Goal: Information Seeking & Learning: Learn about a topic

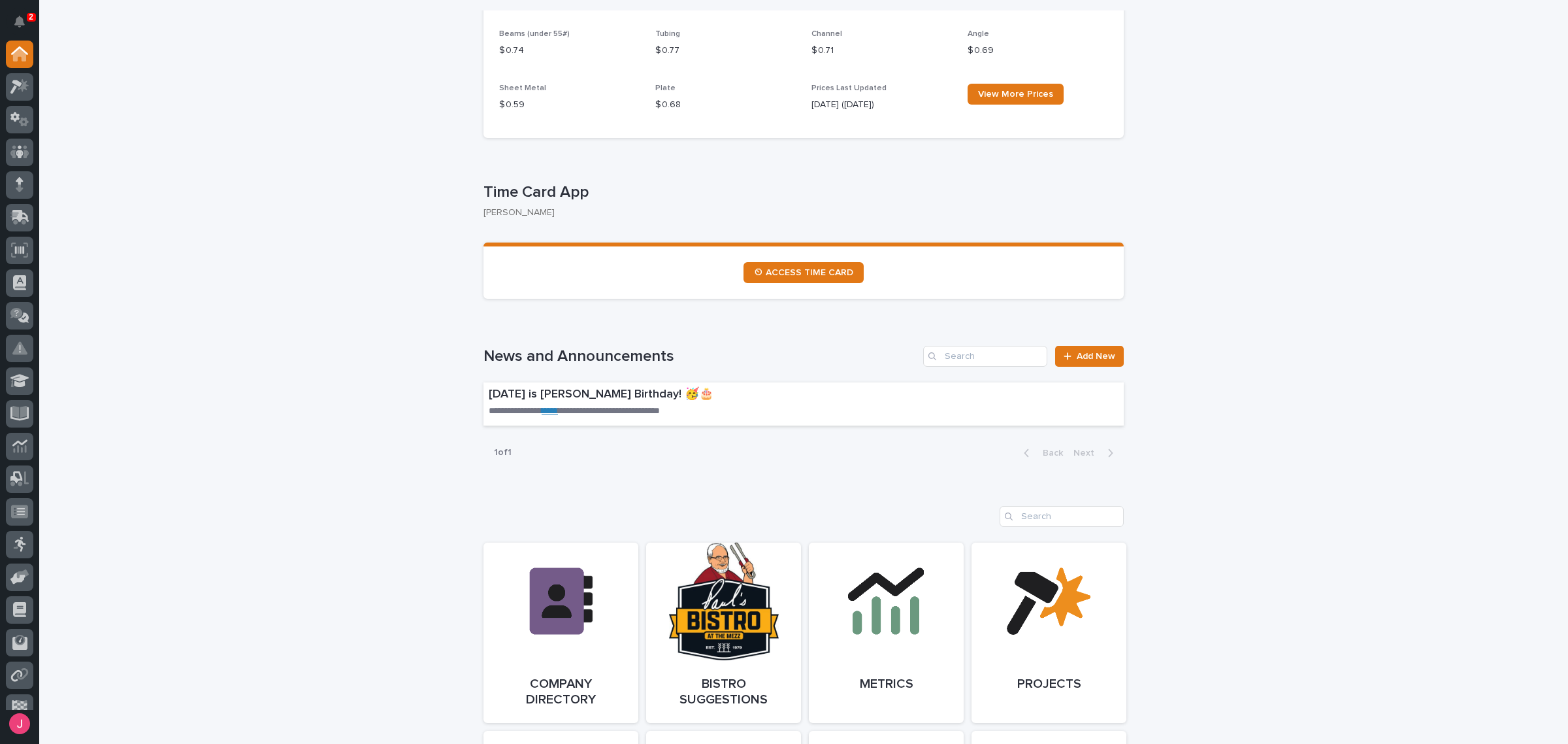
scroll to position [899, 0]
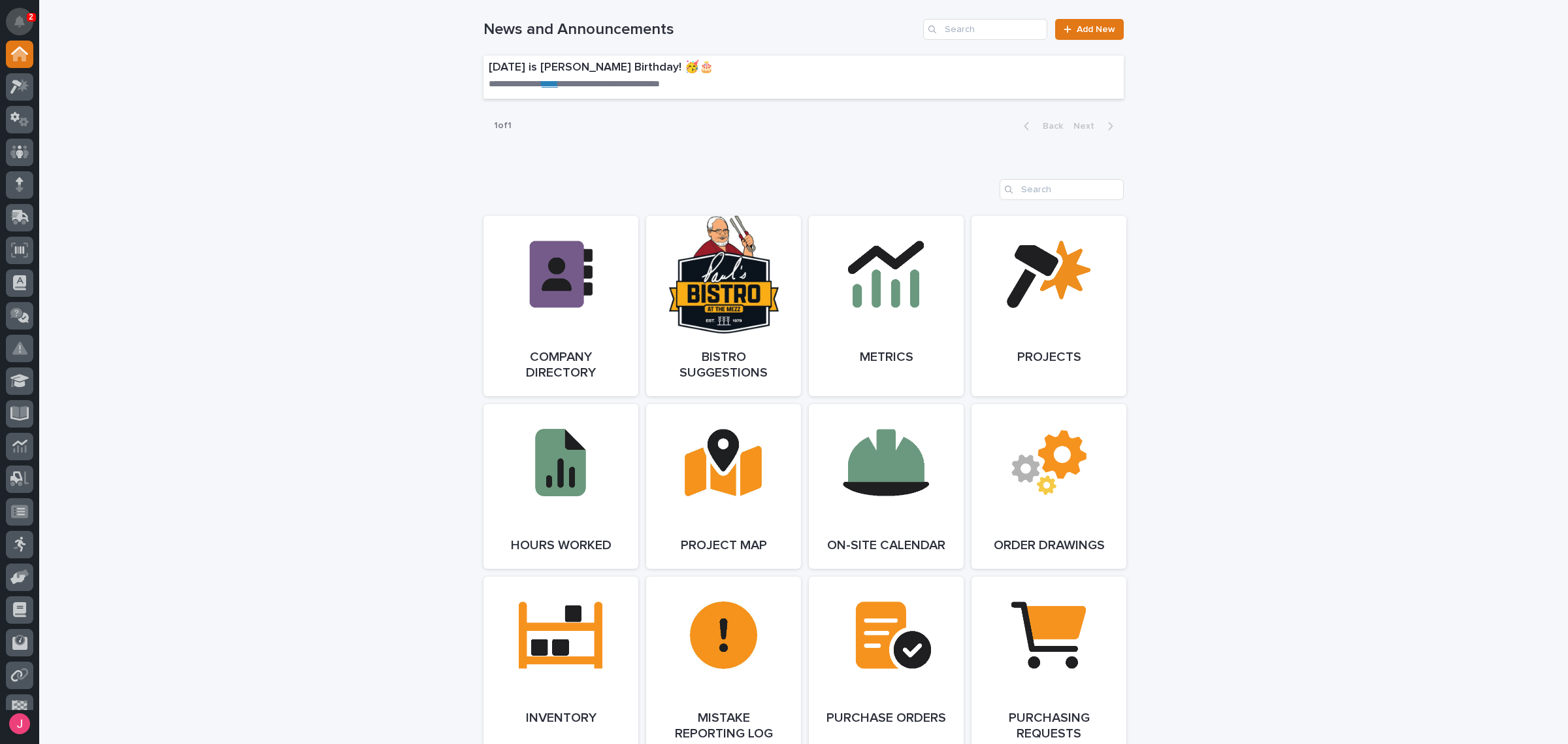
click at [22, 20] on icon "Notifications" at bounding box center [19, 21] width 10 height 12
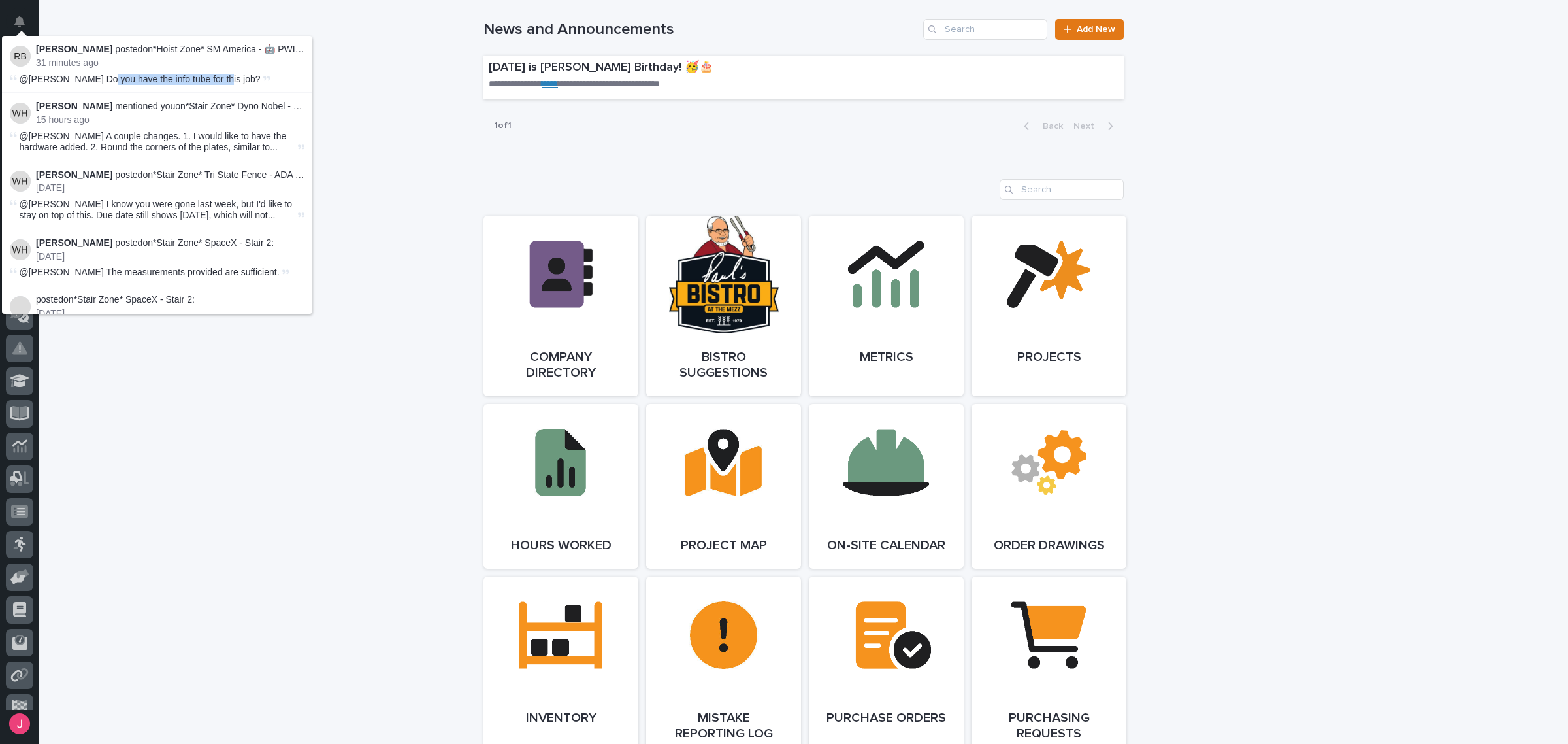
drag, startPoint x: 100, startPoint y: 79, endPoint x: 218, endPoint y: 81, distance: 118.0
click at [218, 81] on span "@[PERSON_NAME] Do you have the info tube for this job?" at bounding box center [140, 78] width 241 height 10
click at [223, 82] on span "@[PERSON_NAME] Do you have the info tube for this job?" at bounding box center [140, 78] width 241 height 10
drag, startPoint x: 95, startPoint y: 76, endPoint x: 225, endPoint y: 77, distance: 130.0
click at [220, 77] on span "@[PERSON_NAME] Do you have the info tube for this job?" at bounding box center [140, 78] width 241 height 10
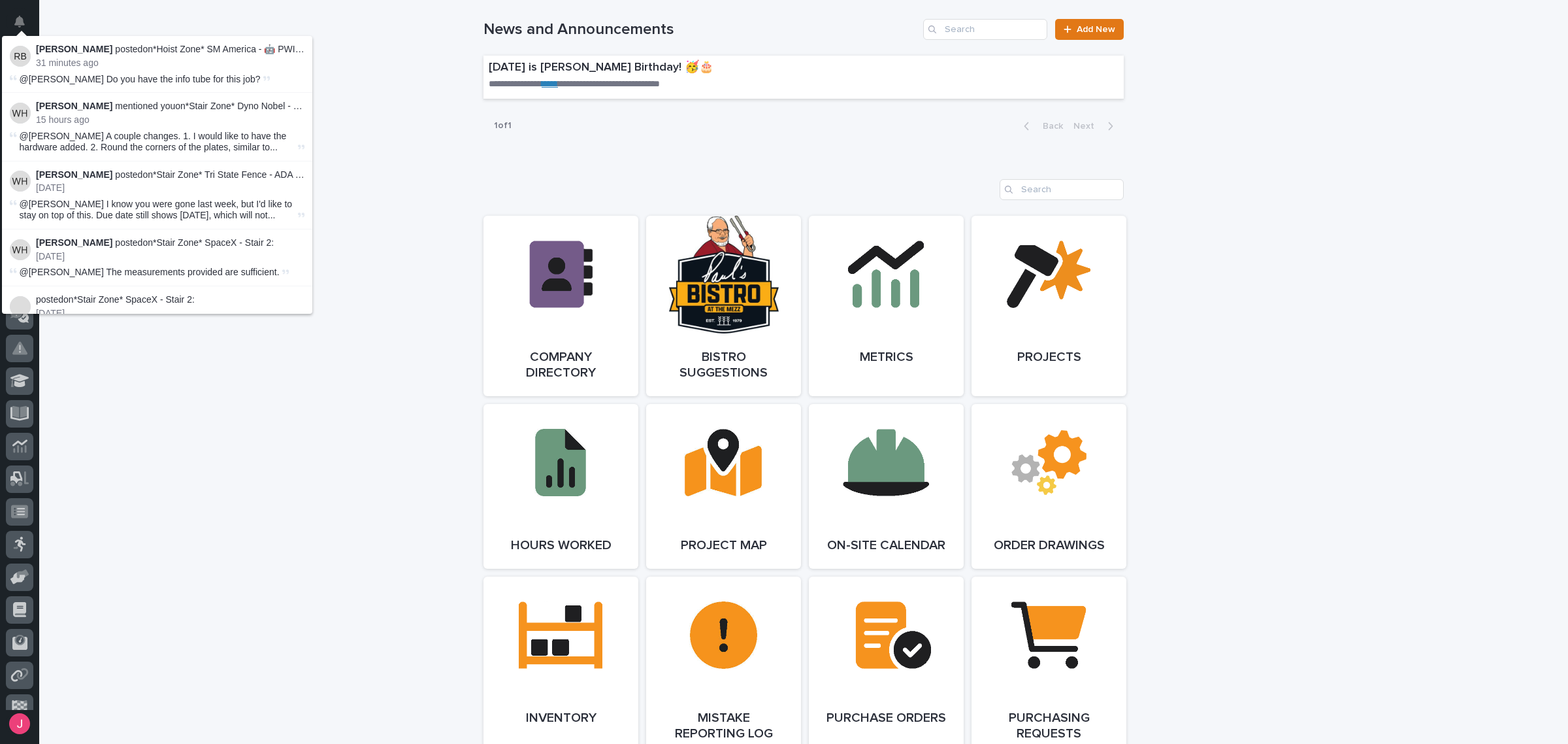
click at [225, 79] on span "@[PERSON_NAME] Do you have the info tube for this job?" at bounding box center [140, 78] width 241 height 10
drag, startPoint x: 88, startPoint y: 139, endPoint x: 167, endPoint y: 135, distance: 79.1
click at [143, 139] on span "@Josh Nakasone A couple changes. 1. I would like to have the hardware added. 2.…" at bounding box center [158, 142] width 276 height 23
click at [229, 144] on span "@Josh Nakasone A couple changes. 1. I would like to have the hardware added. 2.…" at bounding box center [158, 142] width 276 height 23
click at [214, 104] on p "Wynne Hochstetler mentioned you on *Stair Zone* Dyno Nobel - Straight Stairs - …" at bounding box center [171, 106] width 269 height 11
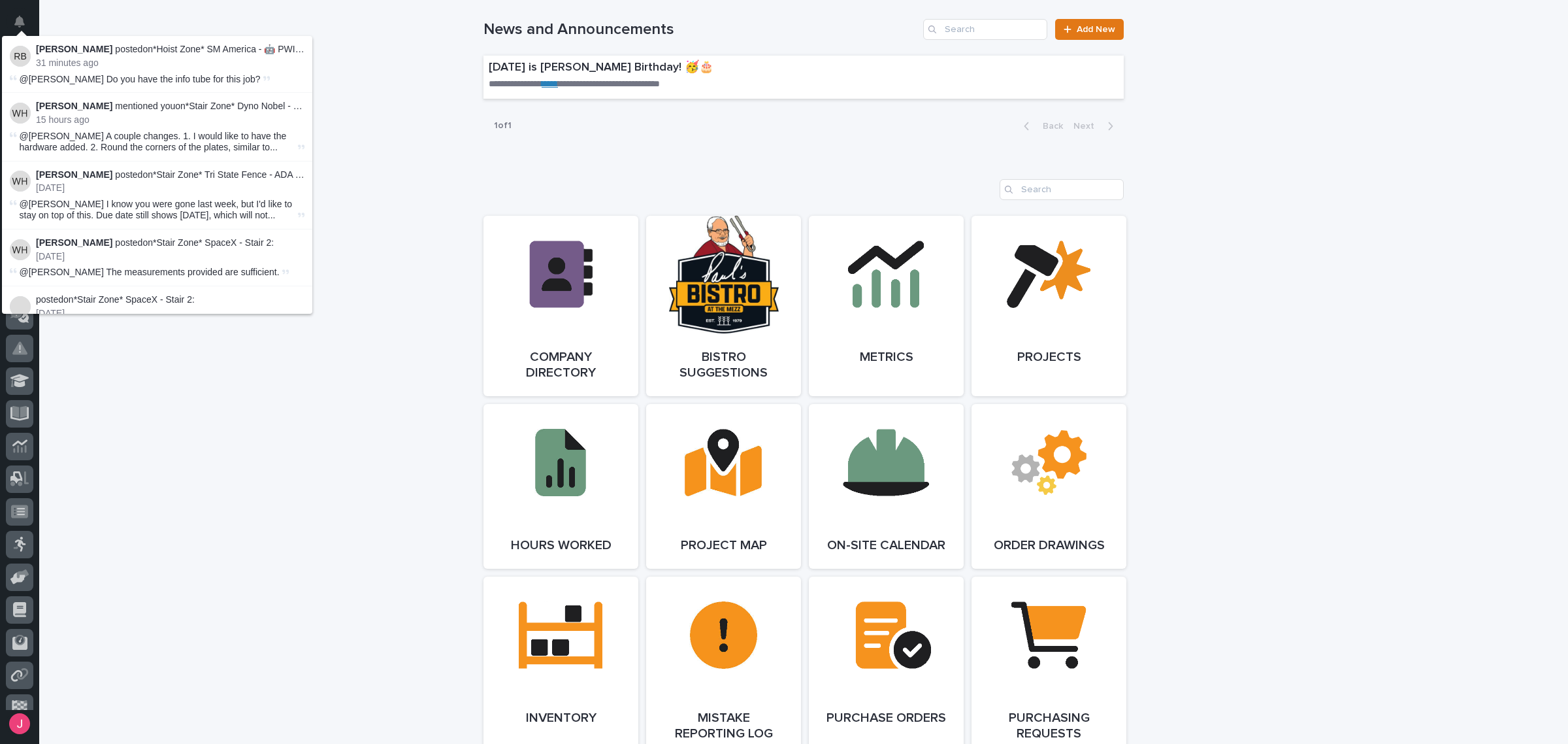
click at [218, 108] on p "Wynne Hochstetler mentioned you on *Stair Zone* Dyno Nobel - Straight Stairs - …" at bounding box center [171, 106] width 269 height 11
click at [226, 51] on p "Reinhart G Burkholder posted on *Hoist Zone* SM America - 🤖 PWI UltraLite Teles…" at bounding box center [171, 49] width 269 height 11
drag, startPoint x: 226, startPoint y: 51, endPoint x: 234, endPoint y: 72, distance: 22.5
click at [227, 54] on p "Reinhart G Burkholder posted on *Hoist Zone* SM America - 🤖 PWI UltraLite Teles…" at bounding box center [171, 49] width 269 height 11
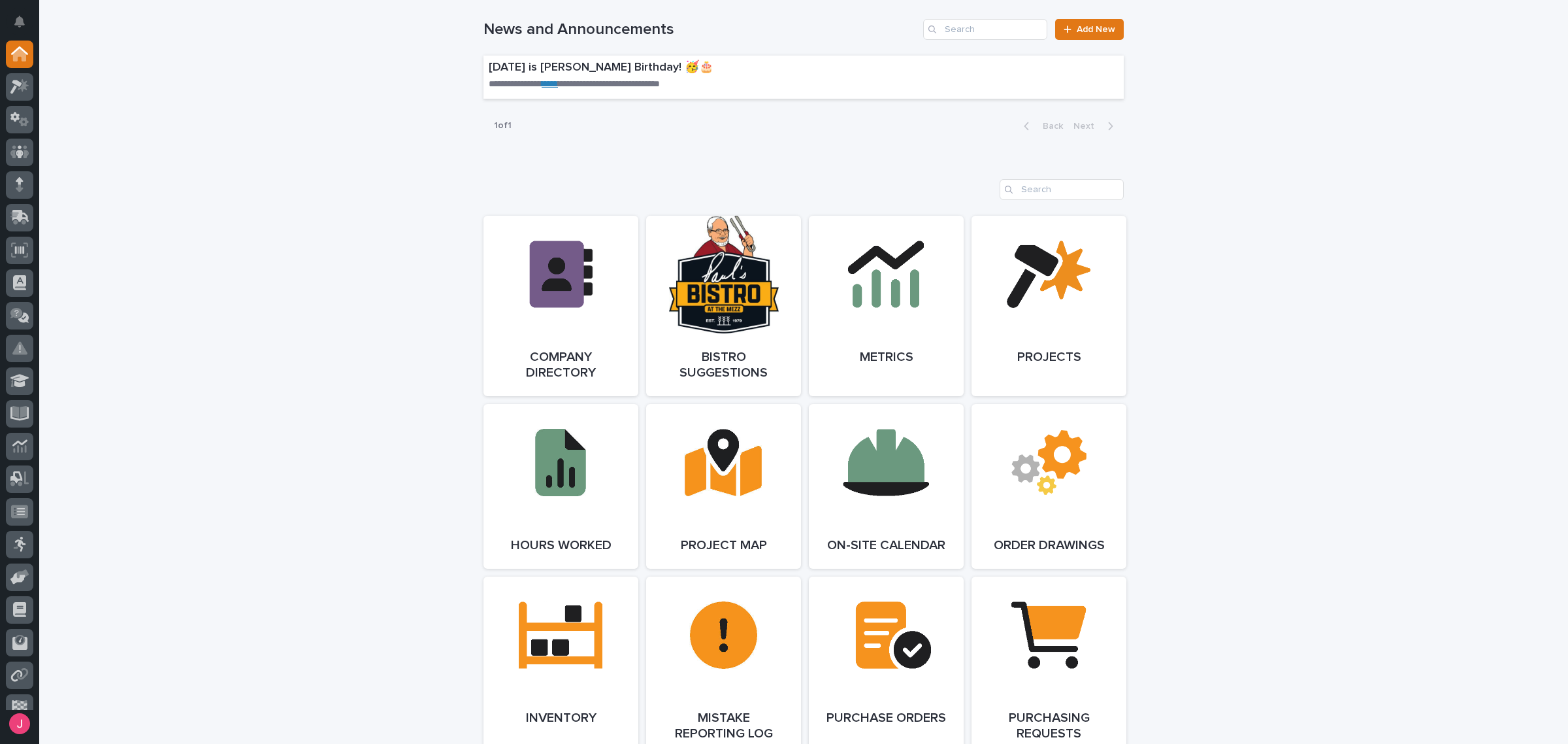
click at [317, 117] on div "**********" at bounding box center [803, 599] width 1529 height 2910
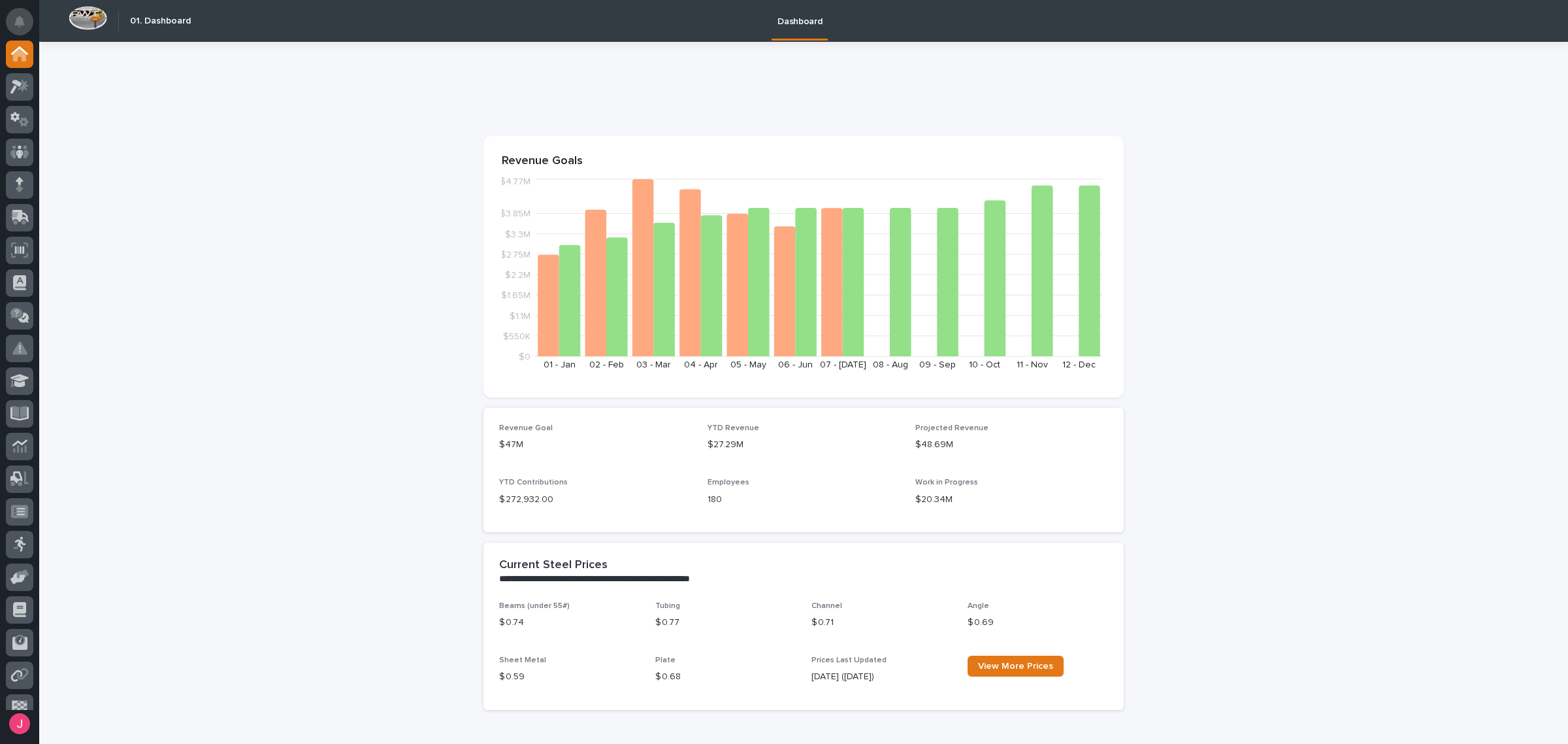
click at [20, 18] on icon "Notifications" at bounding box center [19, 21] width 10 height 12
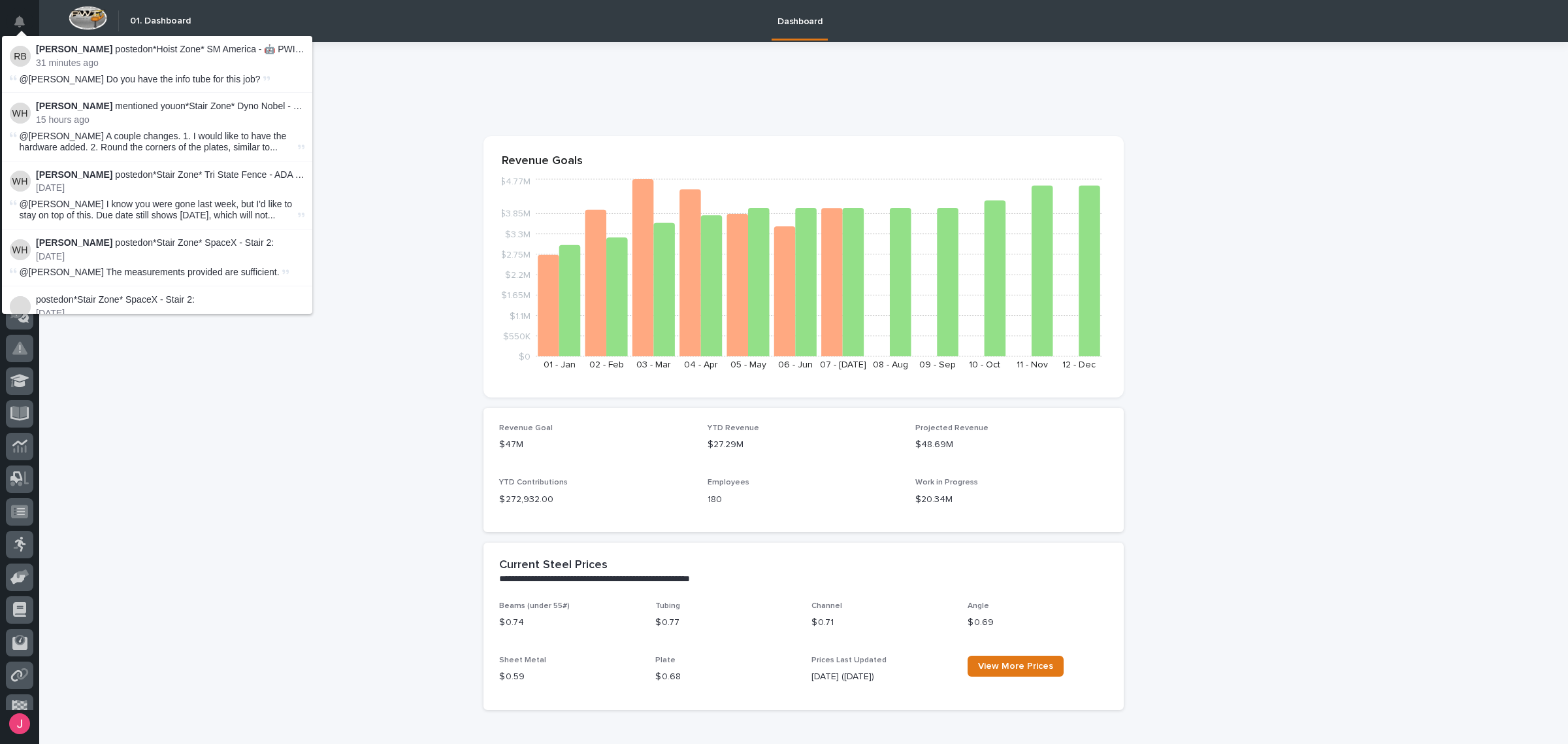
click at [218, 53] on p "Reinhart G Burkholder posted on *Hoist Zone* SM America - 🤖 PWI UltraLite Teles…" at bounding box center [171, 49] width 269 height 11
drag, startPoint x: 337, startPoint y: 85, endPoint x: 318, endPoint y: 108, distance: 29.8
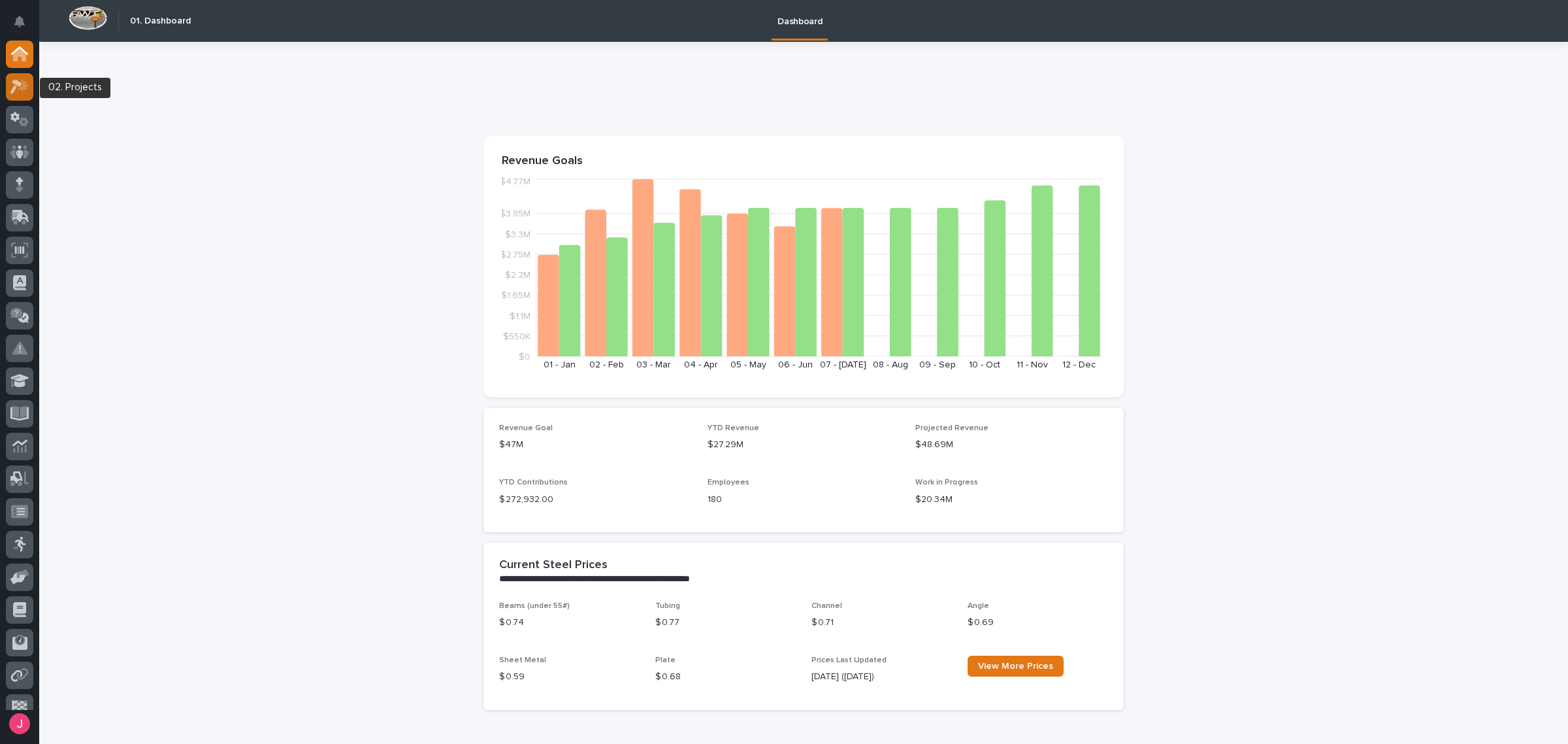
click at [18, 96] on div at bounding box center [20, 87] width 27 height 27
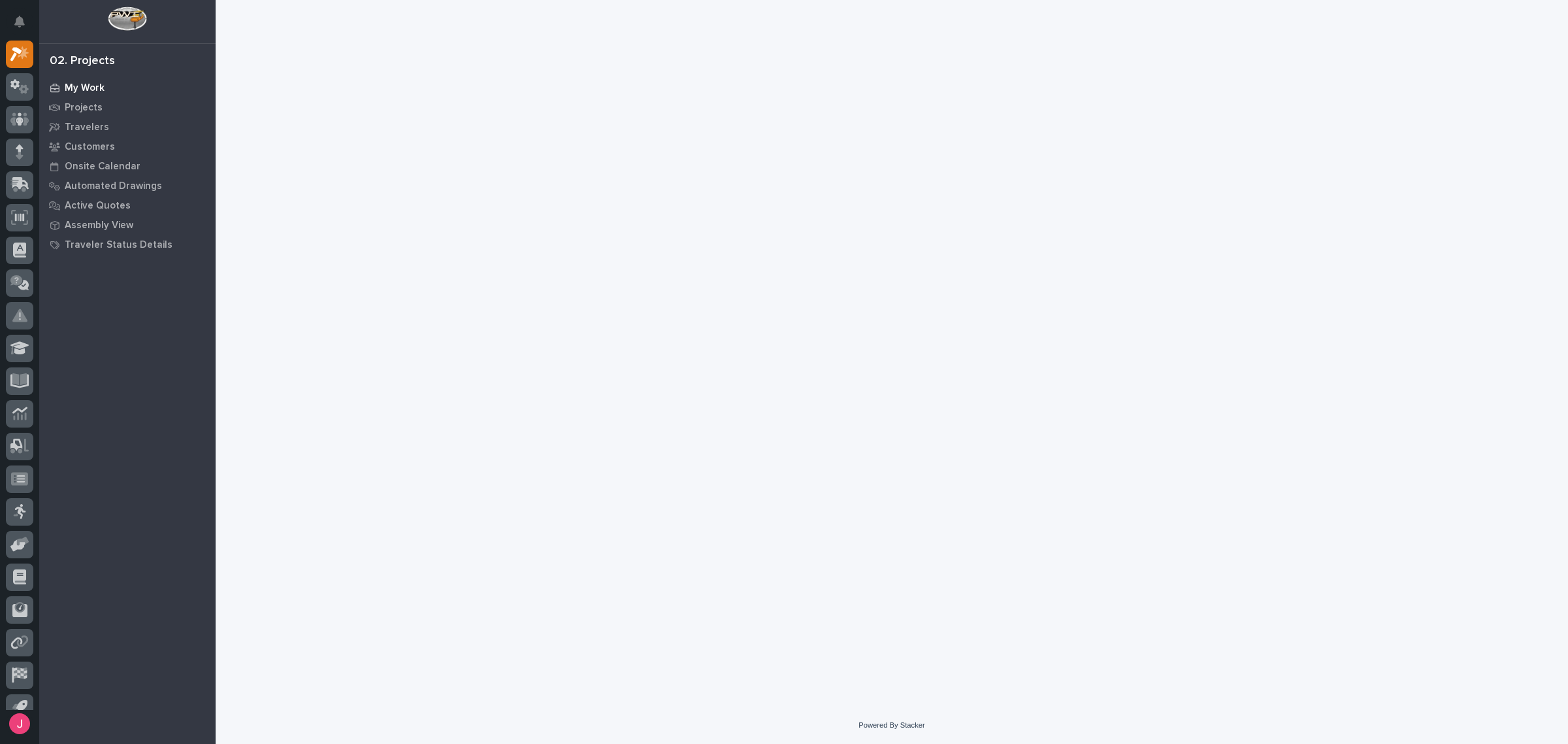
click at [118, 89] on div "My Work" at bounding box center [127, 87] width 170 height 18
click at [96, 95] on div "My Work" at bounding box center [127, 87] width 170 height 18
click at [98, 89] on p "My Work" at bounding box center [85, 88] width 40 height 12
click at [99, 87] on p "My Work" at bounding box center [85, 88] width 40 height 12
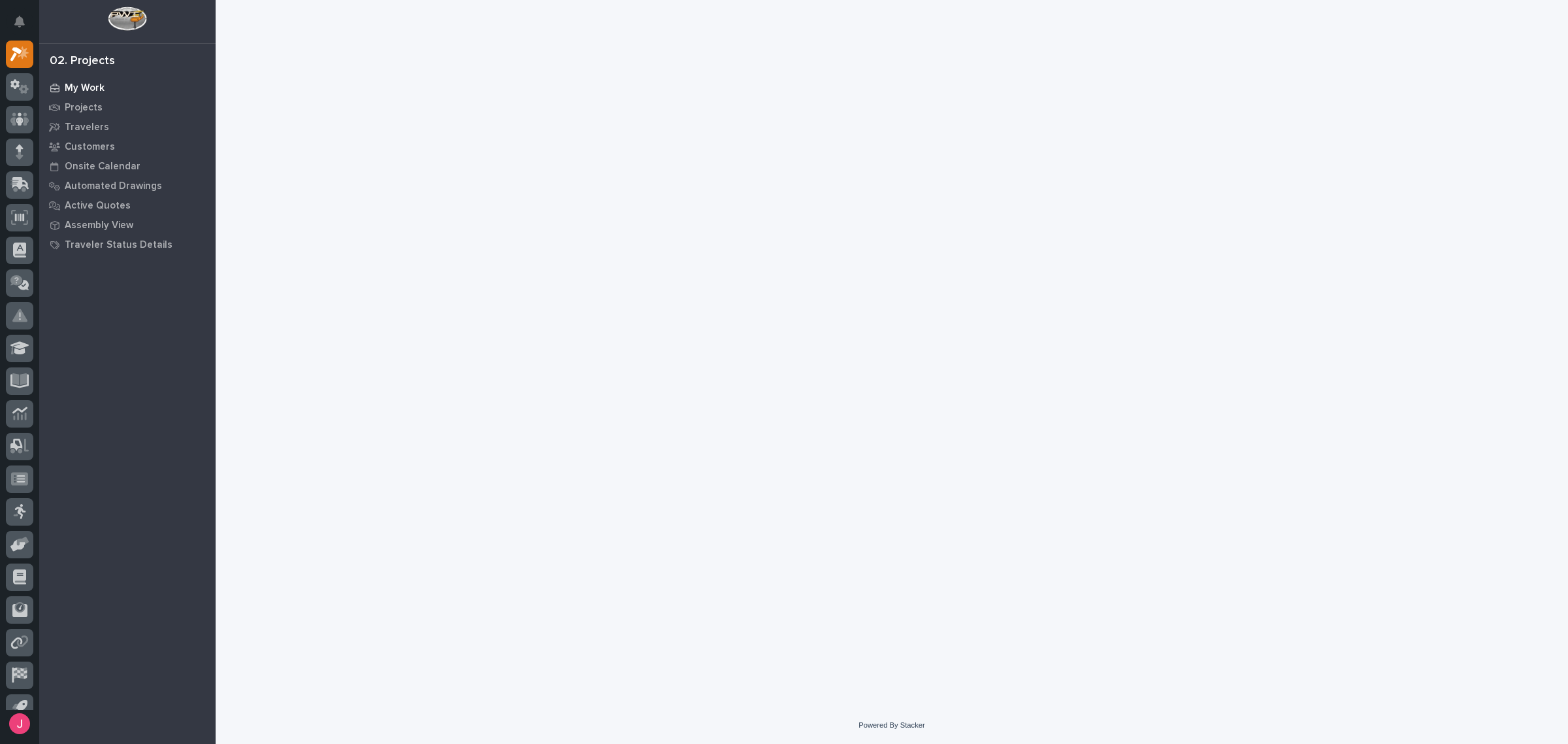
click at [99, 86] on p "My Work" at bounding box center [85, 88] width 40 height 12
click at [521, 181] on div at bounding box center [892, 337] width 1323 height 674
click at [93, 86] on p "My Work" at bounding box center [85, 88] width 40 height 12
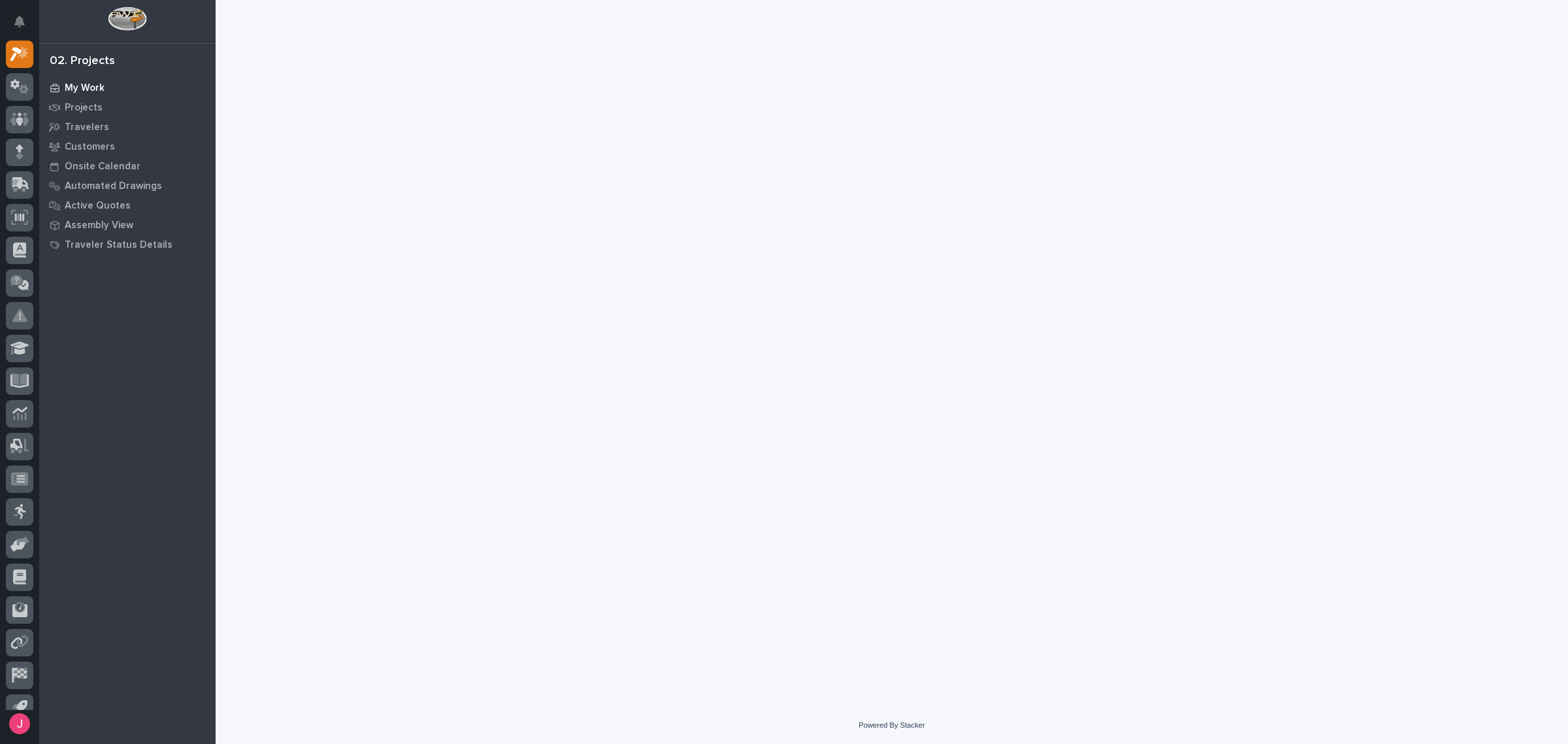
click at [93, 86] on p "My Work" at bounding box center [85, 88] width 40 height 12
click at [113, 100] on div "Projects" at bounding box center [127, 107] width 170 height 18
click at [118, 87] on div "My Work" at bounding box center [127, 87] width 170 height 18
click at [119, 85] on div "My Work" at bounding box center [127, 87] width 170 height 18
click at [119, 85] on div "My Work" at bounding box center [127, 87] width 170 height 18
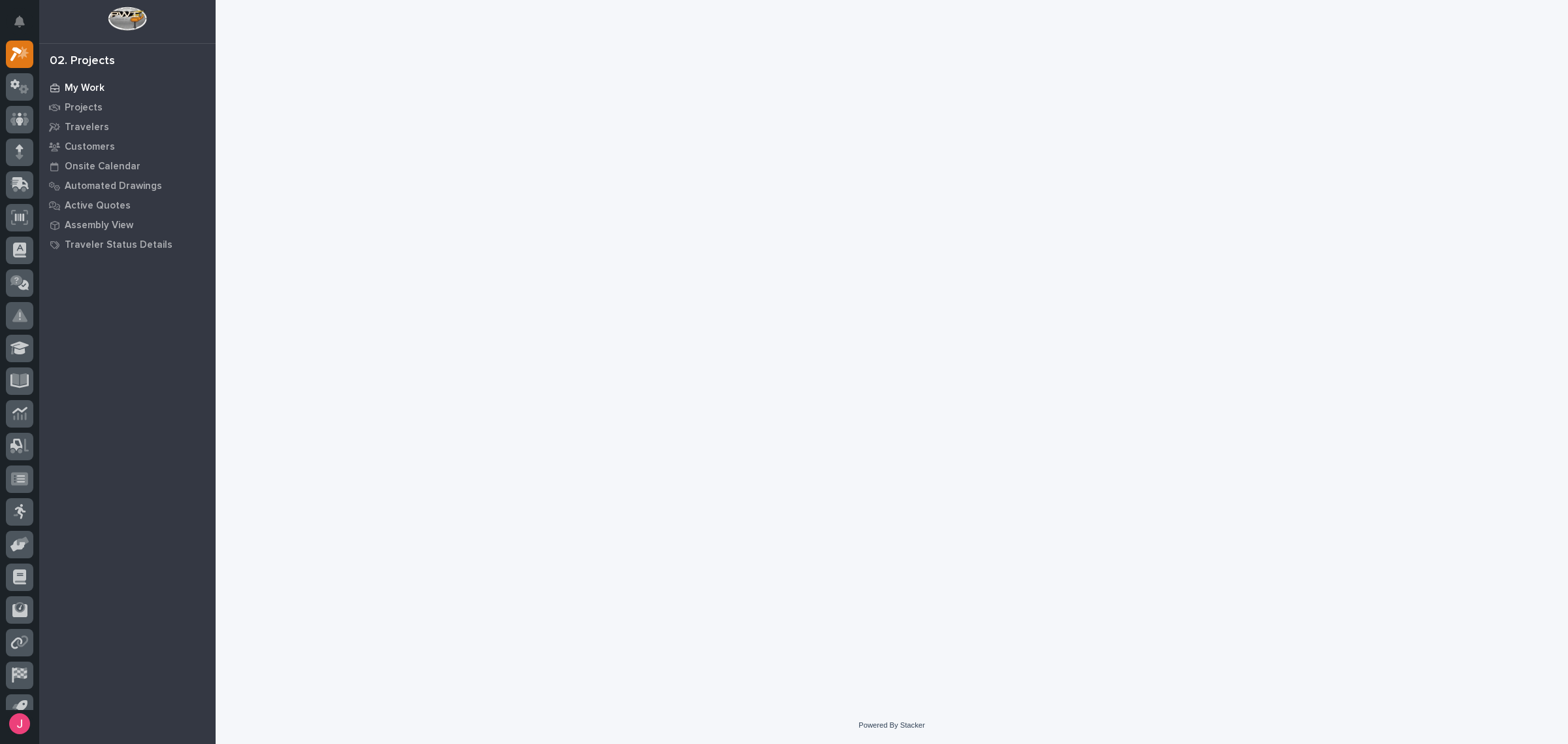
click at [119, 85] on div "My Work" at bounding box center [127, 87] width 170 height 18
click at [119, 86] on div "My Work" at bounding box center [127, 87] width 170 height 18
click at [102, 105] on div "Projects" at bounding box center [127, 107] width 170 height 18
click at [105, 96] on div "My Work Projects Travelers Customers Onsite Calendar Automated Drawings Active …" at bounding box center [127, 166] width 177 height 177
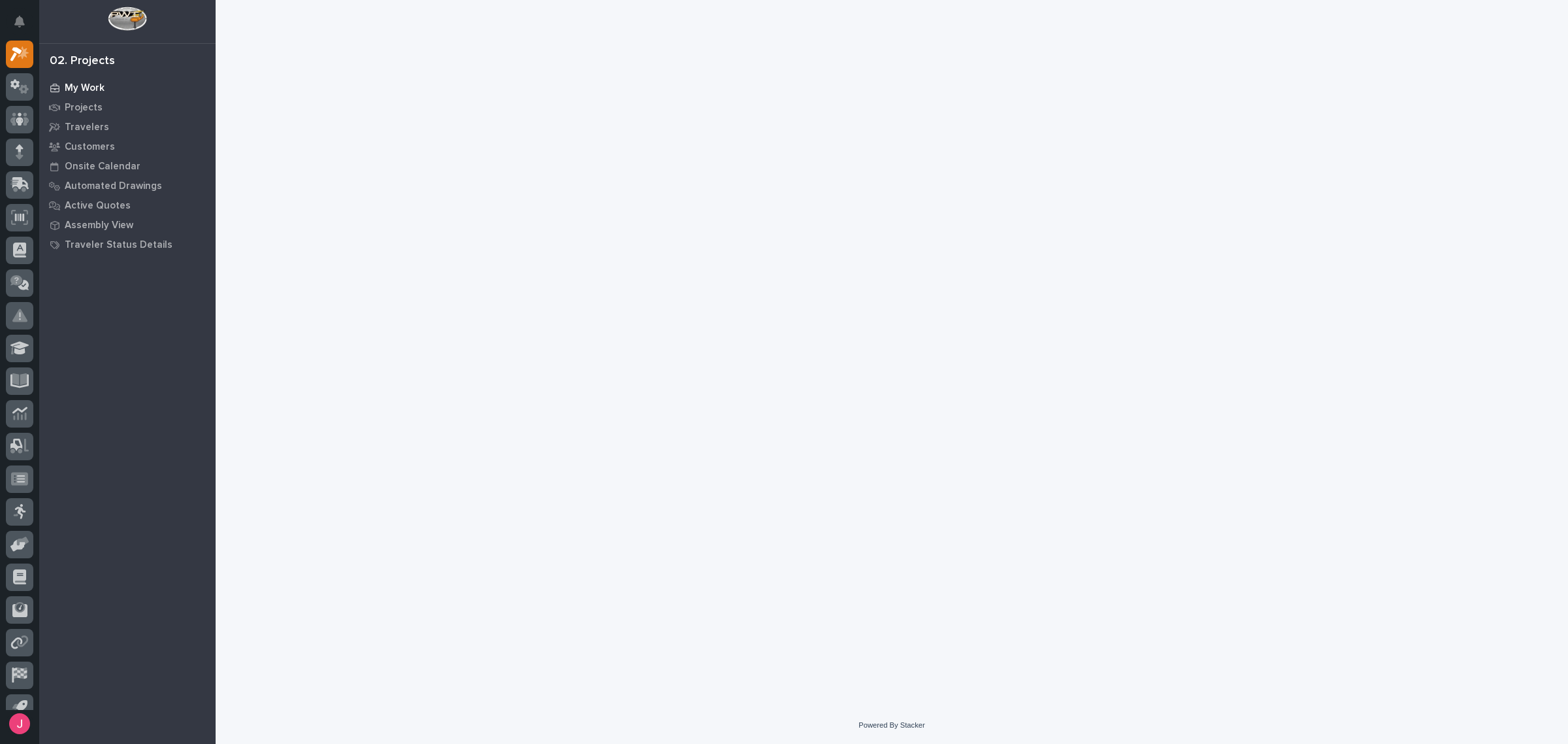
click at [105, 89] on div "My Work" at bounding box center [127, 87] width 170 height 18
click at [129, 218] on div "Assembly View" at bounding box center [127, 225] width 170 height 18
drag, startPoint x: 119, startPoint y: 75, endPoint x: 121, endPoint y: 180, distance: 105.0
click at [121, 168] on div "02. Projects My Work Projects Travelers Customers Onsite Calendar Automated Dra…" at bounding box center [127, 372] width 177 height 744
click at [123, 216] on div "Assembly View" at bounding box center [127, 225] width 170 height 18
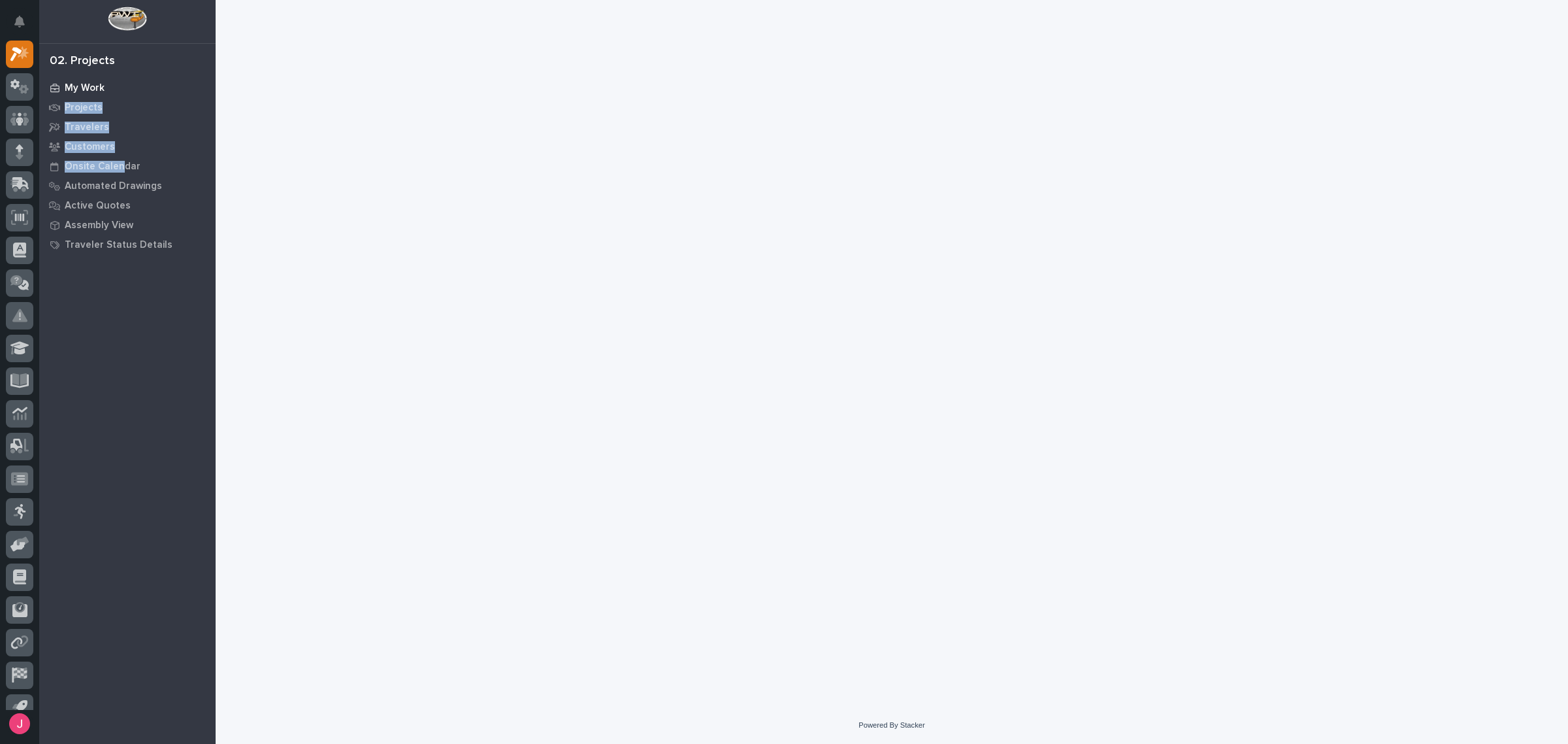
click at [111, 91] on div "My Work" at bounding box center [127, 87] width 170 height 18
click at [111, 89] on div "My Work" at bounding box center [127, 87] width 170 height 18
click at [111, 88] on div "My Work" at bounding box center [127, 87] width 170 height 18
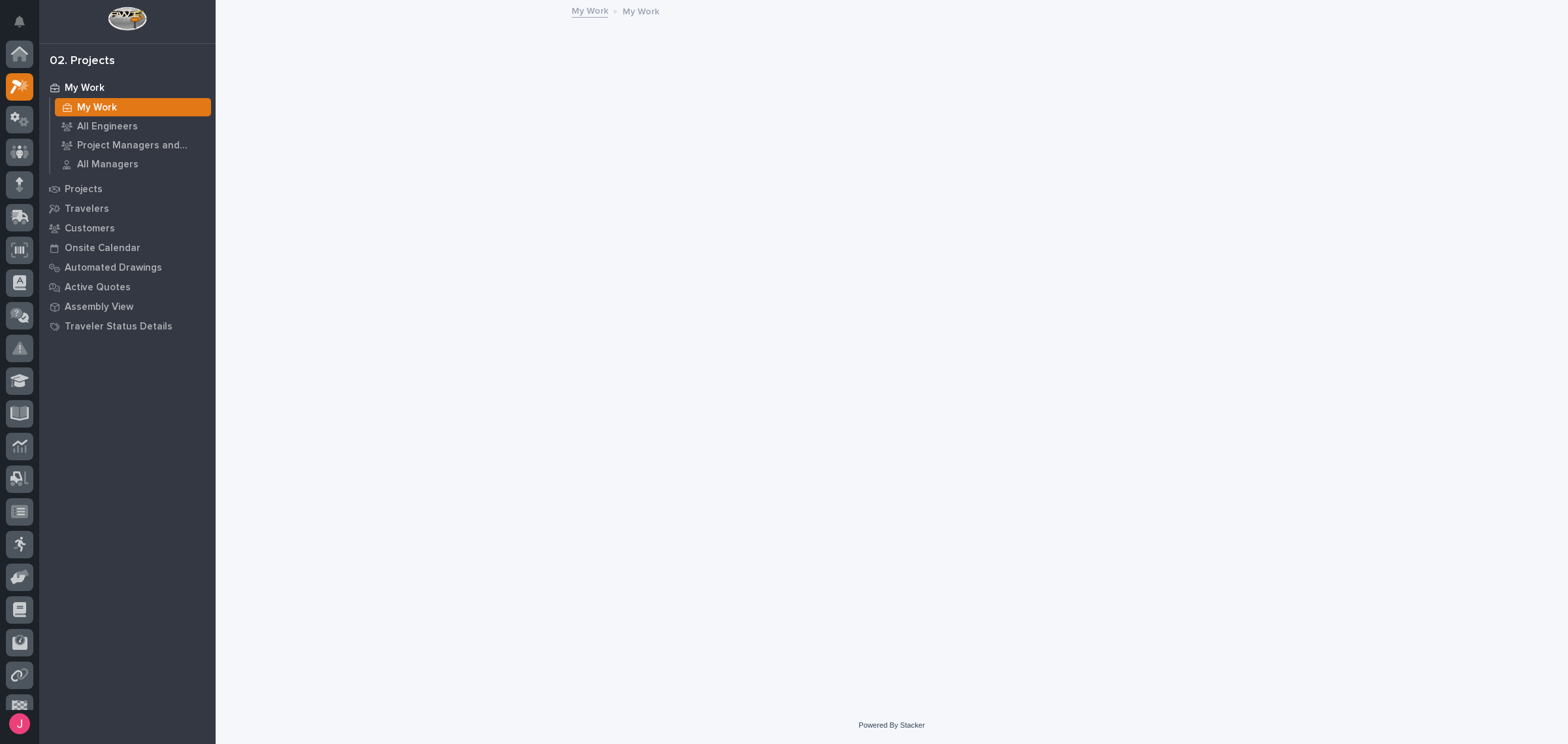
scroll to position [33, 0]
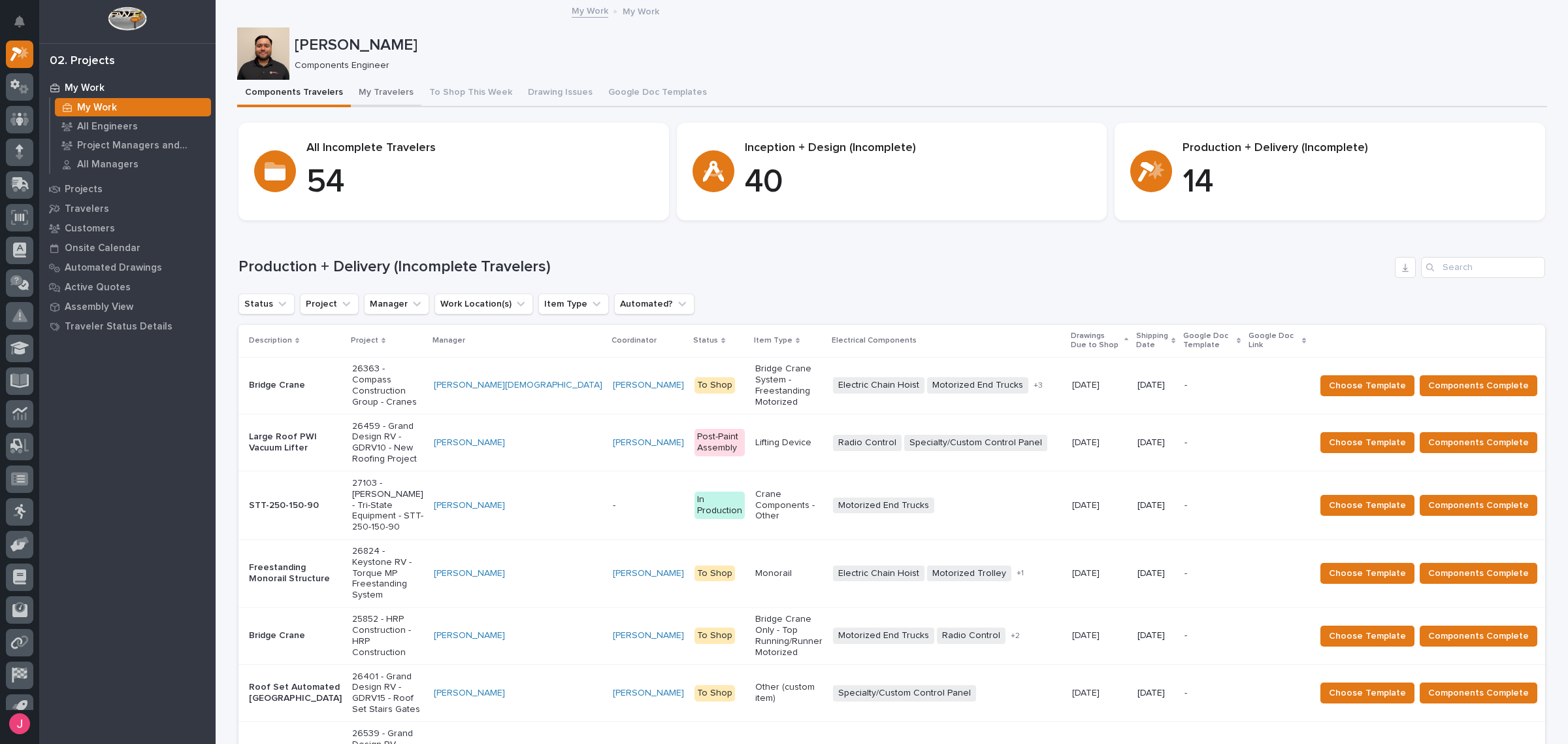
click at [358, 96] on button "My Travelers" at bounding box center [386, 94] width 70 height 27
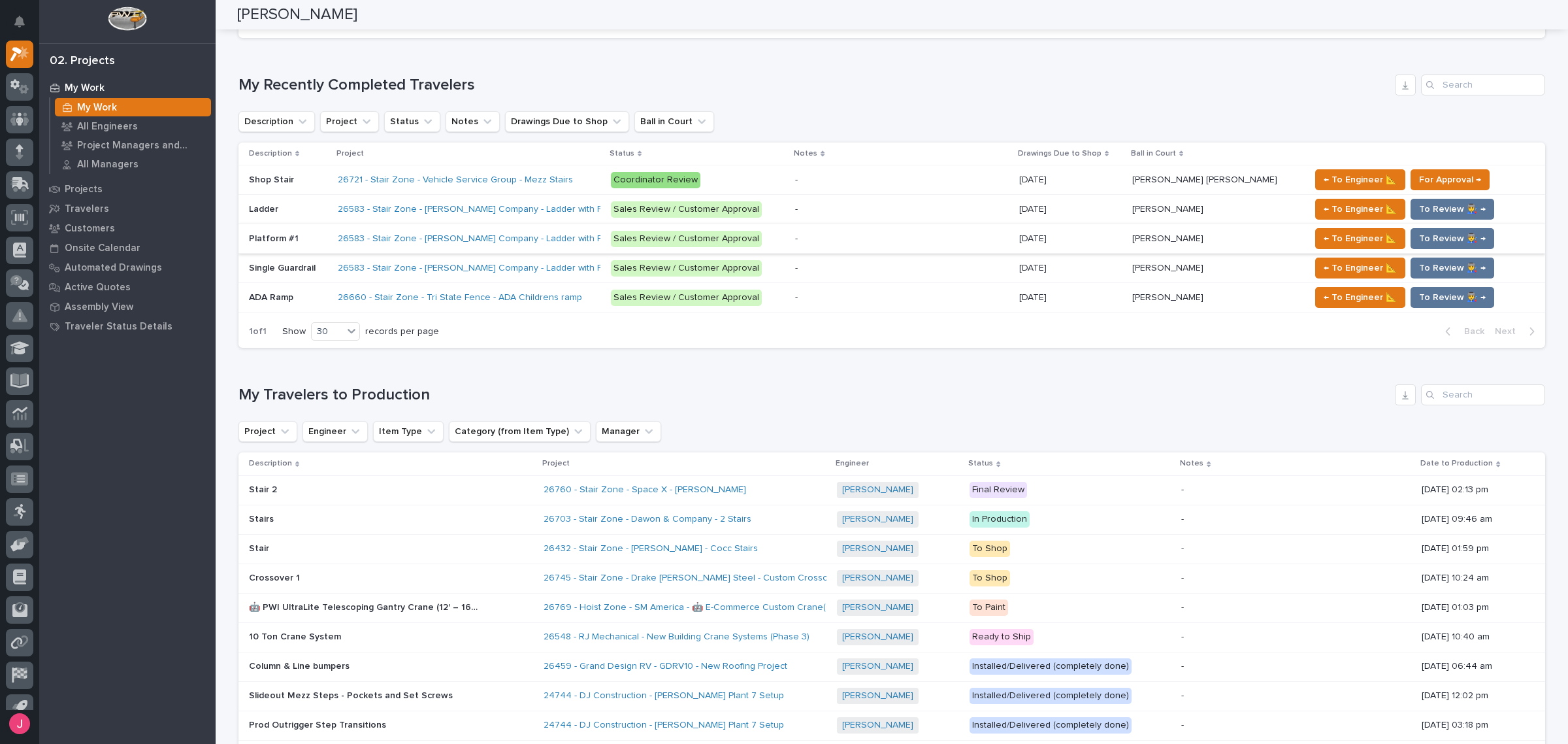
scroll to position [572, 0]
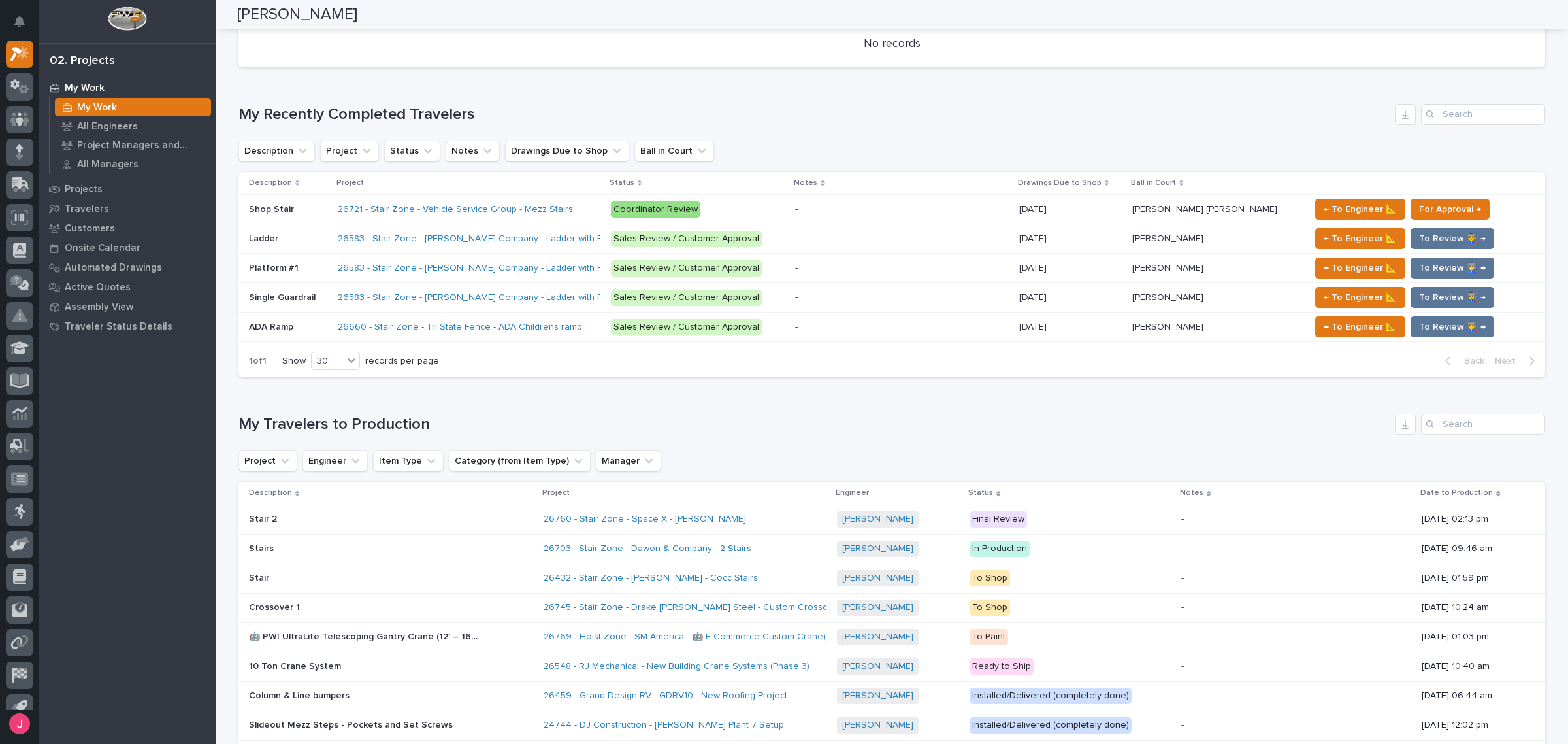
click at [600, 211] on div "26721 - Stair Zone - Vehicle Service Group - Mezz Stairs" at bounding box center [469, 210] width 263 height 22
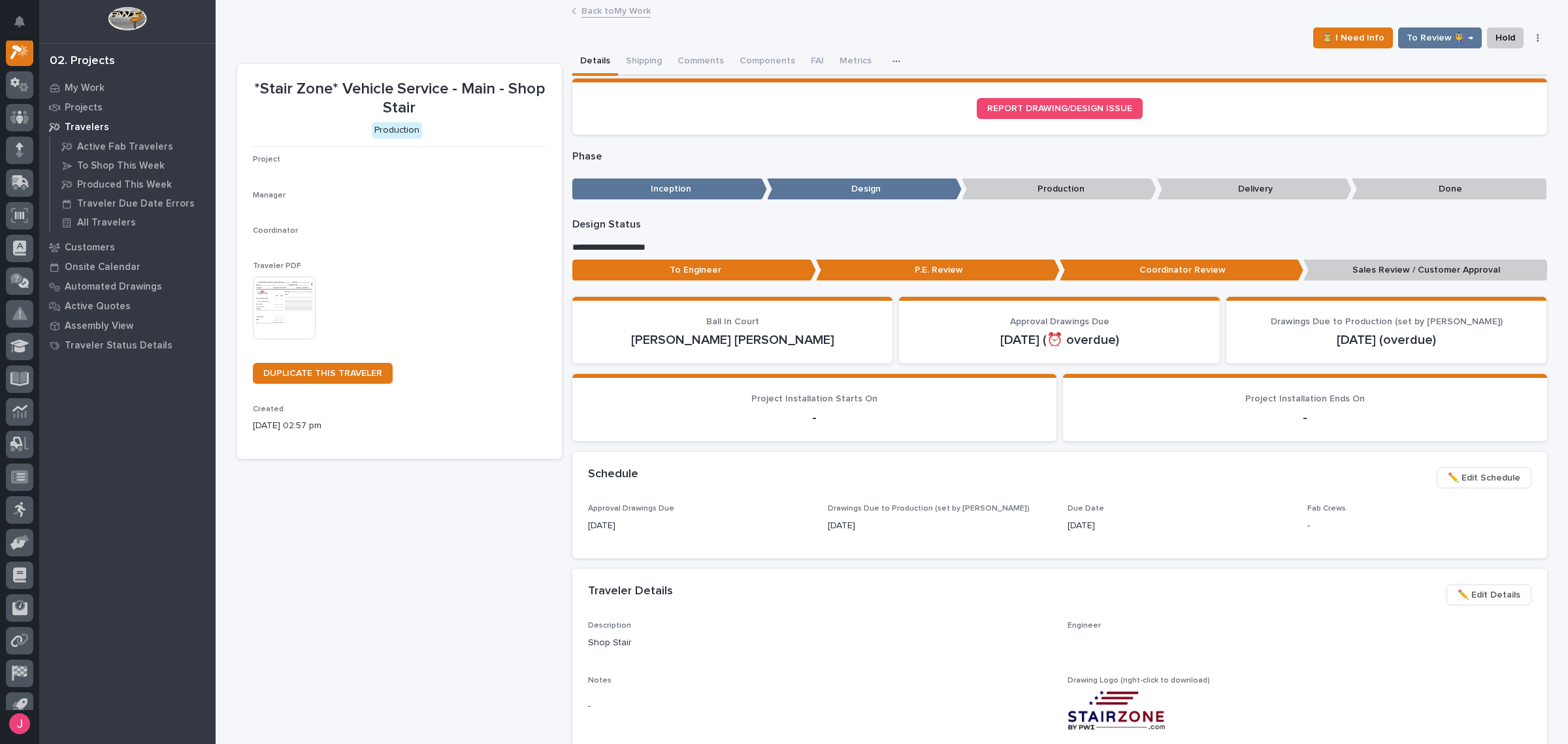
scroll to position [33, 0]
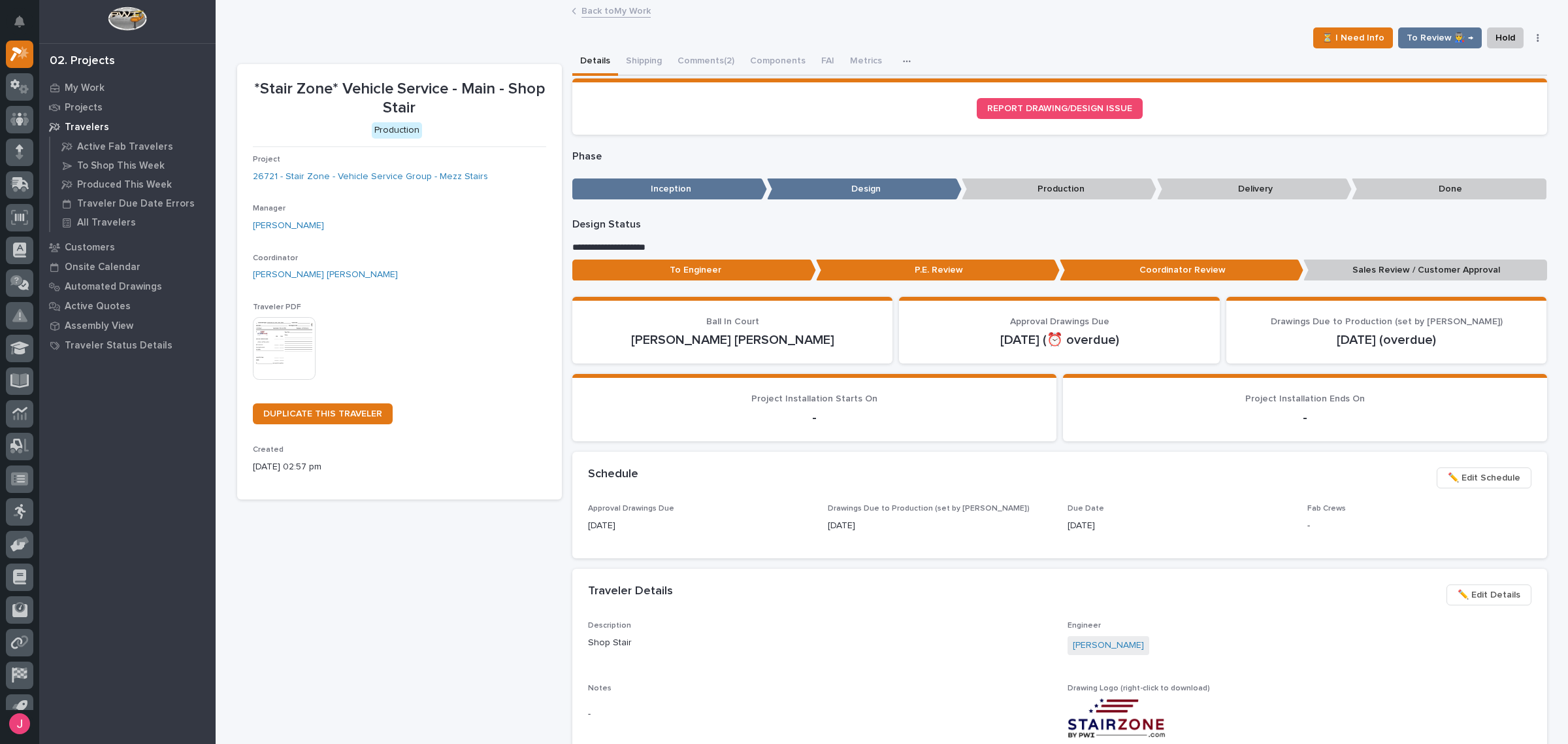
click at [607, 14] on link "Back to My Work" at bounding box center [615, 10] width 69 height 15
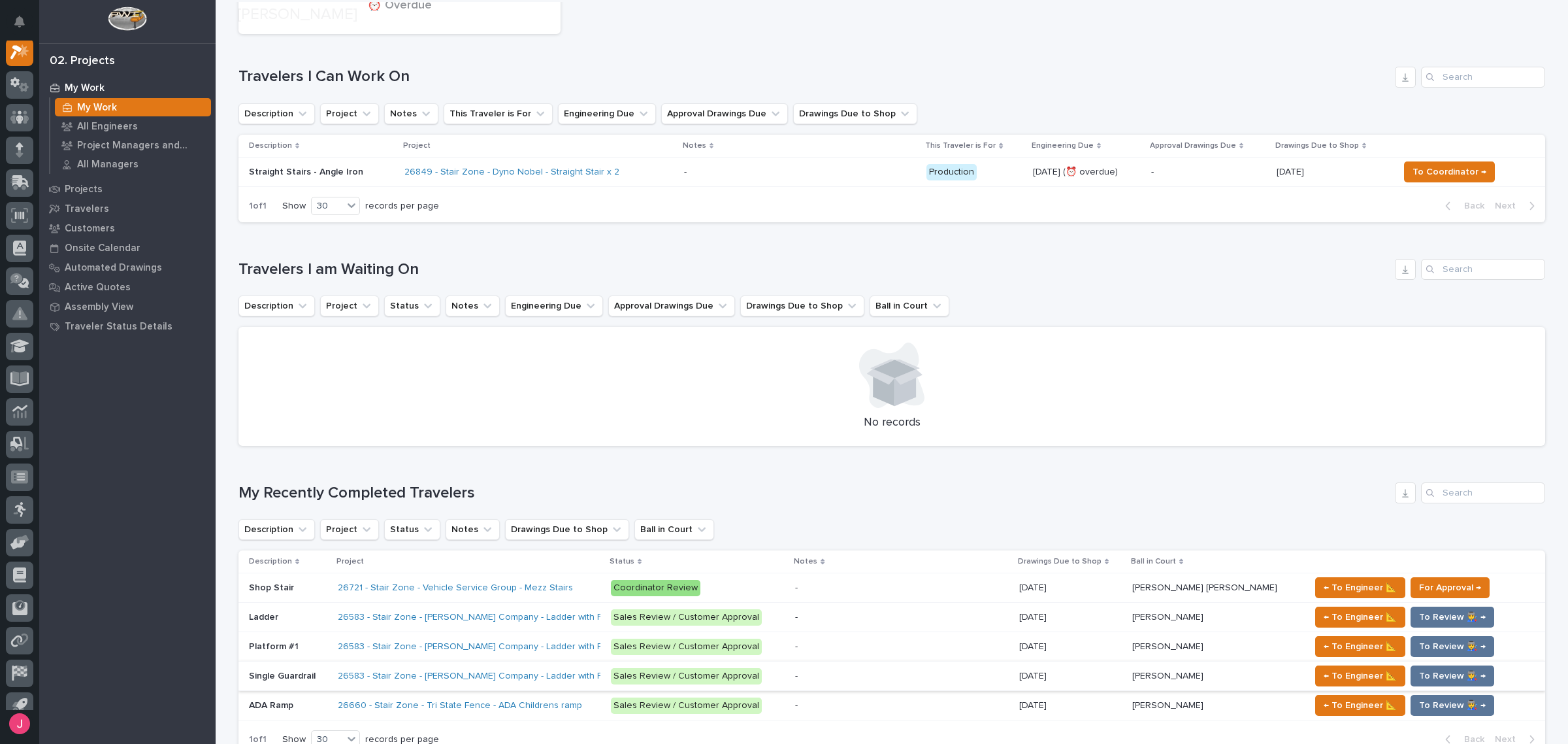
scroll to position [490, 0]
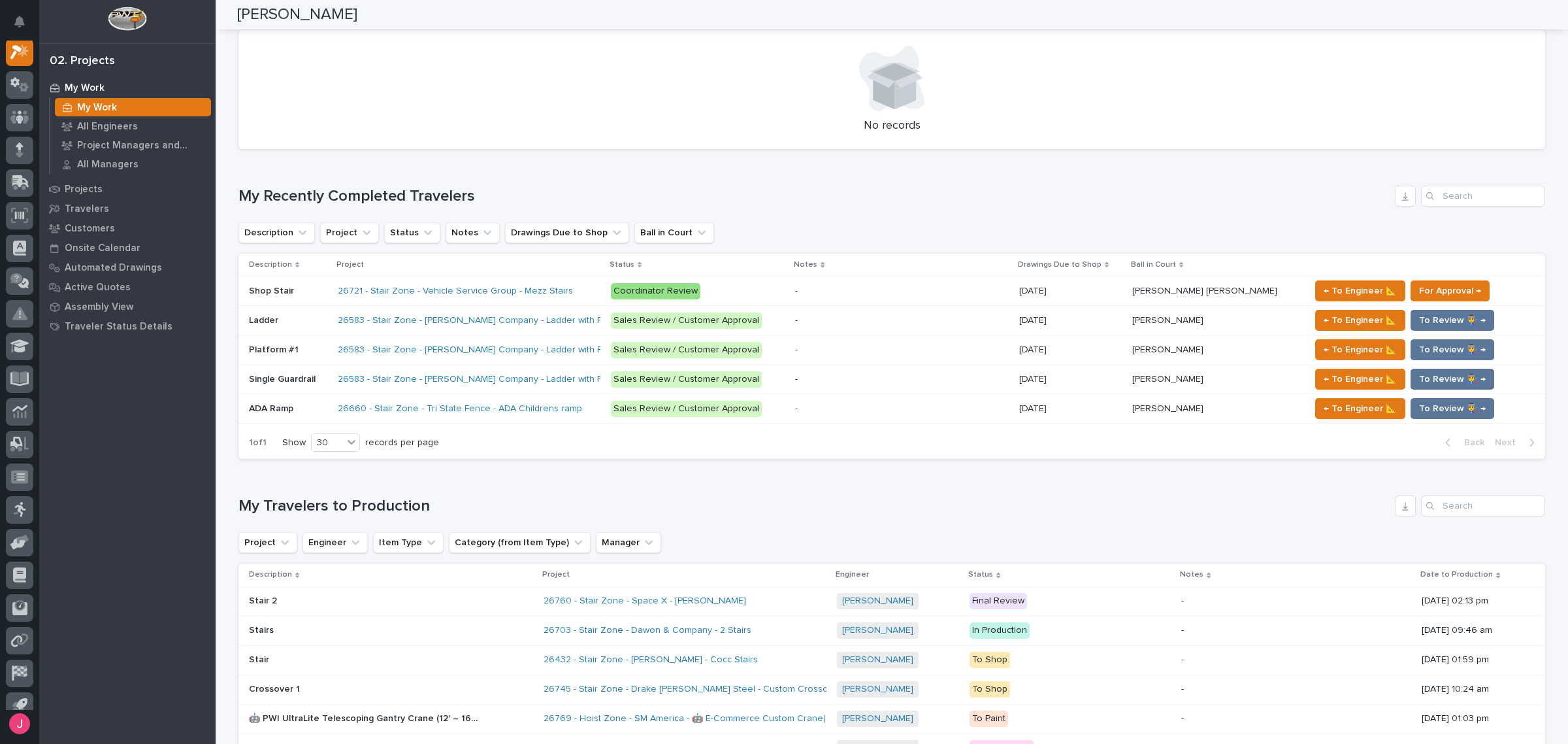
click at [874, 160] on div "Loading... Saving… My Recently Completed Travelers Description Project Status N…" at bounding box center [891, 315] width 1307 height 311
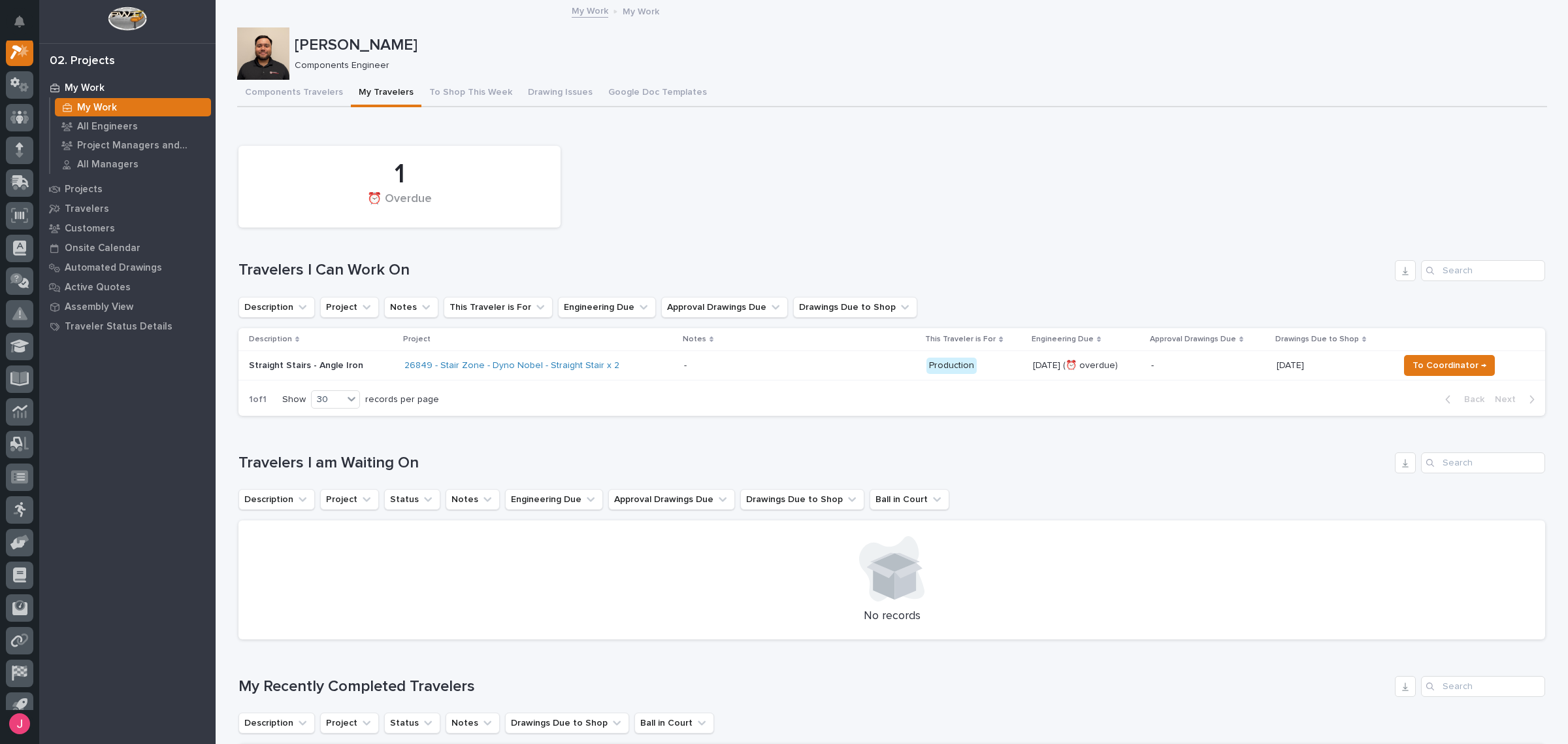
click at [630, 345] on div "Project" at bounding box center [538, 339] width 271 height 14
click at [647, 366] on div "26849 - Stair Zone - Dyno Nobel - Straight Stair x 2" at bounding box center [539, 366] width 269 height 22
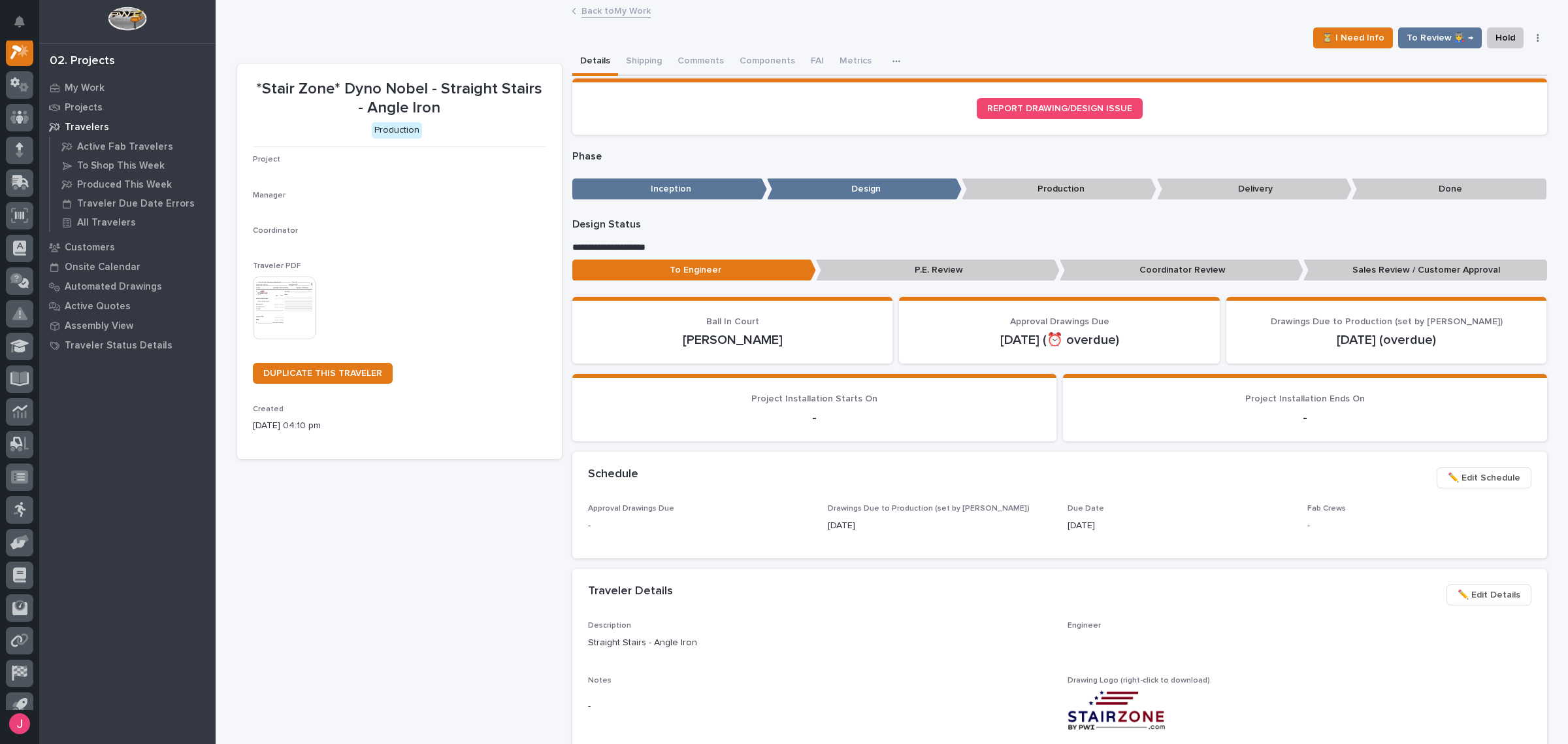
scroll to position [33, 0]
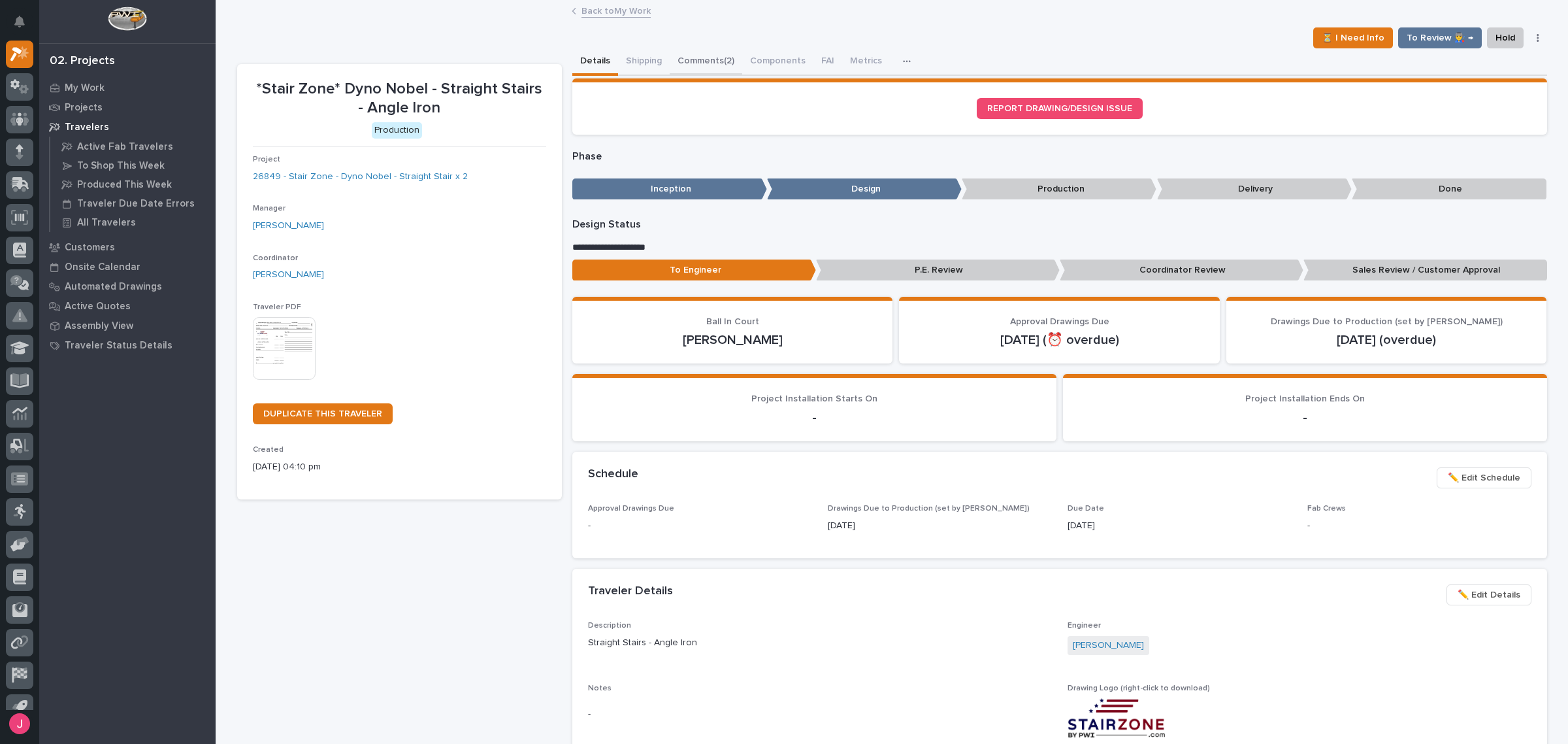
click at [706, 61] on button "Comments (2)" at bounding box center [706, 62] width 72 height 27
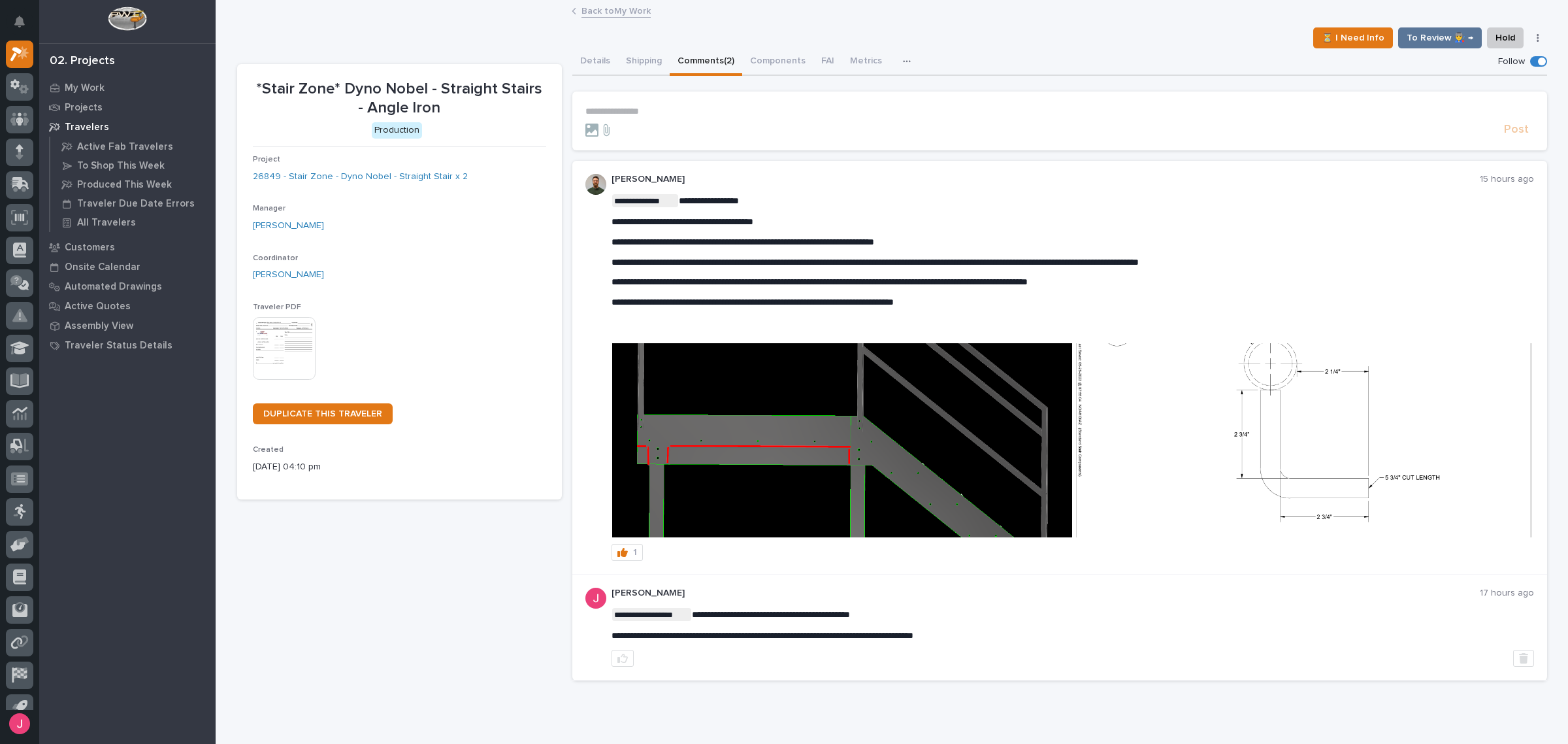
click at [867, 285] on div "**********" at bounding box center [1073, 261] width 923 height 134
click at [930, 277] on span "**********" at bounding box center [819, 281] width 416 height 9
drag, startPoint x: 763, startPoint y: 275, endPoint x: 899, endPoint y: 275, distance: 136.0
click at [899, 275] on div "**********" at bounding box center [1073, 261] width 923 height 134
click at [905, 275] on div "**********" at bounding box center [1073, 261] width 923 height 134
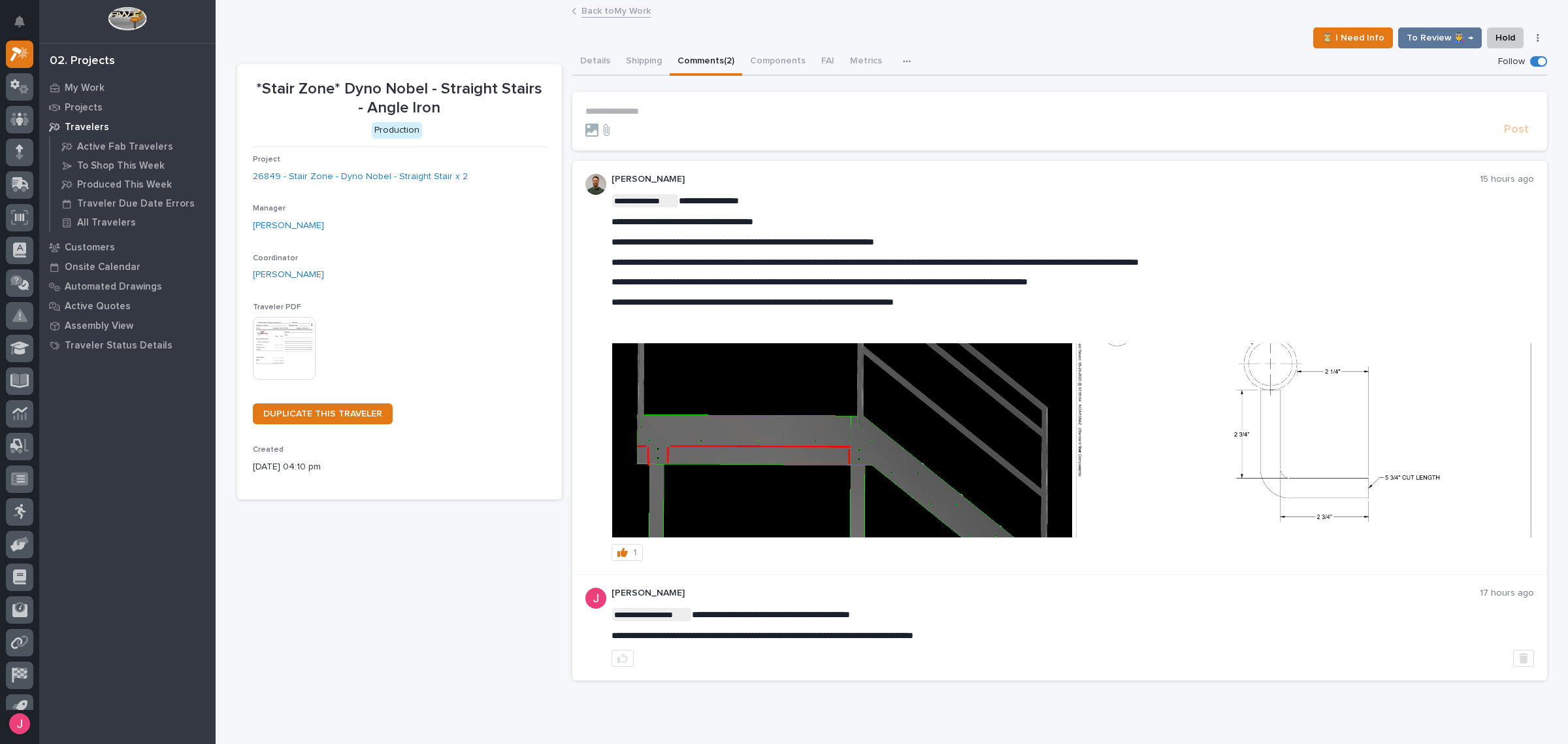
click at [1376, 500] on img at bounding box center [1303, 440] width 460 height 194
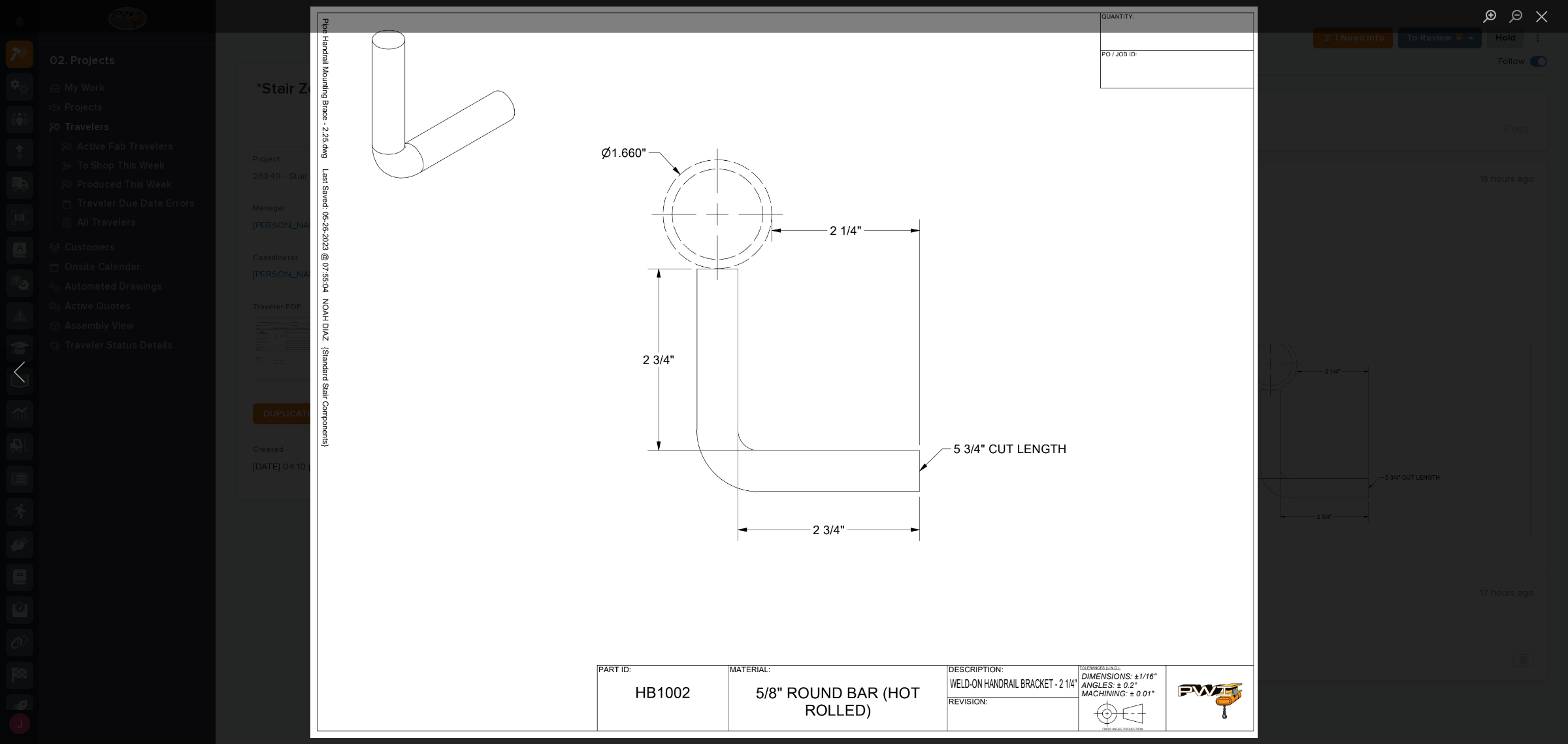
click at [1369, 409] on div "Lightbox" at bounding box center [784, 372] width 1568 height 744
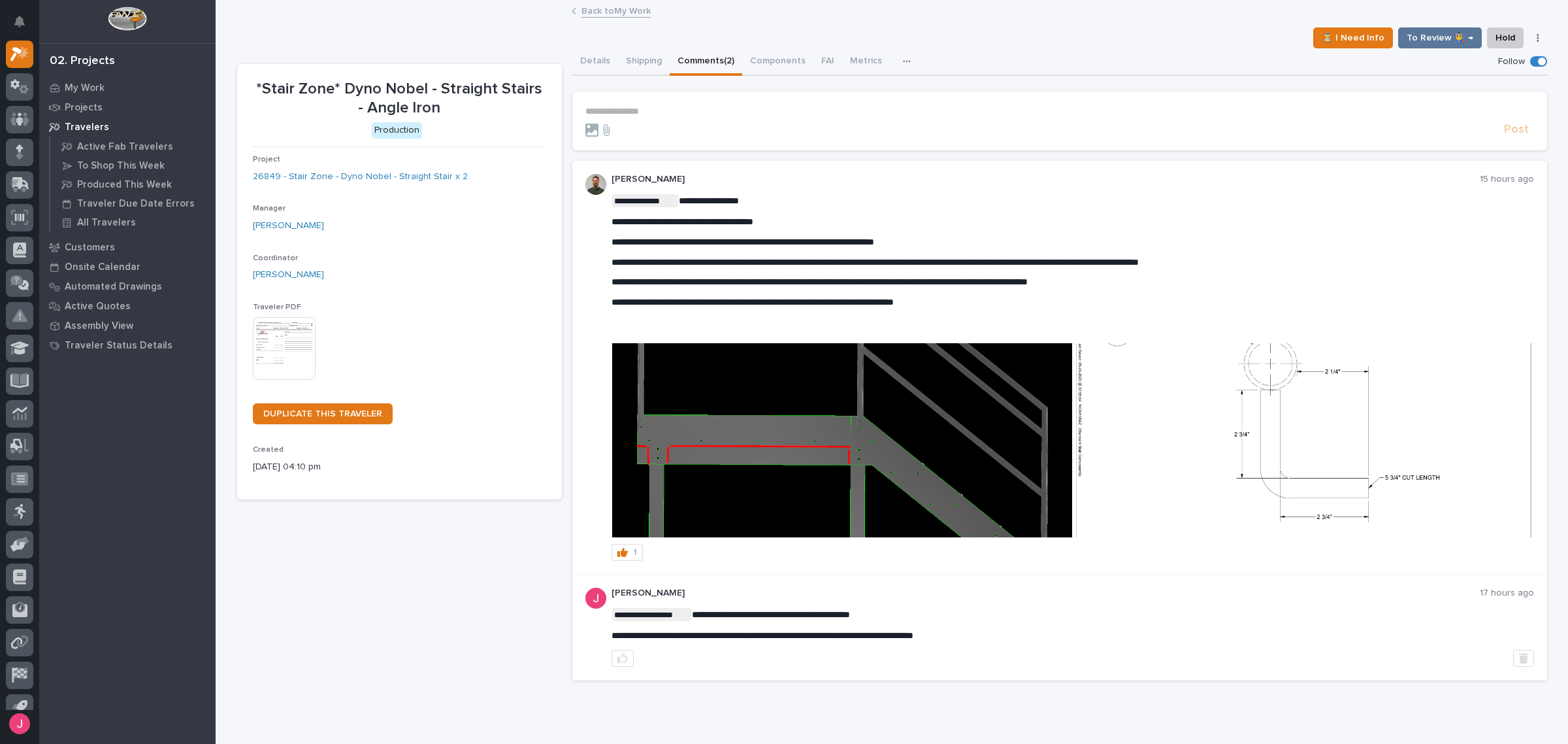
click at [340, 30] on div "⏳ I Need Info To Review 👨‍🏭 → Hold Cancel Change Traveler Type Regenerate PDF G…" at bounding box center [892, 38] width 1310 height 21
click at [476, 40] on div "⏳ I Need Info To Review 👨‍🏭 → Hold Cancel Change Traveler Type Regenerate PDF G…" at bounding box center [892, 38] width 1310 height 21
click at [480, 31] on div "⏳ I Need Info To Review 👨‍🏭 → Hold Cancel Change Traveler Type Regenerate PDF G…" at bounding box center [892, 38] width 1310 height 21
click at [484, 33] on div "⏳ I Need Info To Review 👨‍🏭 → Hold Cancel Change Traveler Type Regenerate PDF G…" at bounding box center [892, 38] width 1310 height 21
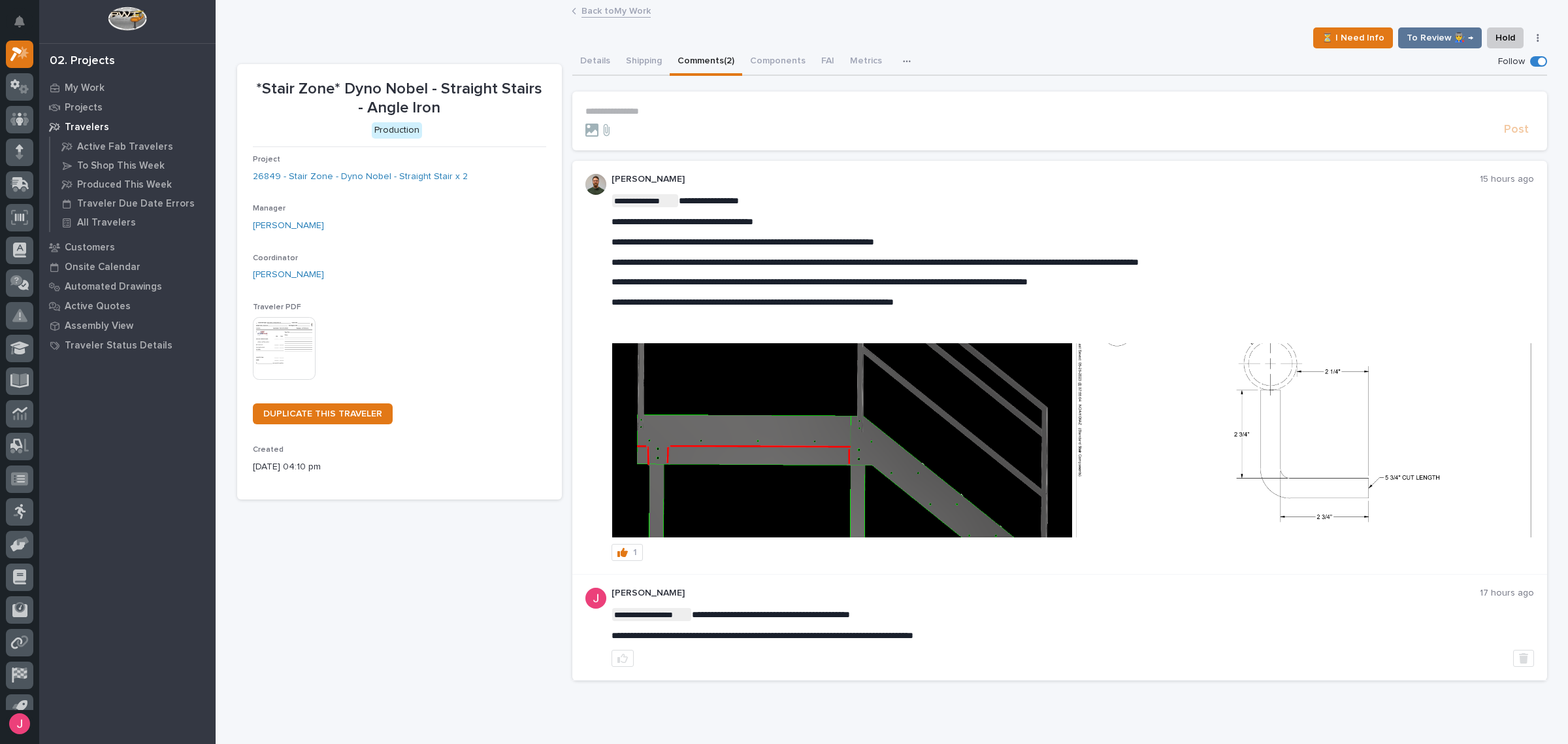
click at [482, 33] on div "⏳ I Need Info To Review 👨‍🏭 → Hold Cancel Change Traveler Type Regenerate PDF G…" at bounding box center [892, 38] width 1310 height 21
click at [377, 18] on div "Back to My Work" at bounding box center [892, 12] width 1352 height 18
click at [454, 39] on div "⏳ I Need Info To Review 👨‍🏭 → Hold Cancel Change Traveler Type Regenerate PDF G…" at bounding box center [892, 38] width 1310 height 21
drag, startPoint x: 477, startPoint y: 27, endPoint x: 472, endPoint y: 68, distance: 41.3
click at [478, 33] on div "⏳ I Need Info To Review 👨‍🏭 → Hold Cancel Change Traveler Type Regenerate PDF G…" at bounding box center [892, 38] width 1310 height 21
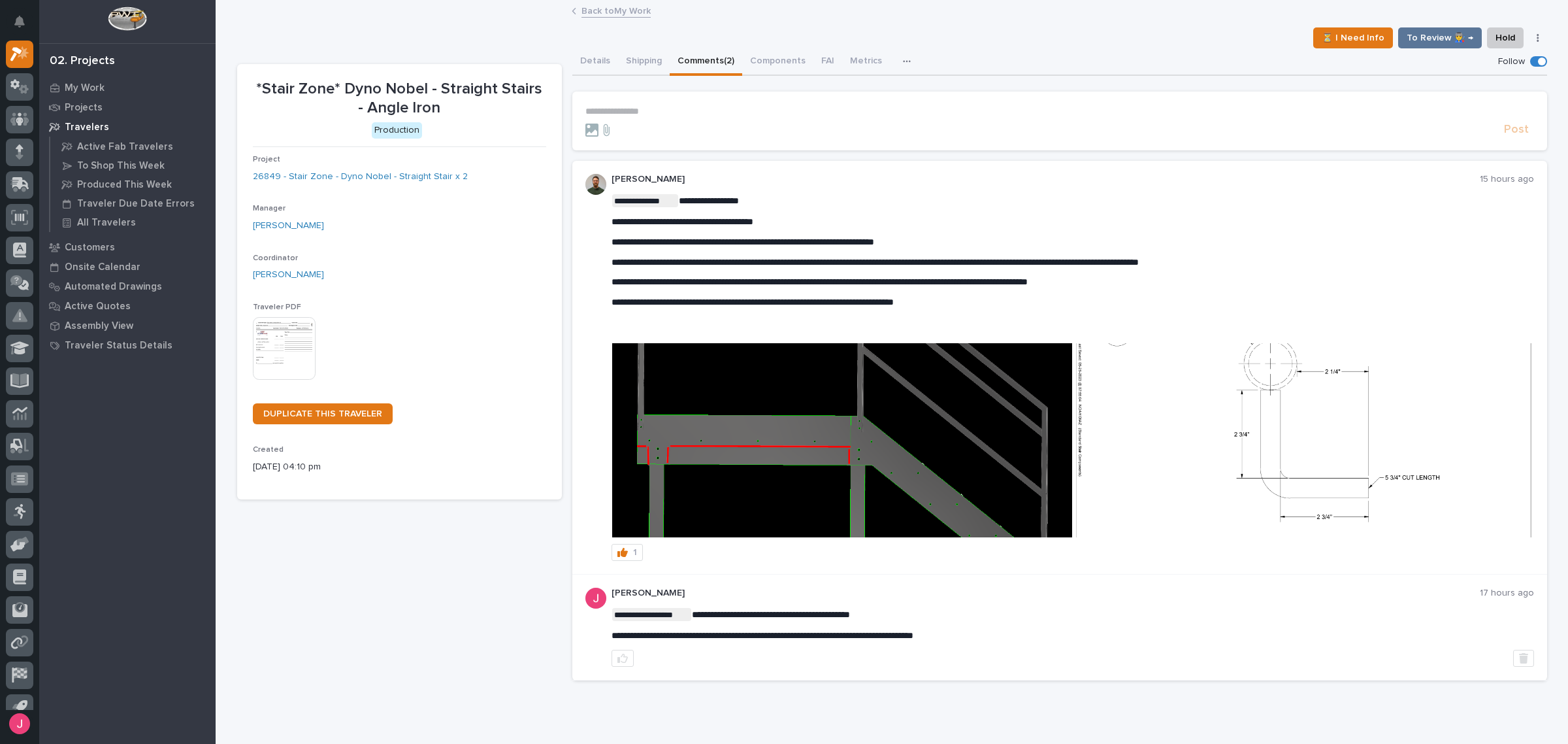
click at [723, 260] on span "**********" at bounding box center [875, 261] width 527 height 9
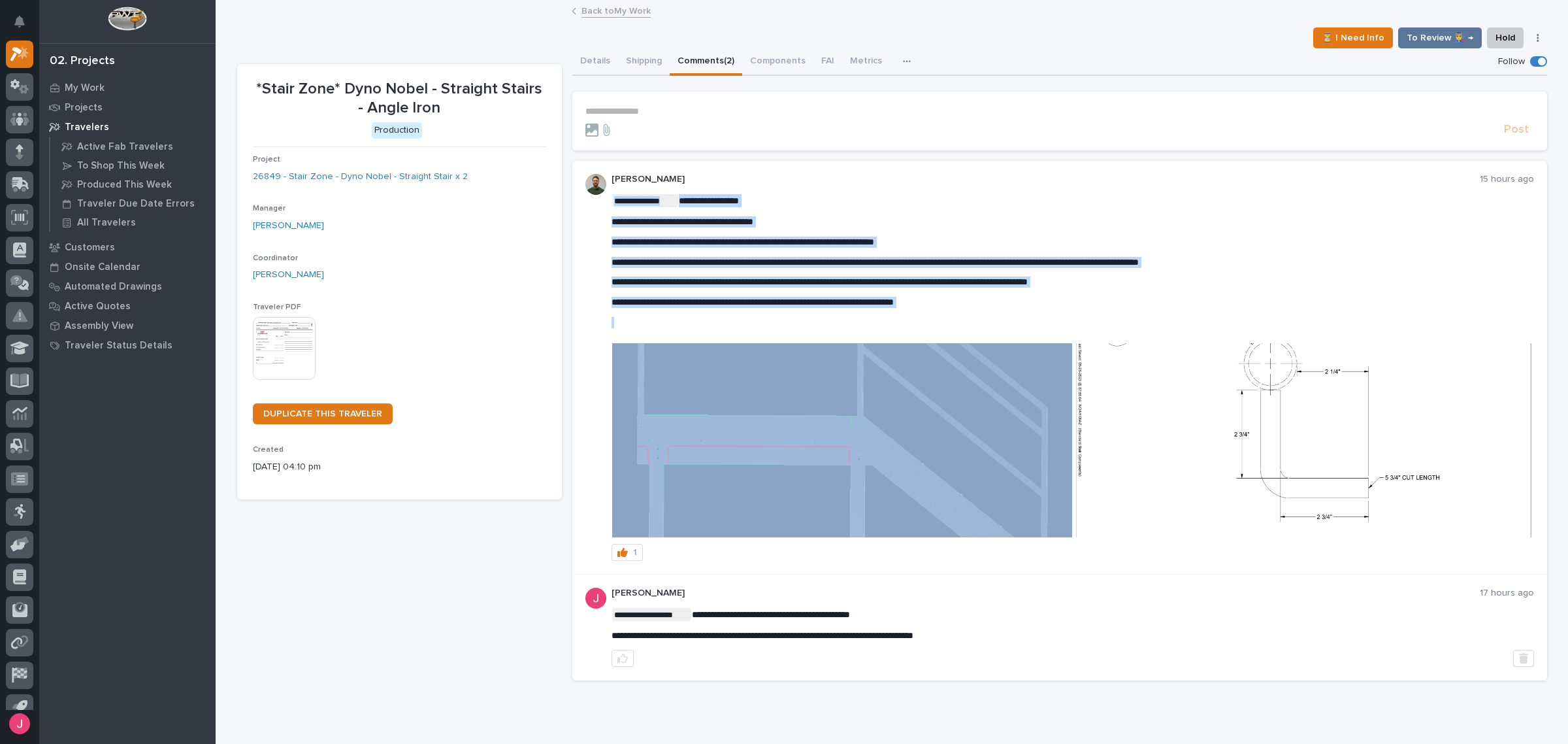
drag, startPoint x: 630, startPoint y: 214, endPoint x: 1034, endPoint y: 288, distance: 410.7
click at [901, 330] on div "**********" at bounding box center [1073, 369] width 923 height 349
click at [1040, 286] on p "**********" at bounding box center [1073, 282] width 923 height 11
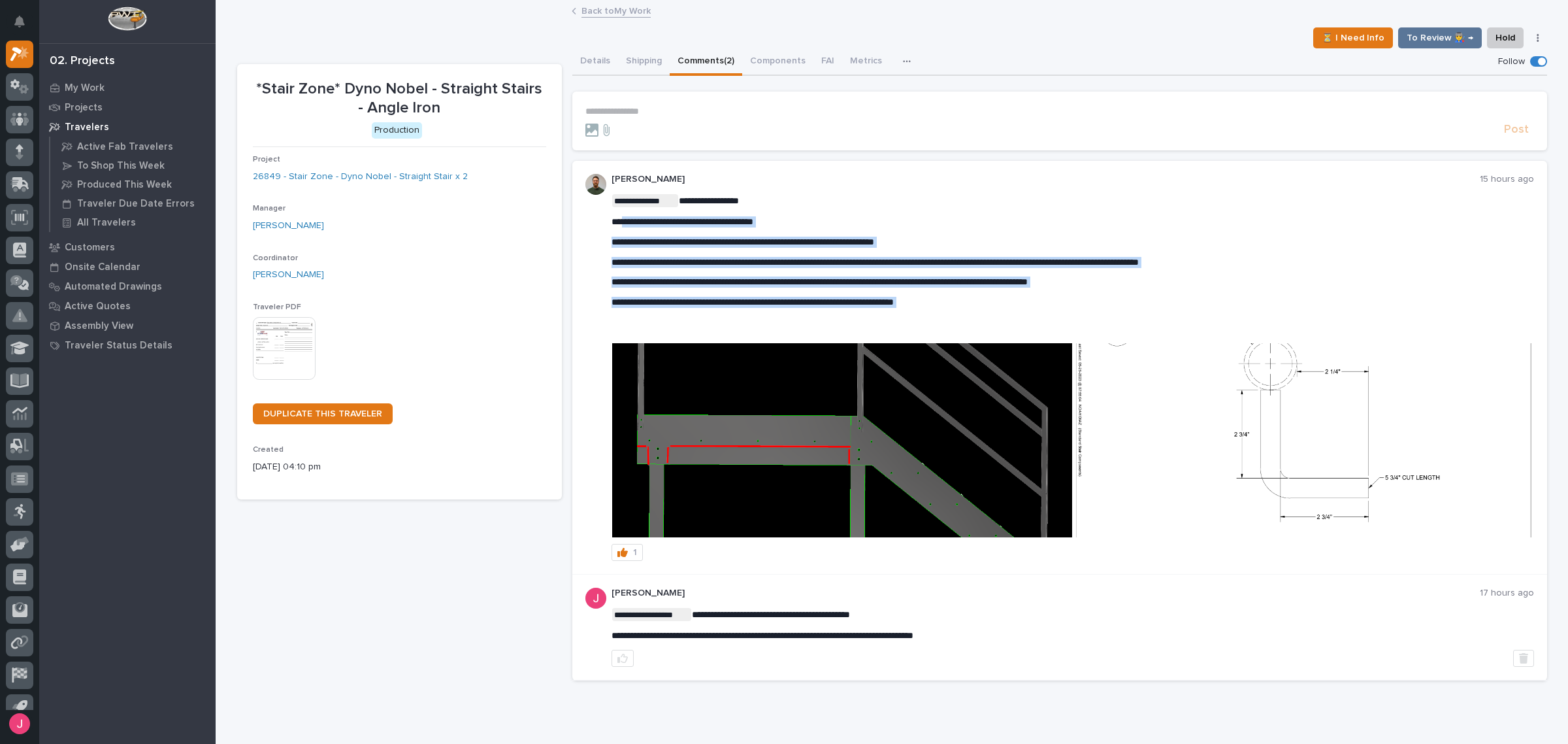
drag, startPoint x: 611, startPoint y: 220, endPoint x: 965, endPoint y: 313, distance: 366.0
click at [958, 312] on div "**********" at bounding box center [1073, 261] width 923 height 134
click at [966, 313] on div "**********" at bounding box center [1073, 261] width 923 height 134
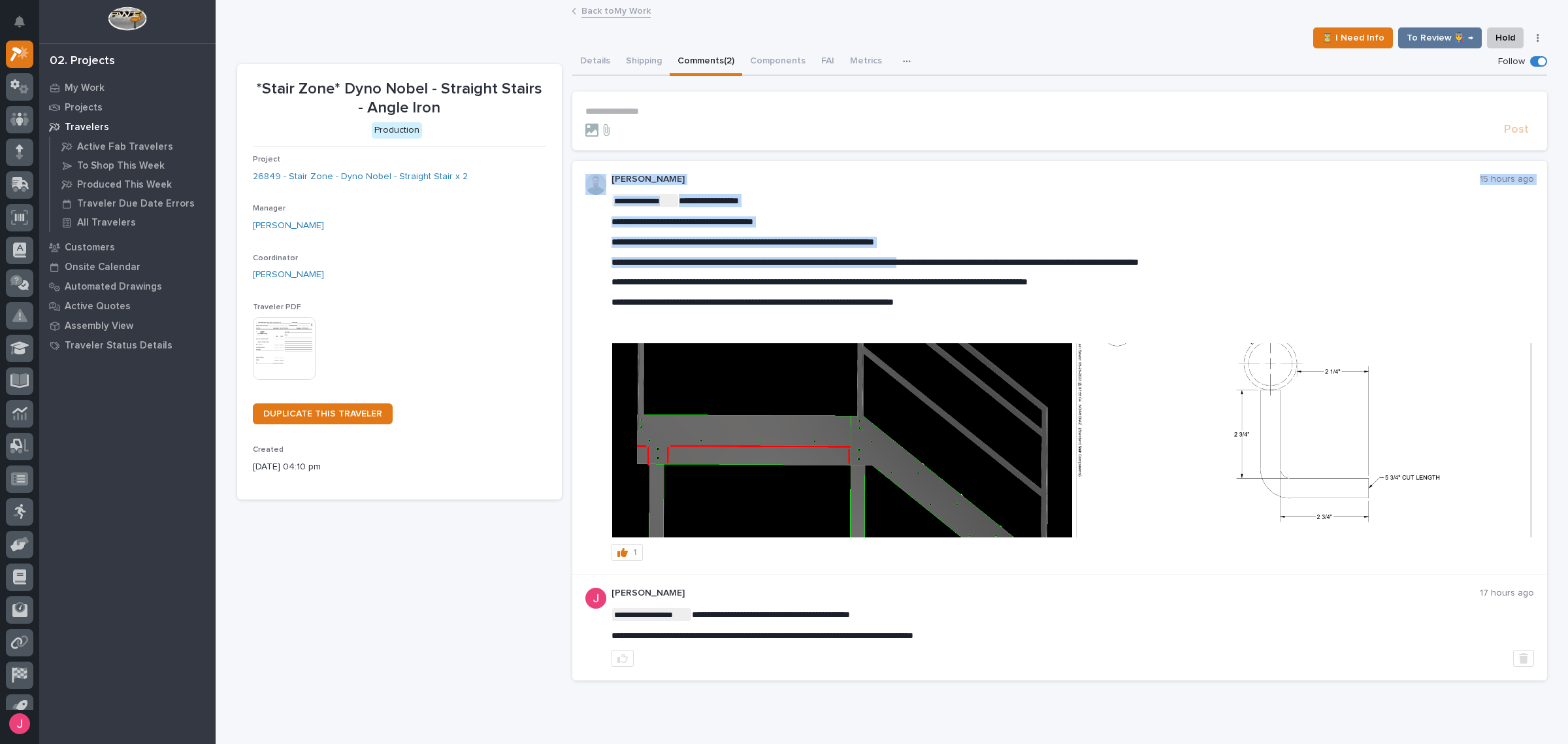
drag, startPoint x: 910, startPoint y: 118, endPoint x: 943, endPoint y: 255, distance: 140.9
click at [943, 255] on div "**********" at bounding box center [1060, 386] width 975 height 590
click at [942, 257] on p "**********" at bounding box center [1073, 262] width 923 height 11
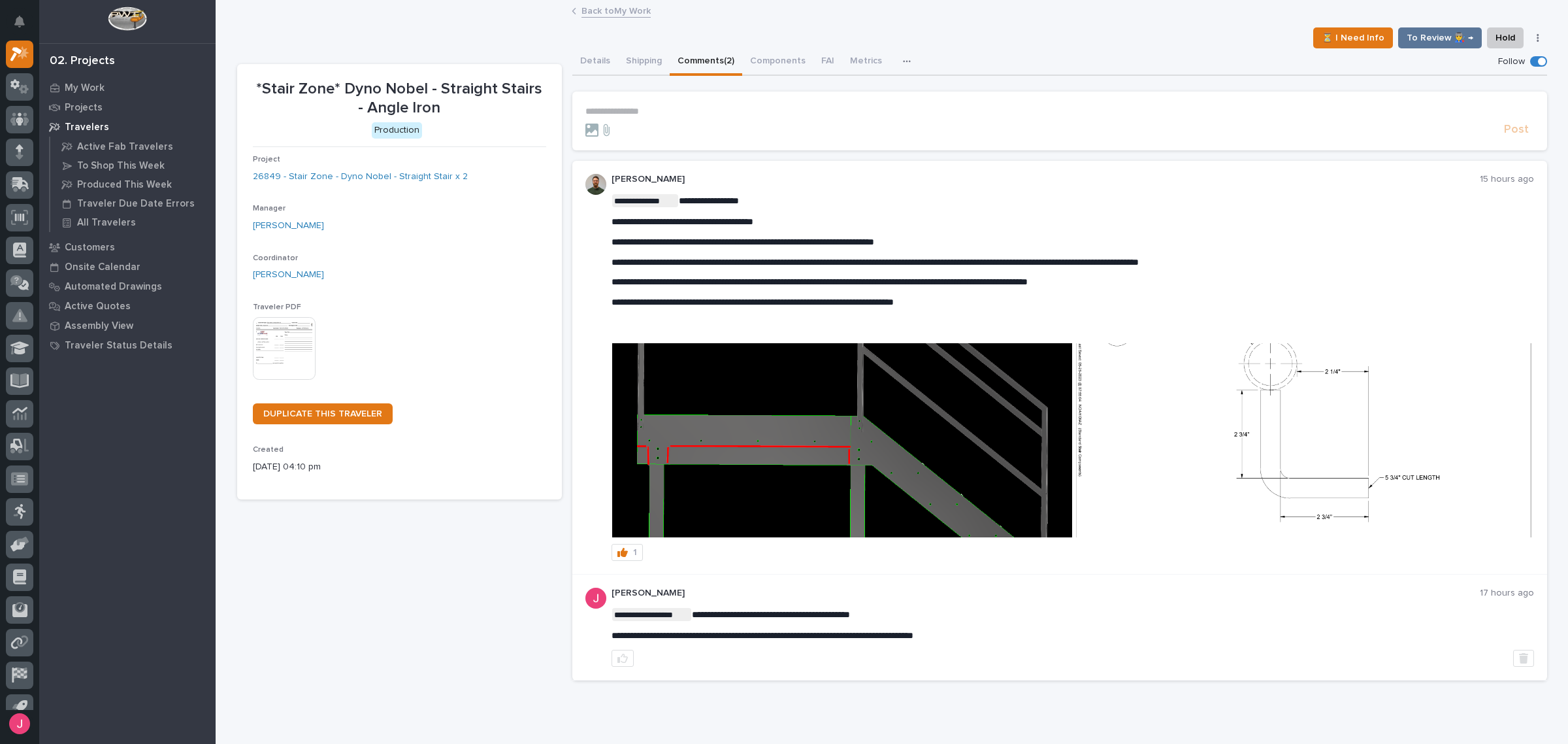
click at [822, 306] on p "**********" at bounding box center [1073, 302] width 923 height 11
drag, startPoint x: 386, startPoint y: 46, endPoint x: 361, endPoint y: 1, distance: 51.5
click at [380, 31] on div "⏳ I Need Info To Review 👨‍🏭 → Hold Cancel Change Traveler Type Regenerate PDF G…" at bounding box center [892, 38] width 1310 height 21
click at [607, 13] on link "Back to My Work" at bounding box center [615, 10] width 69 height 15
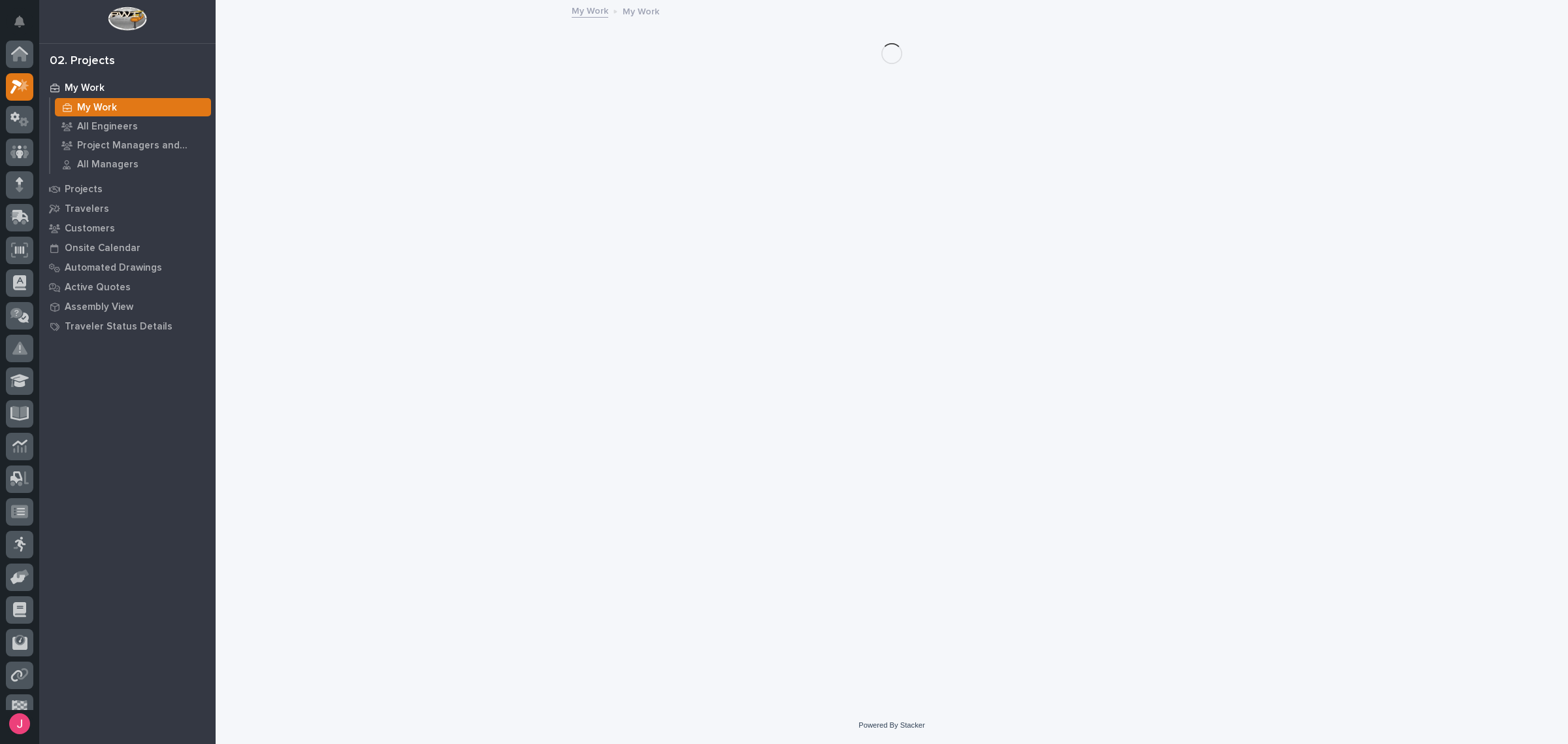
scroll to position [35, 0]
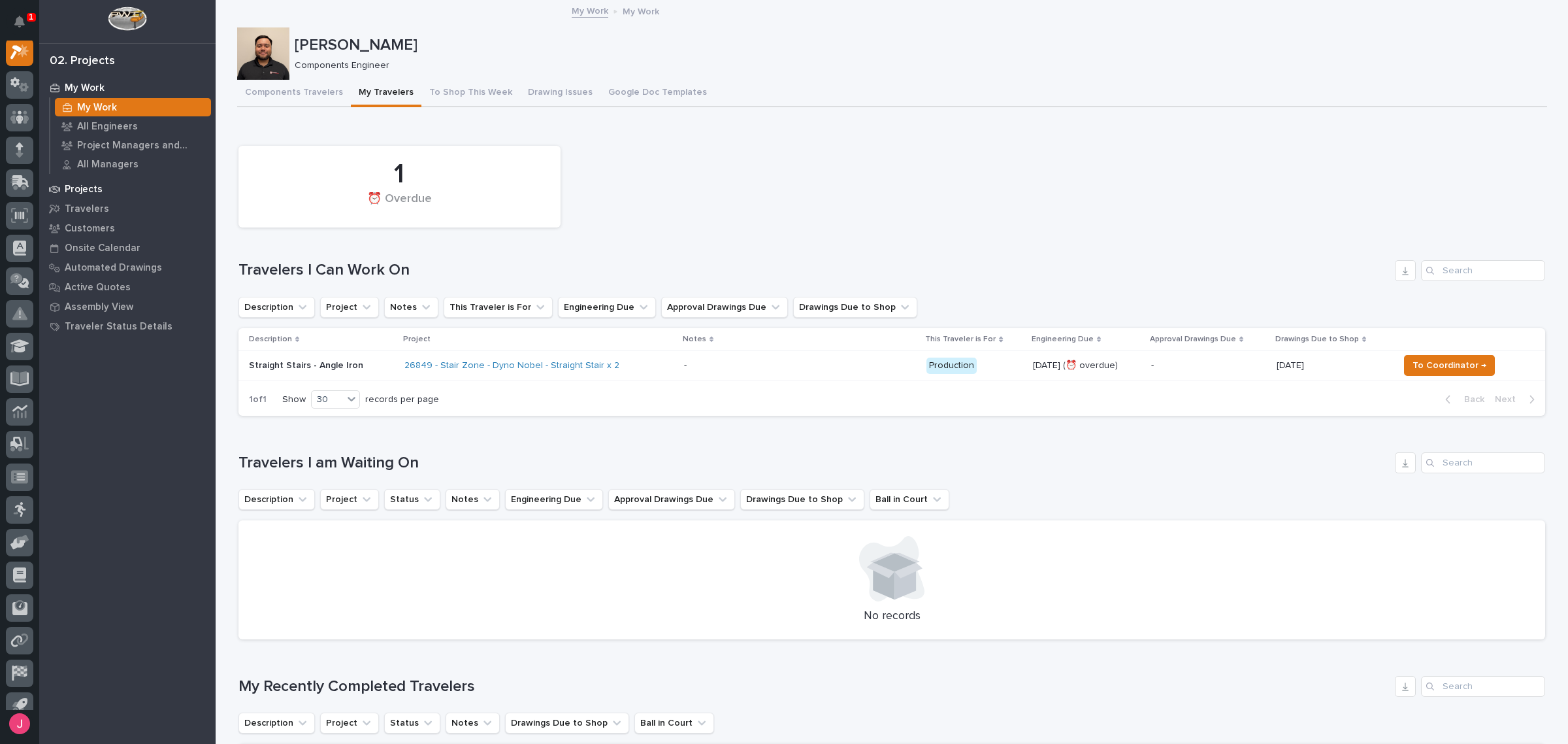
click at [83, 187] on p "Projects" at bounding box center [84, 189] width 38 height 12
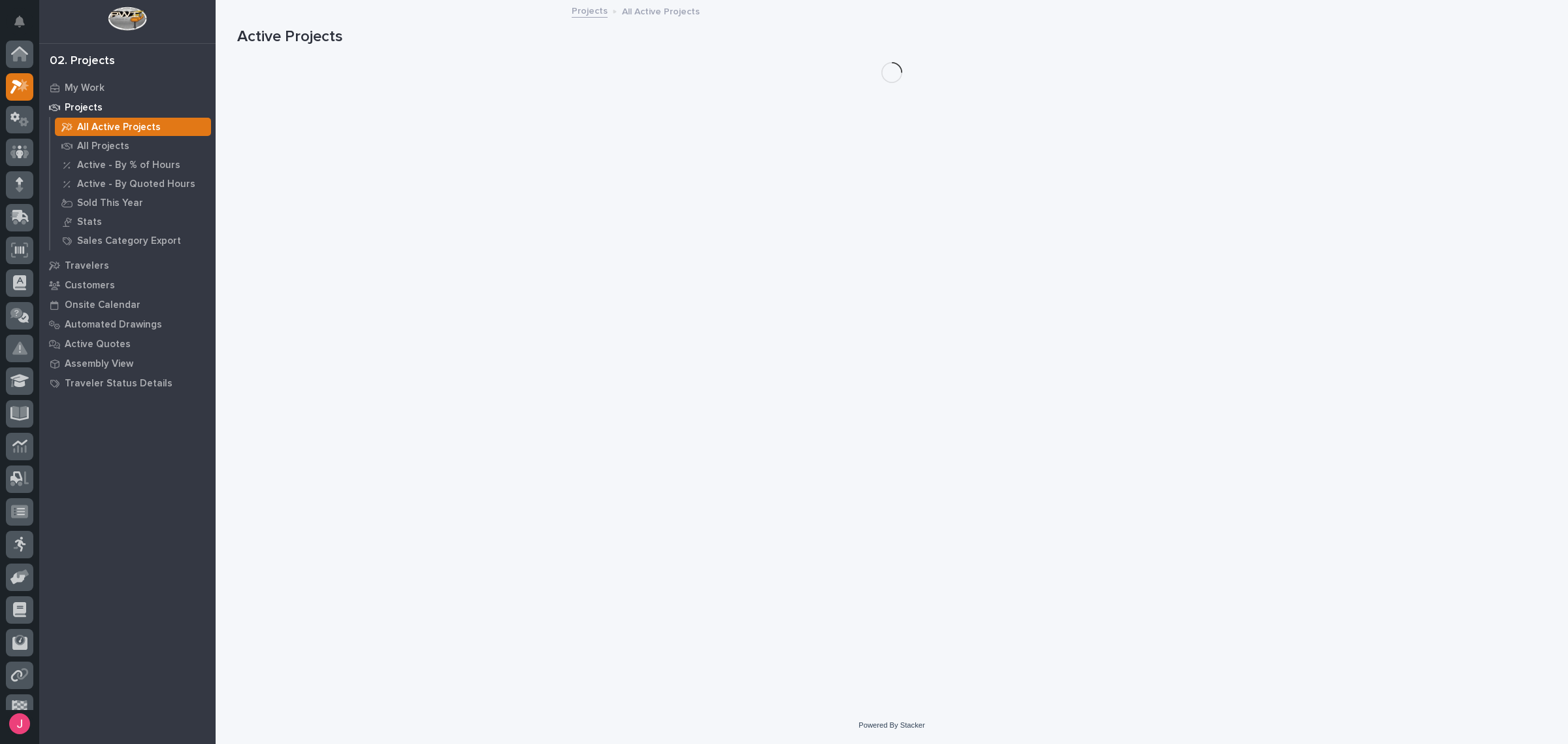
scroll to position [33, 0]
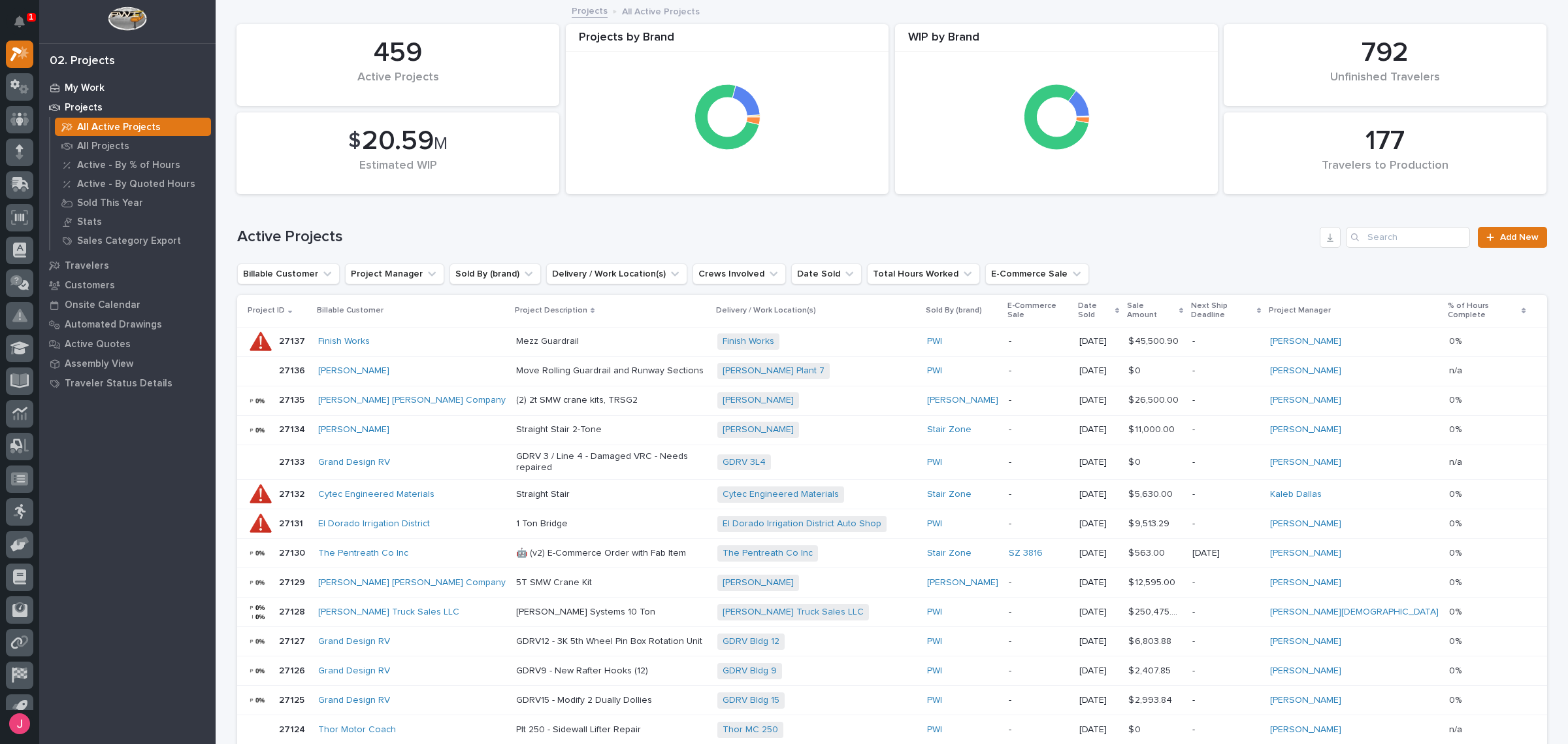
click at [89, 88] on p "My Work" at bounding box center [85, 88] width 40 height 12
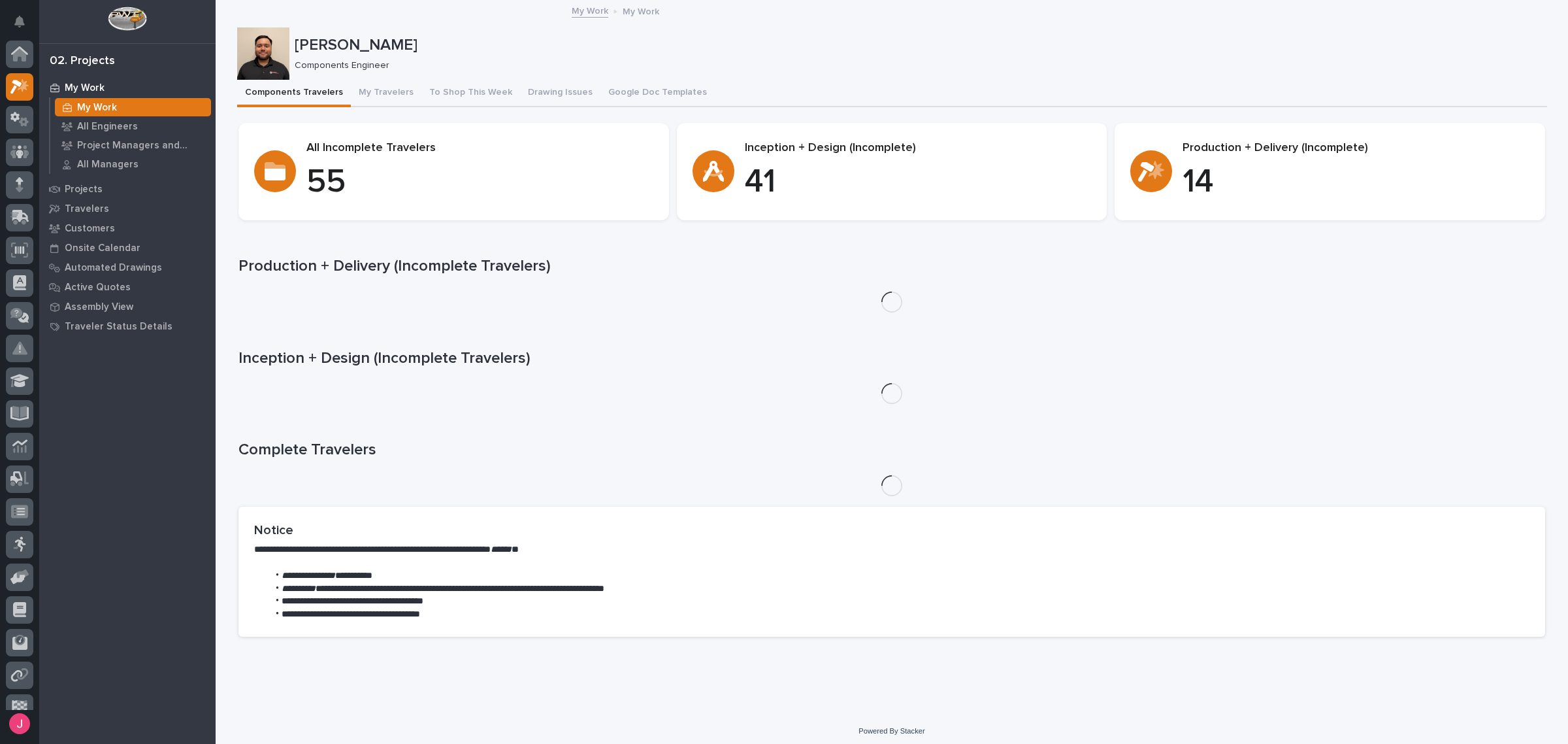
scroll to position [33, 0]
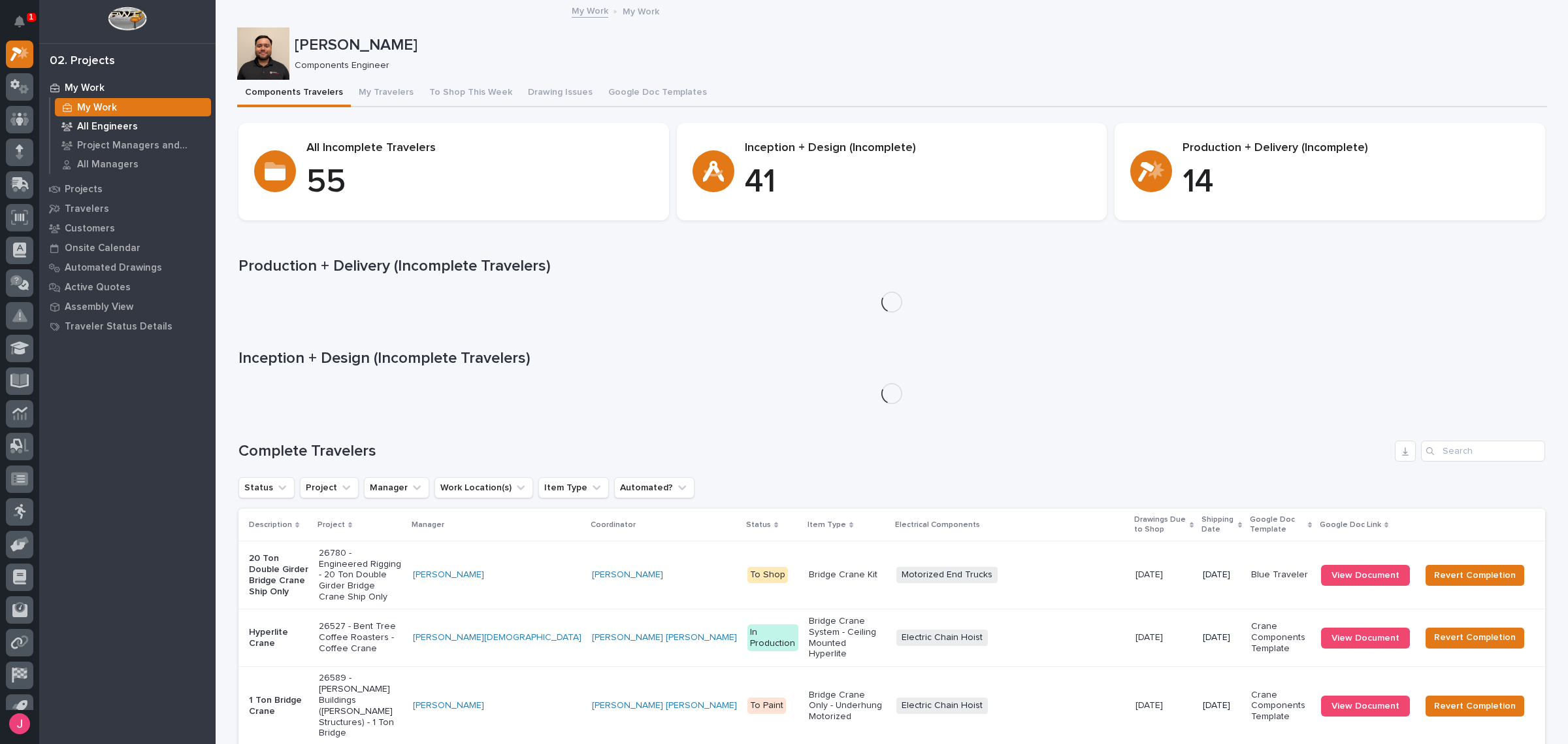
click at [119, 129] on p "All Engineers" at bounding box center [107, 126] width 61 height 12
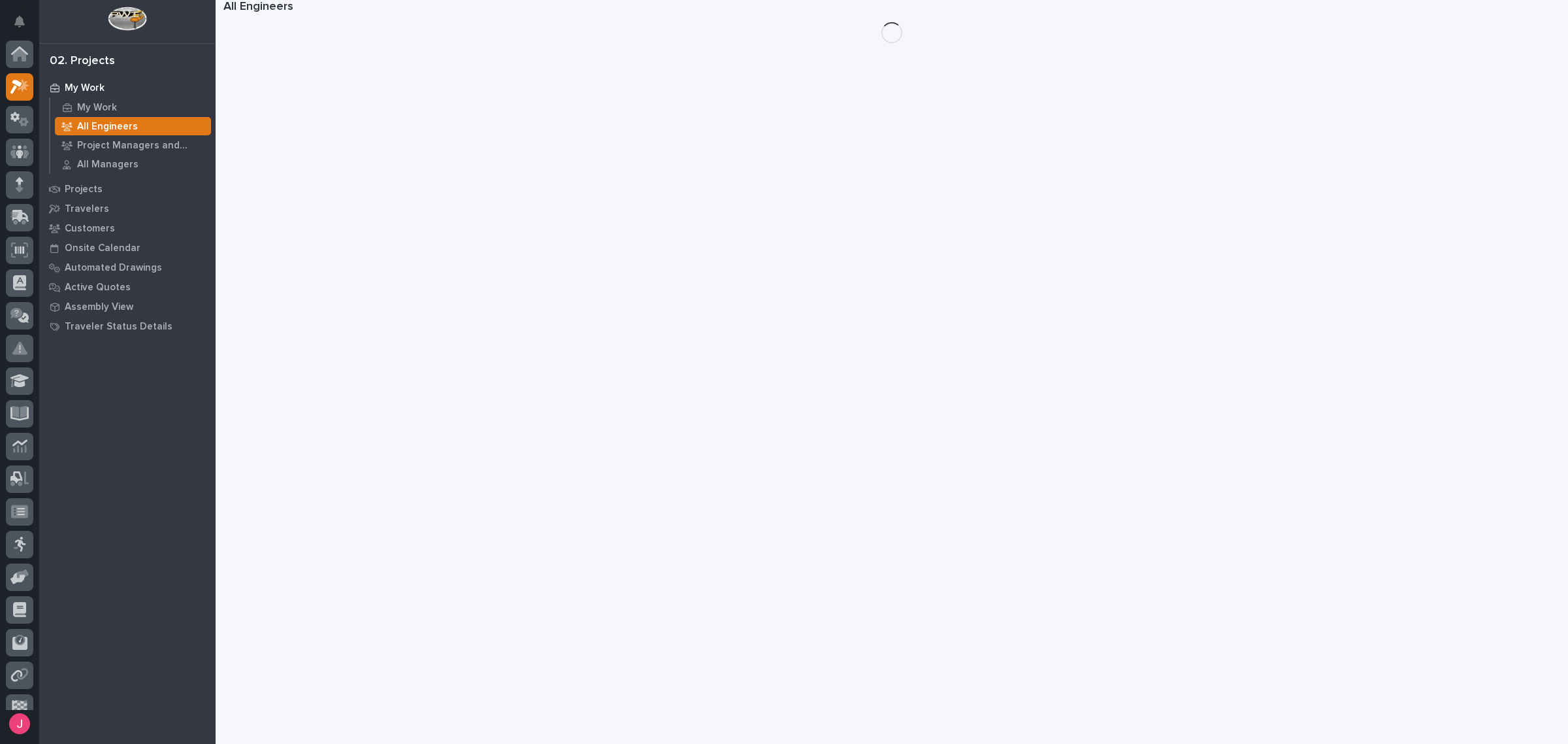
scroll to position [33, 0]
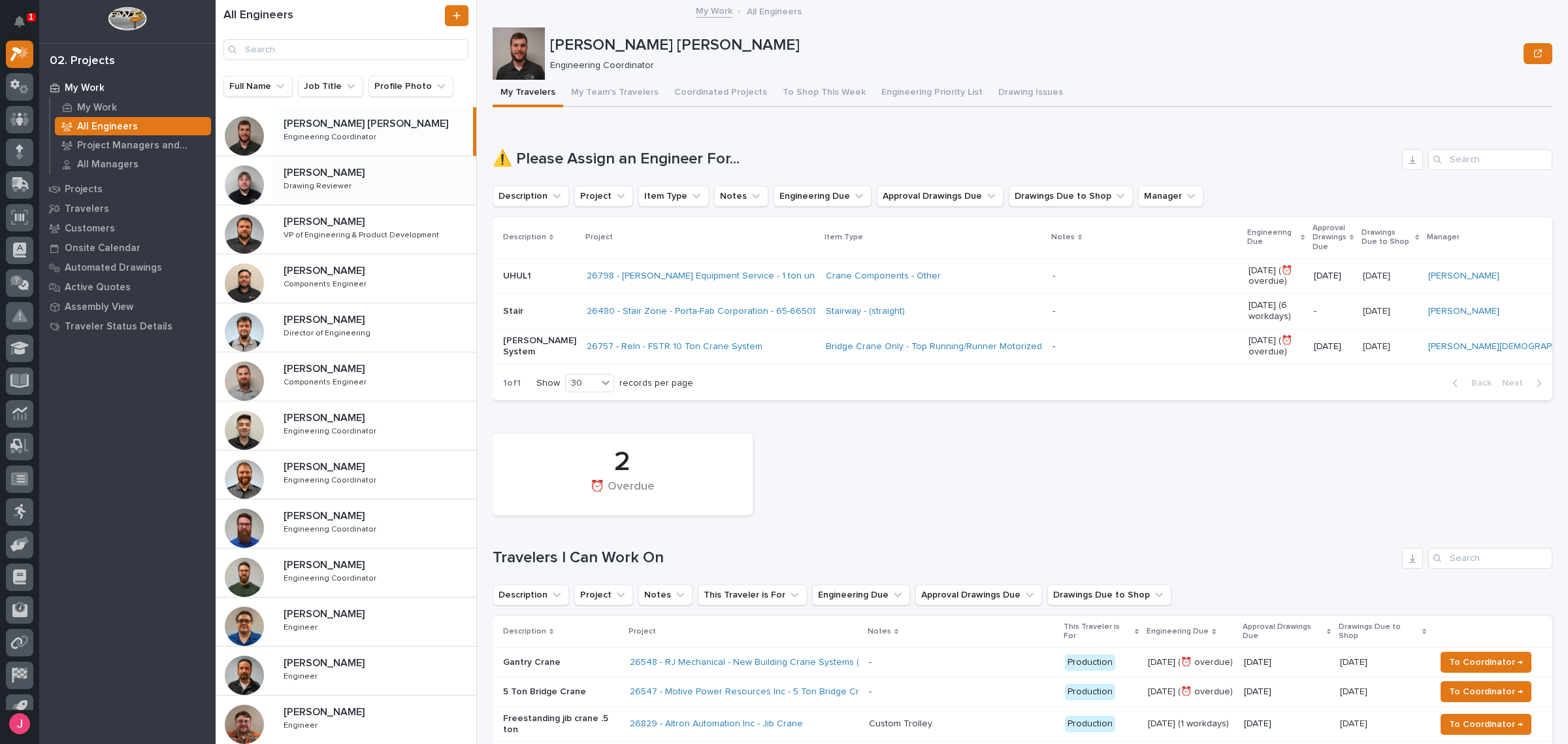
click at [396, 184] on div "Cole Fann Cole Fann Drawing Reviewer Drawing Reviewer" at bounding box center [375, 181] width 203 height 38
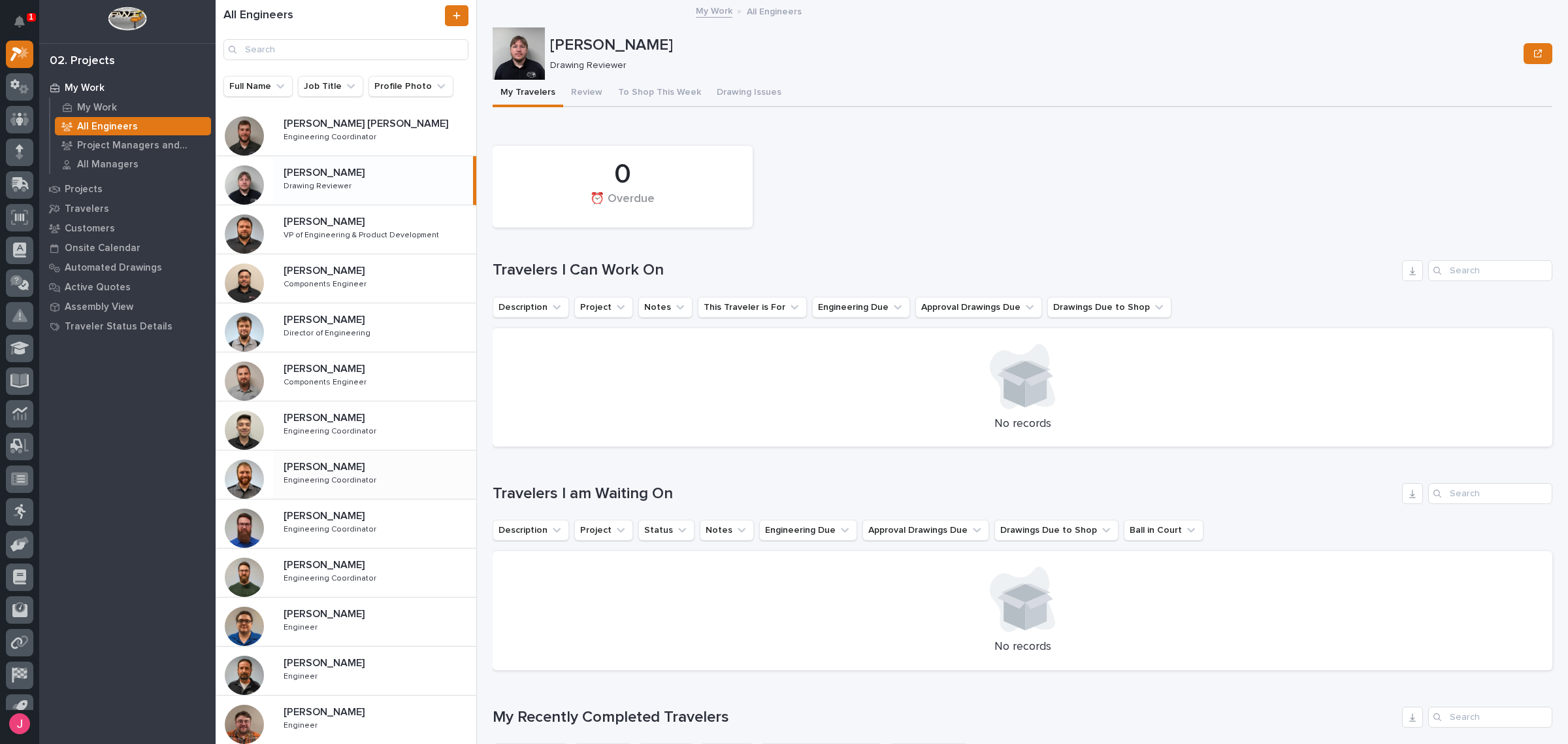
click at [364, 469] on p at bounding box center [377, 467] width 188 height 12
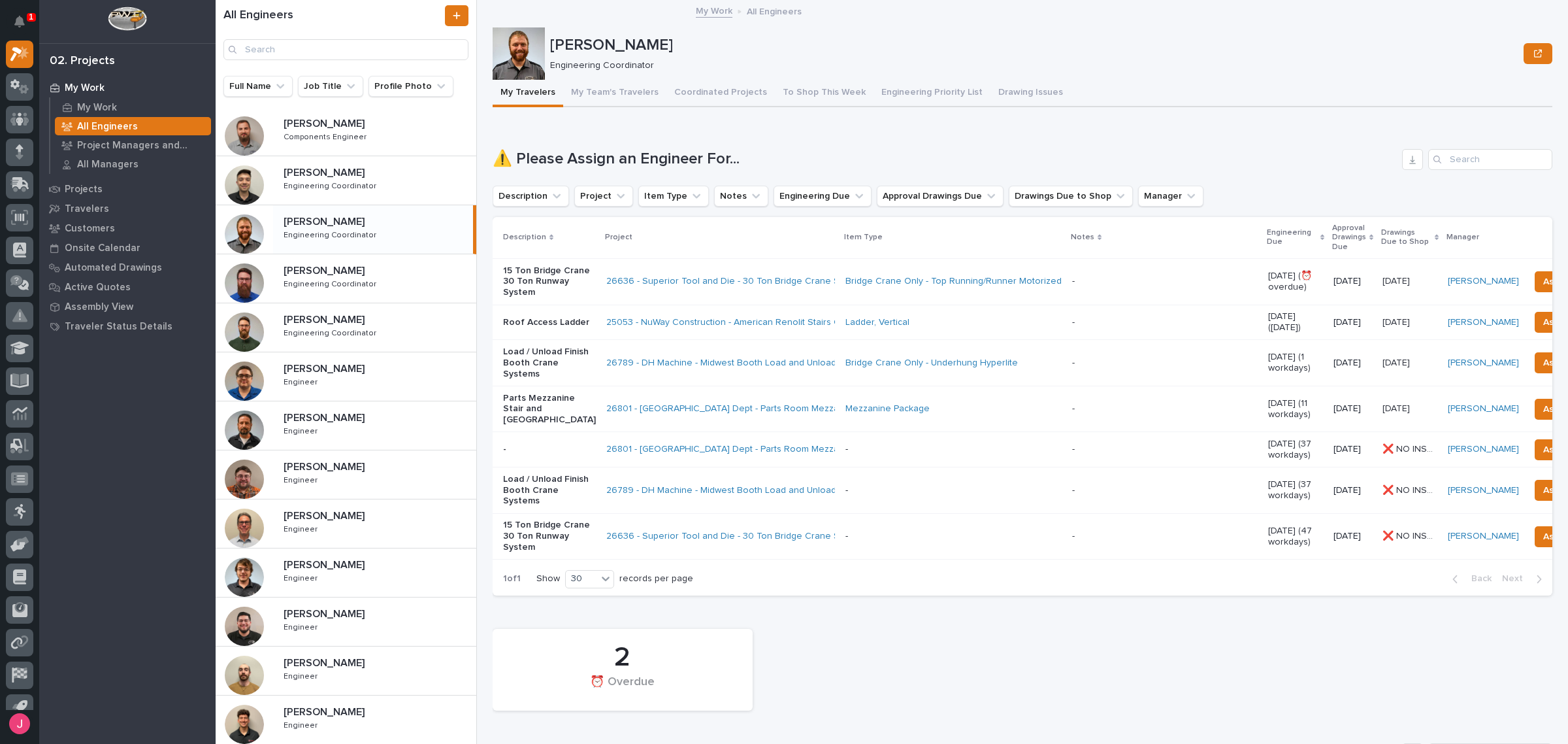
click at [802, 161] on h1 "⚠️ Please Assign an Engineer For..." at bounding box center [944, 159] width 904 height 19
click at [27, 14] on div "1" at bounding box center [31, 17] width 9 height 8
click at [768, 46] on p "Spenser Yoder" at bounding box center [1034, 46] width 968 height 19
click at [111, 98] on div "My Work" at bounding box center [132, 107] width 156 height 18
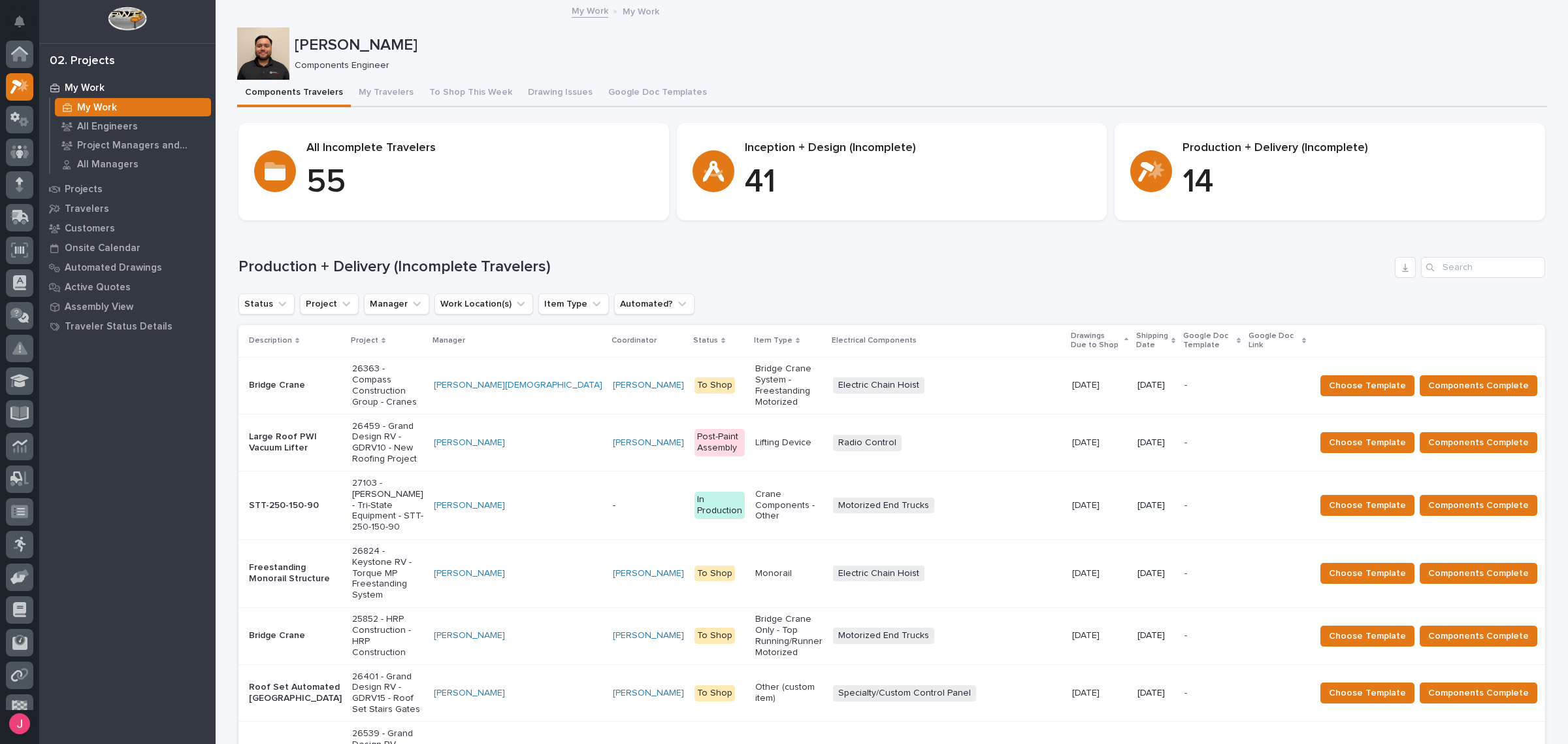
scroll to position [33, 0]
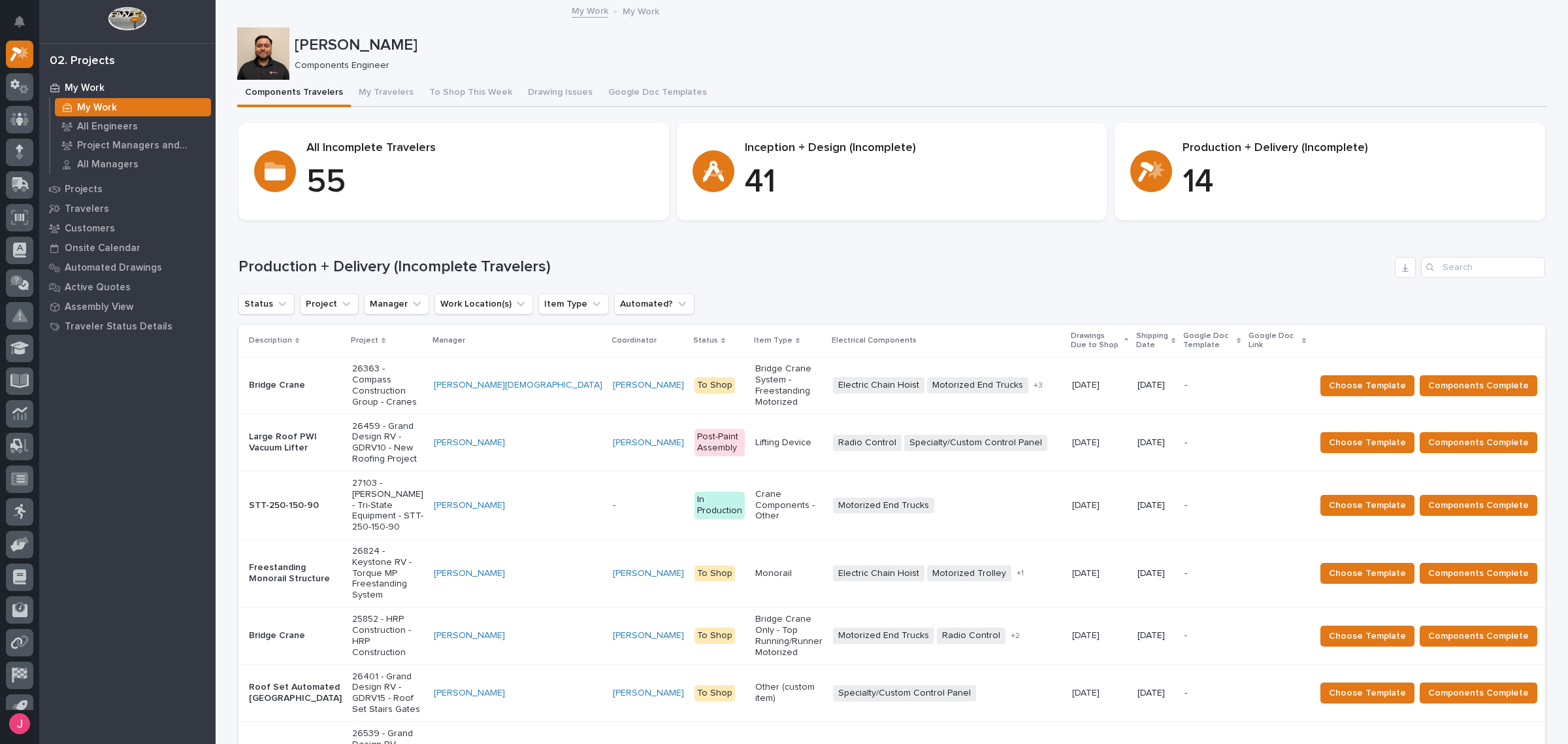
click at [773, 57] on div "Components Engineer" at bounding box center [916, 64] width 1242 height 14
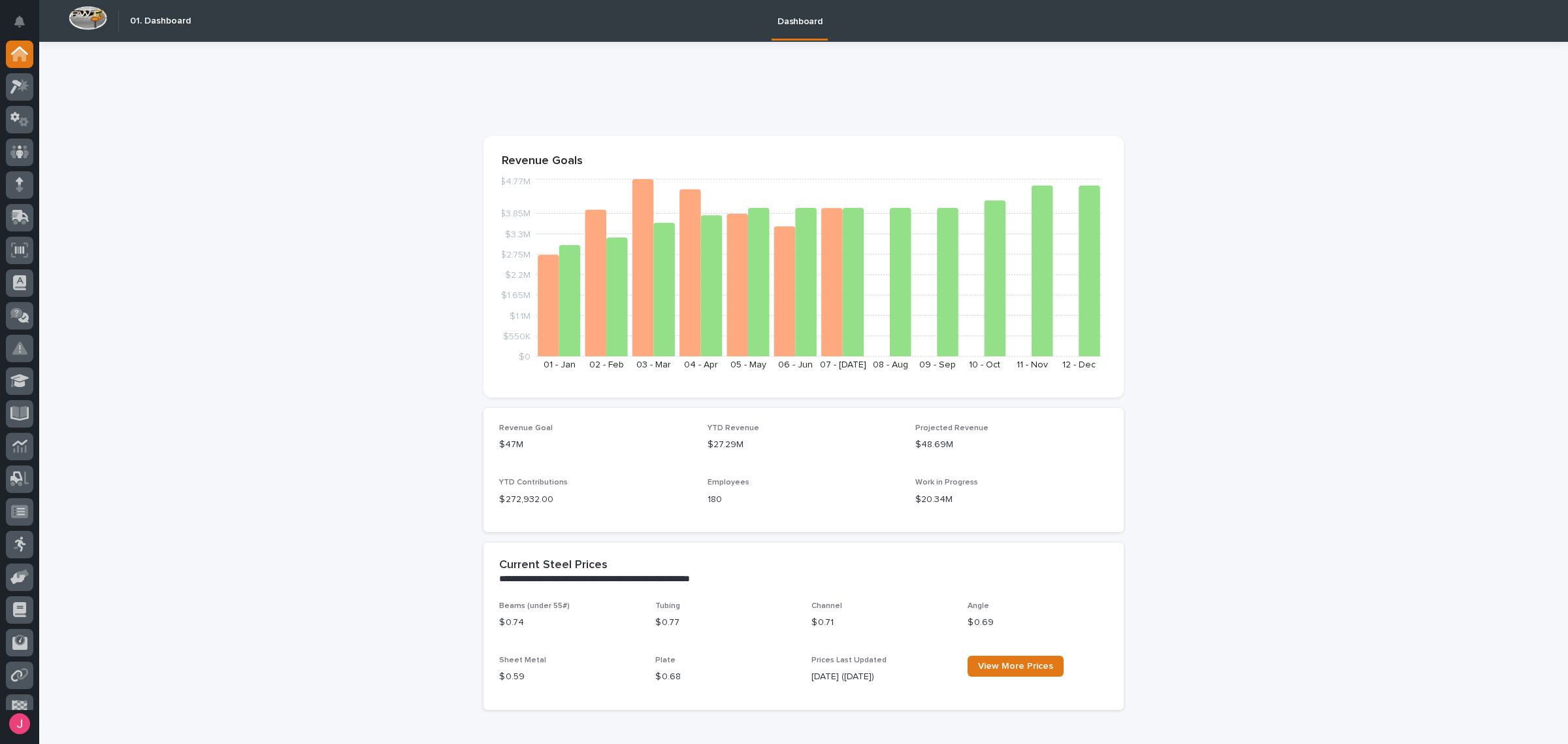
drag, startPoint x: 1399, startPoint y: 259, endPoint x: 1311, endPoint y: 257, distance: 88.0
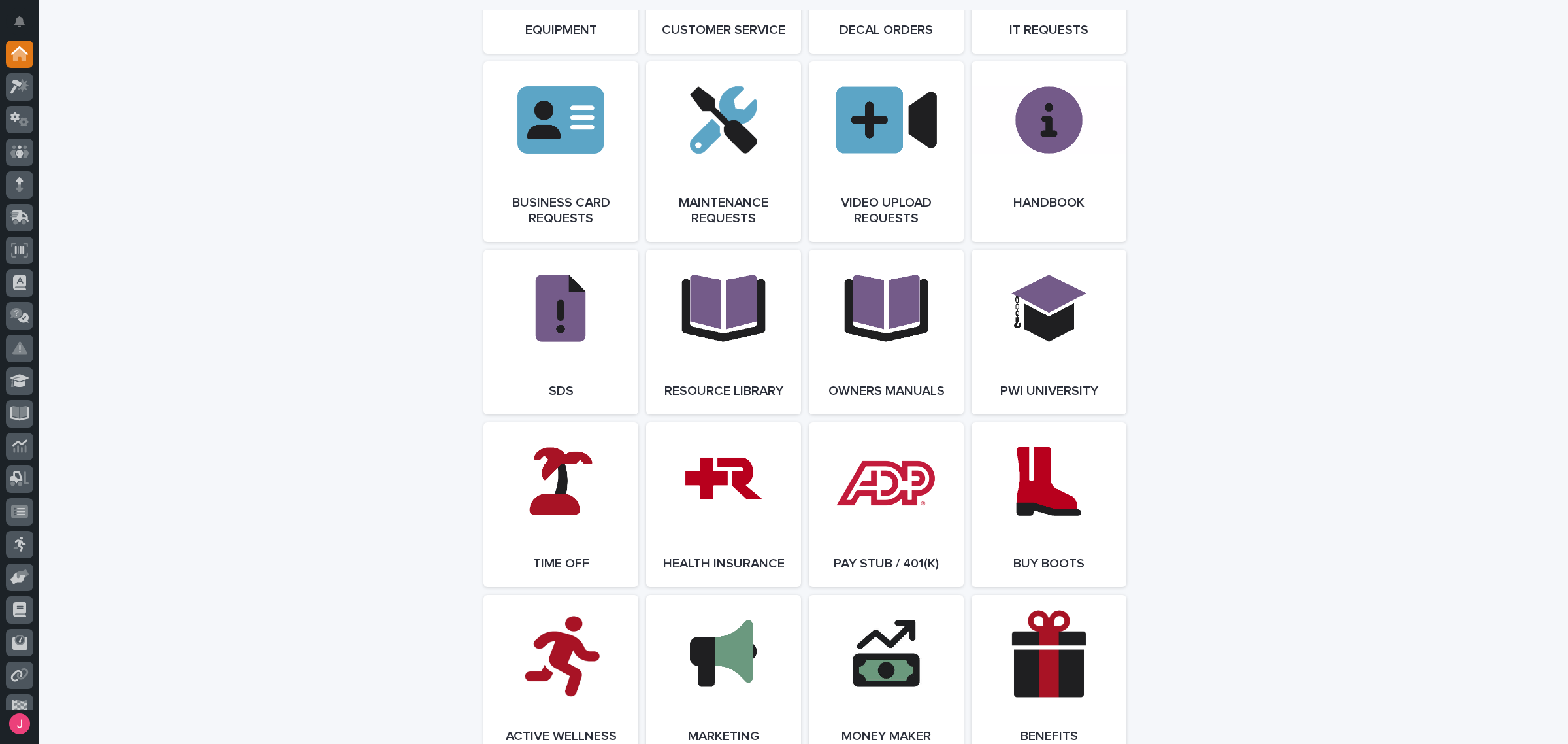
scroll to position [1956, 0]
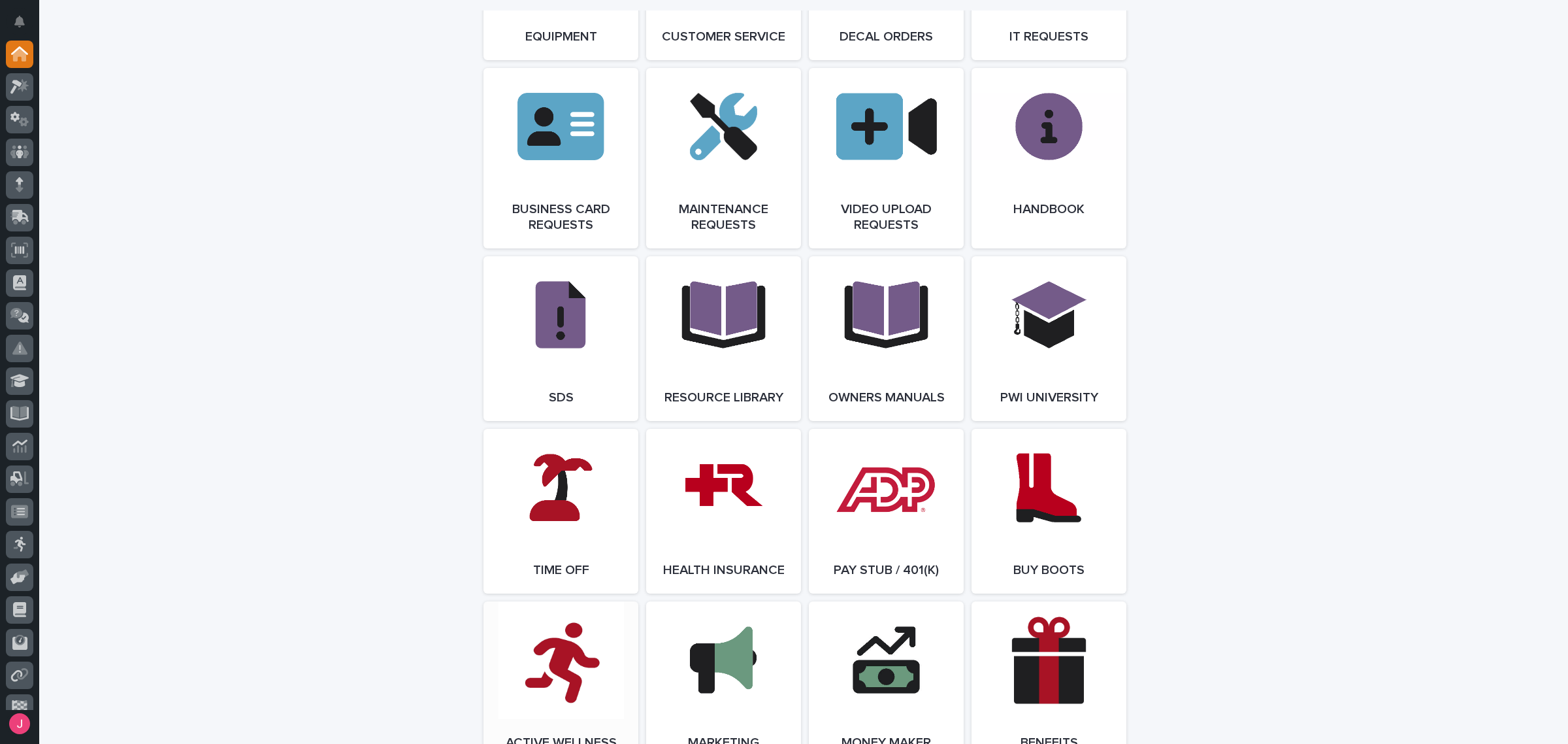
click at [502, 702] on link "Open Link" at bounding box center [561, 691] width 155 height 180
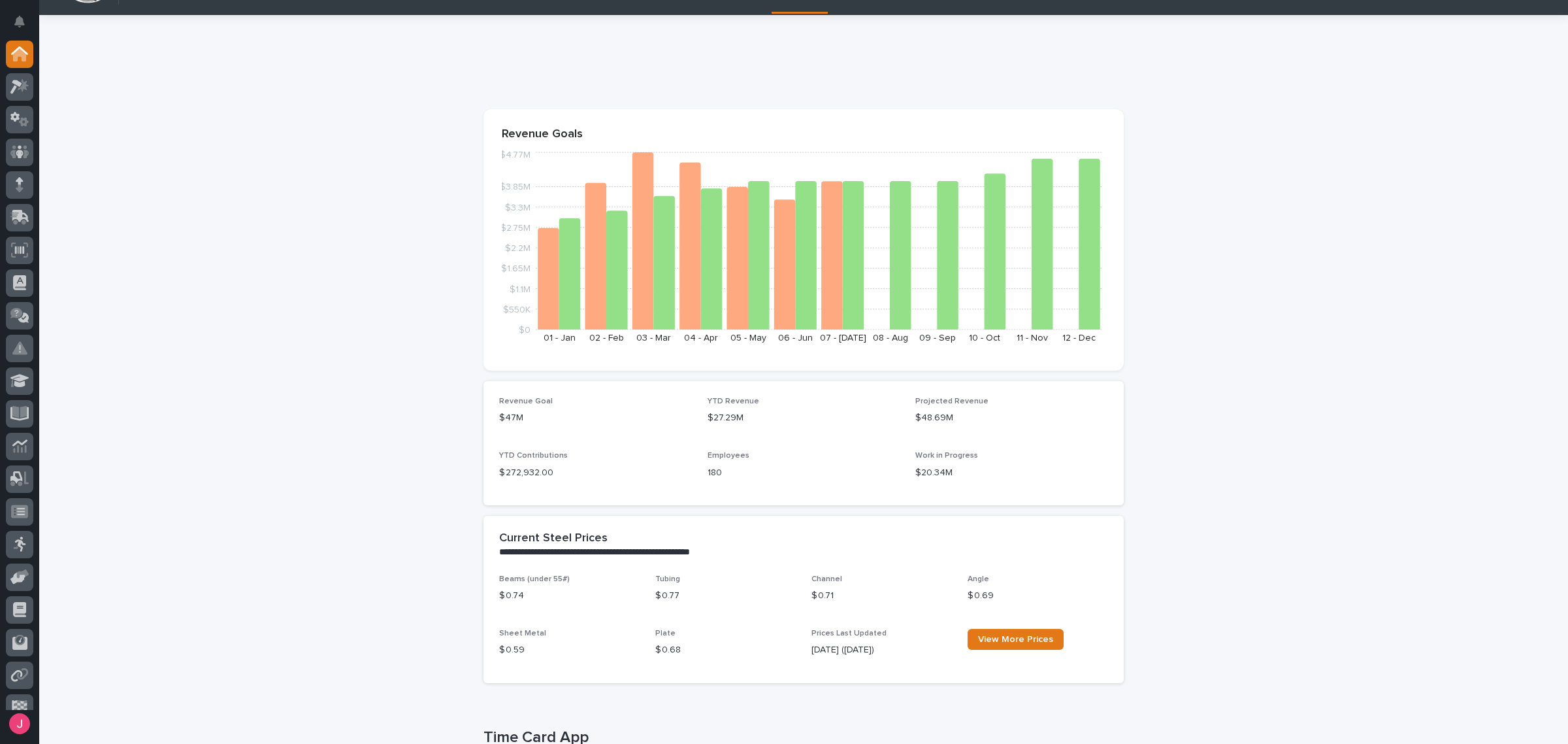
scroll to position [0, 0]
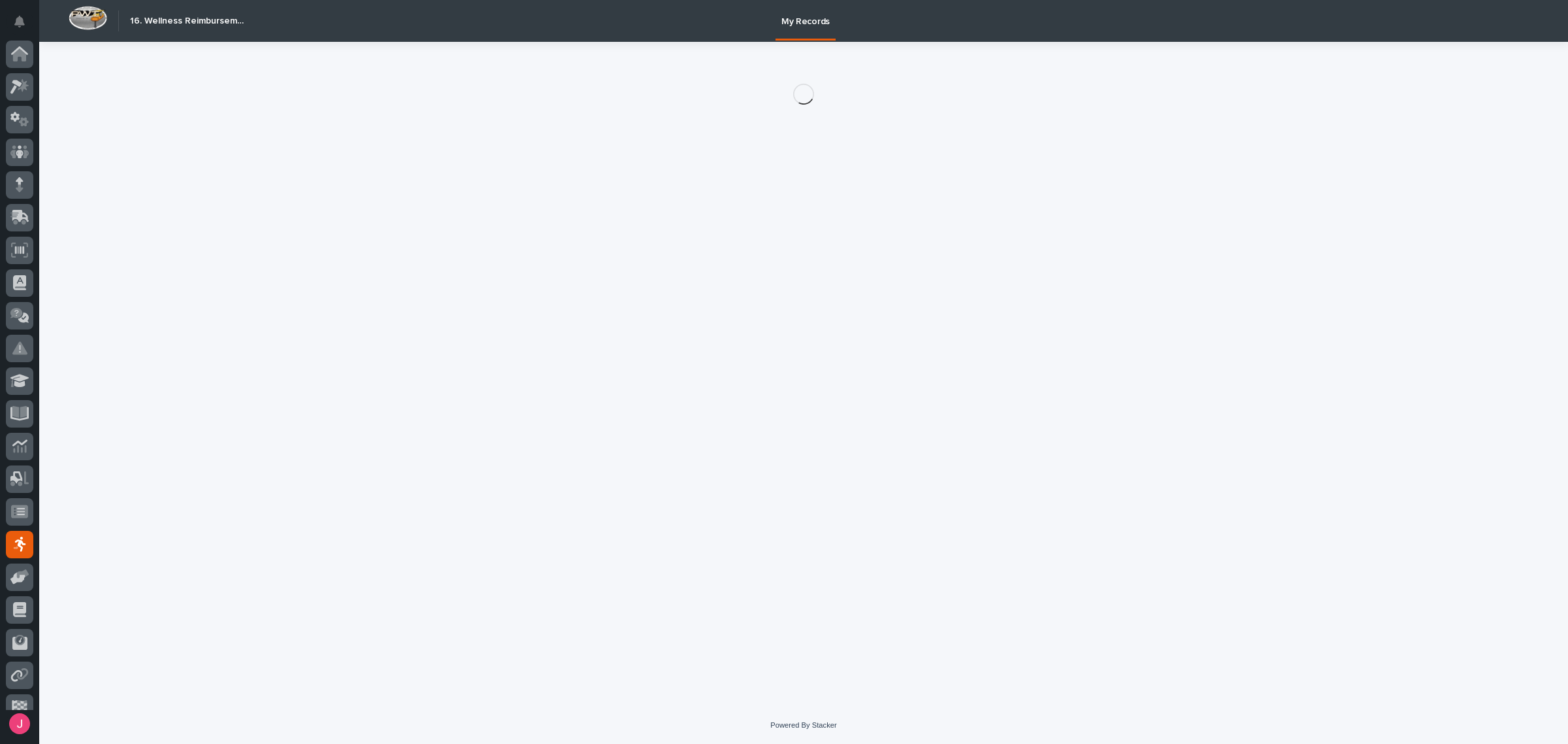
scroll to position [49, 0]
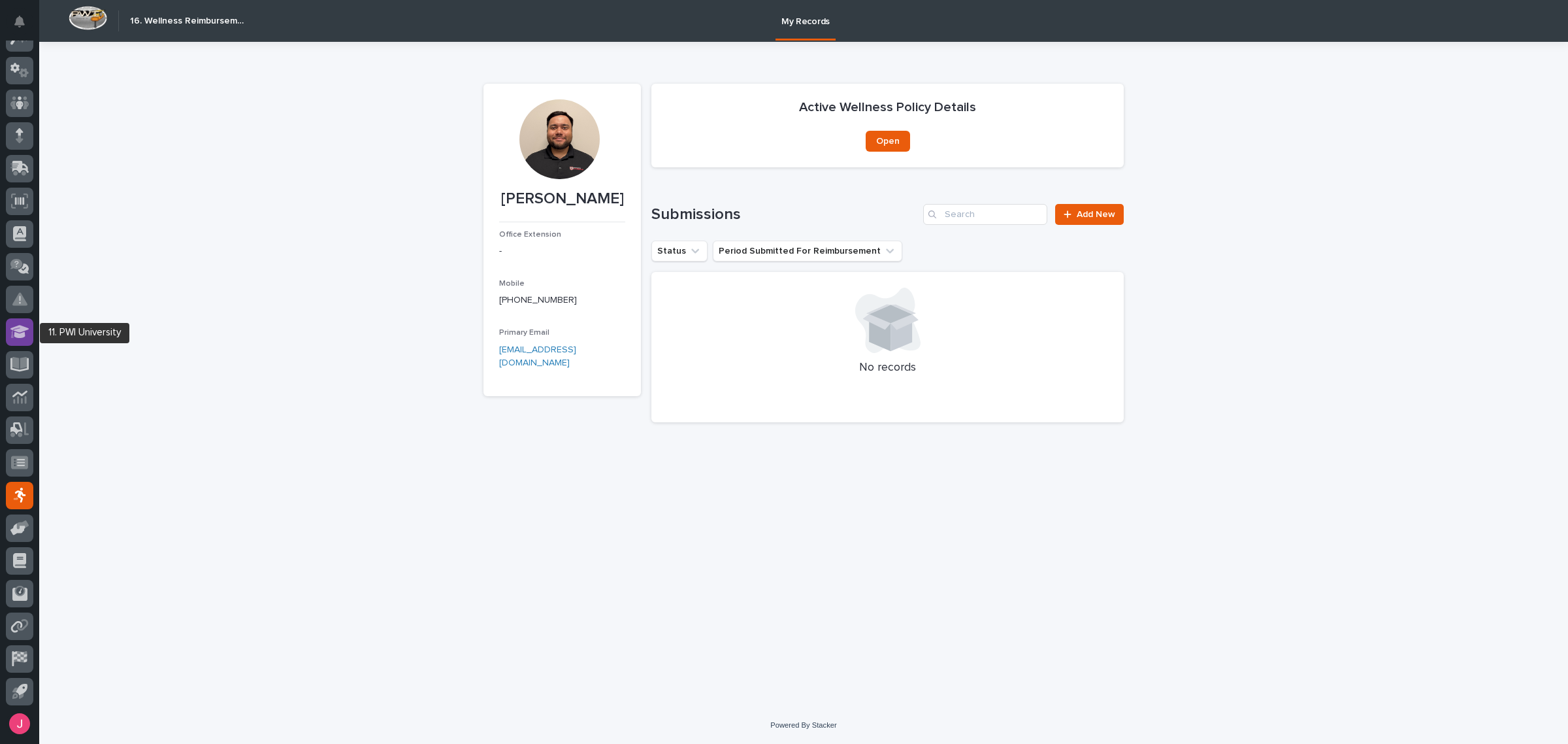
click at [31, 328] on div at bounding box center [20, 332] width 27 height 27
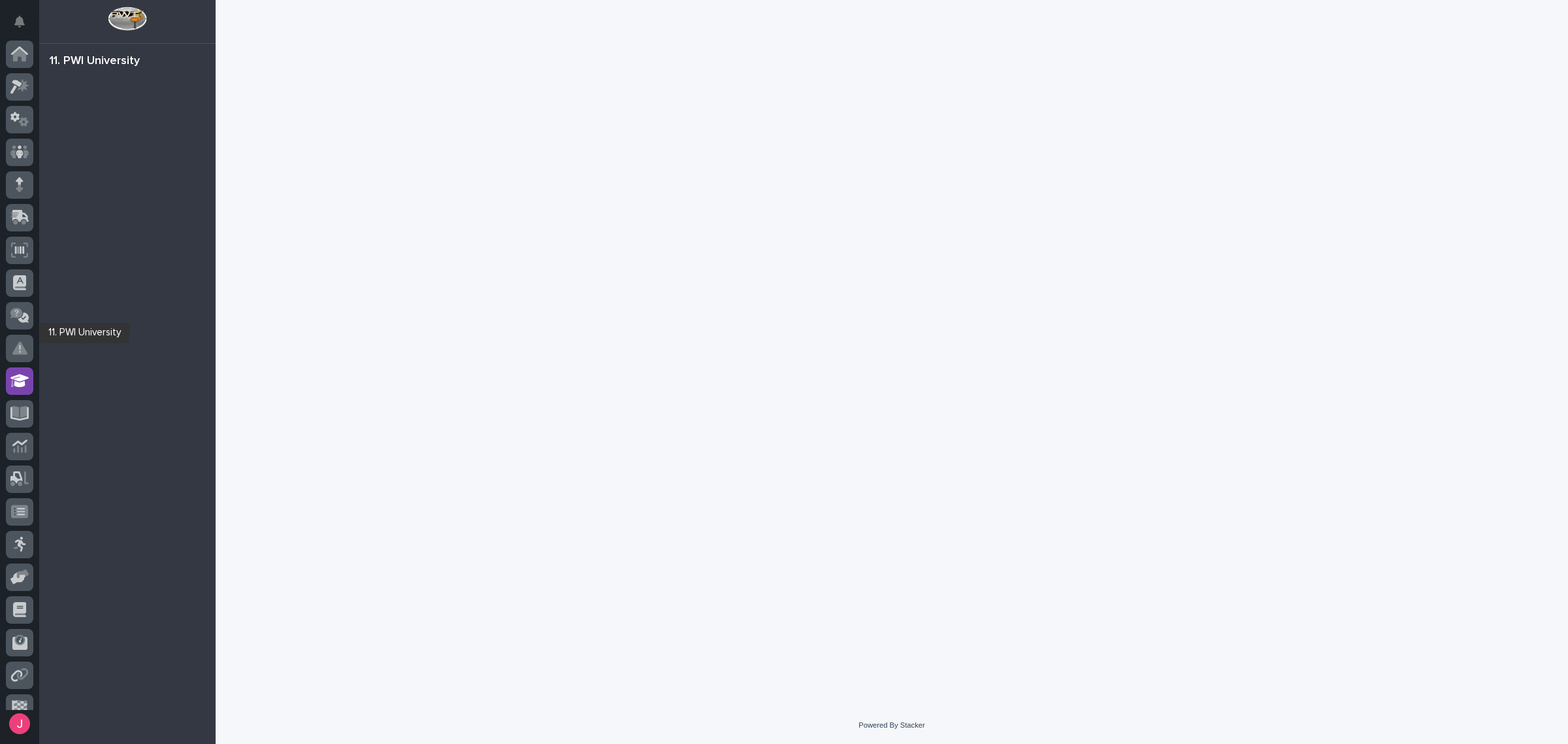
scroll to position [49, 0]
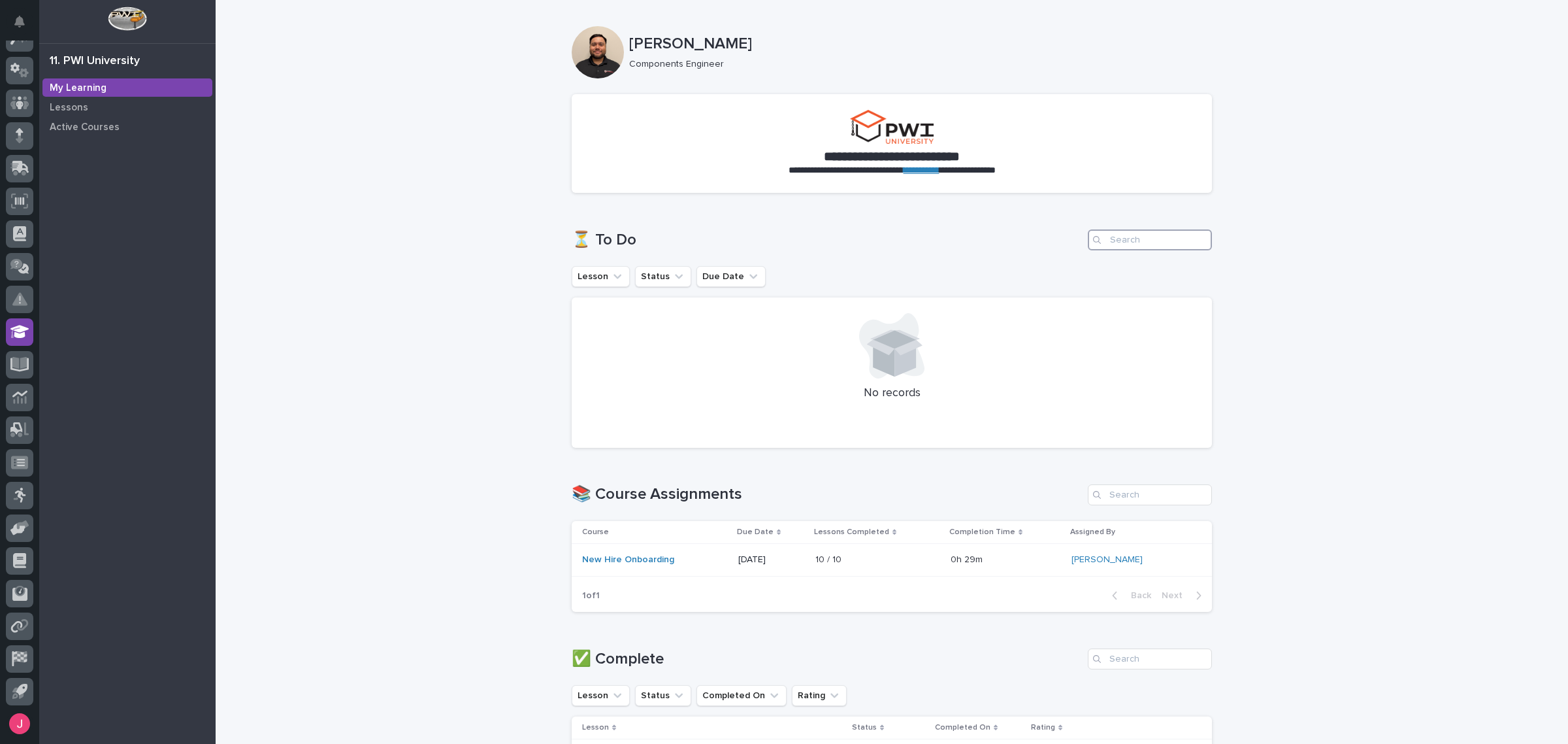
click at [1111, 243] on input "Search" at bounding box center [1150, 240] width 124 height 21
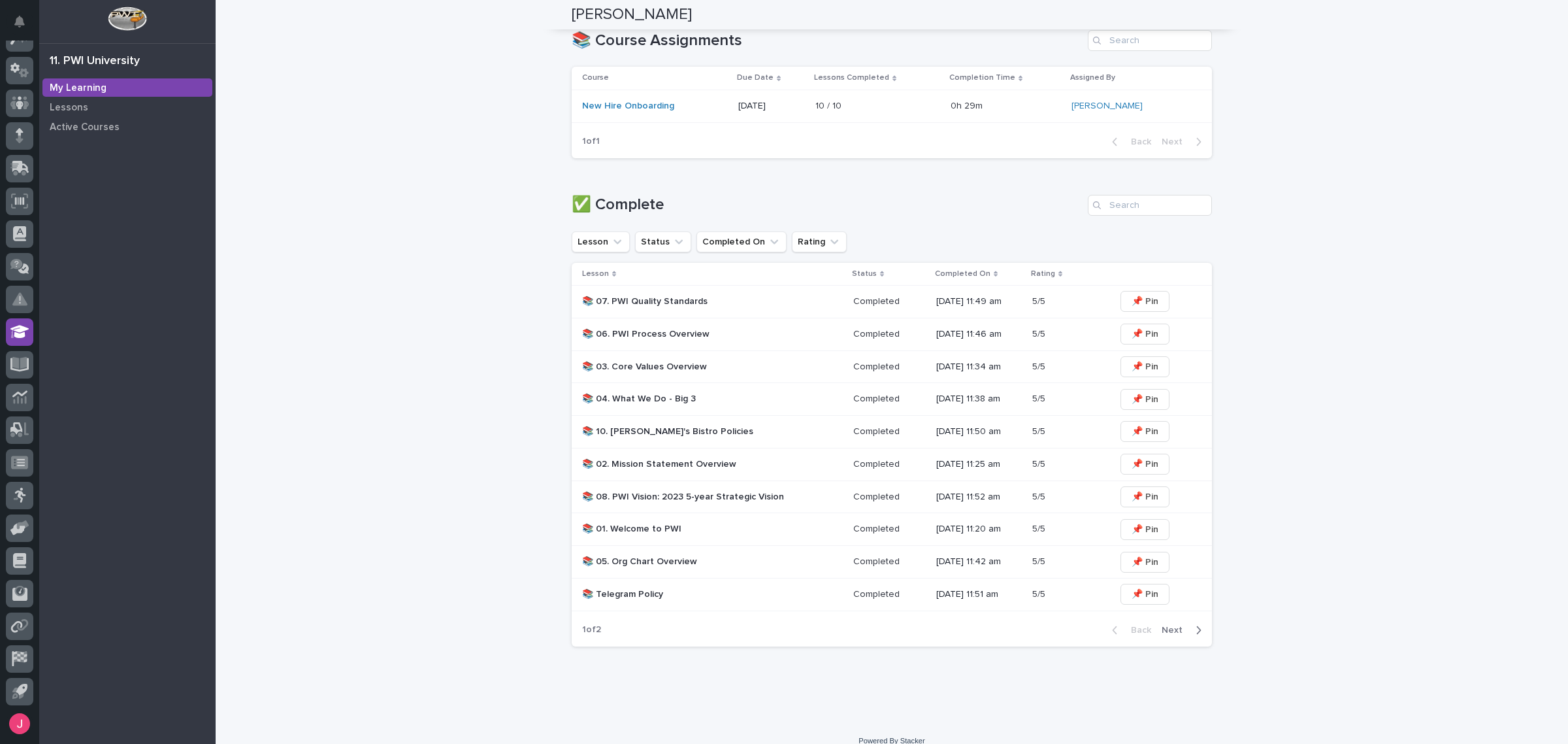
scroll to position [490, 0]
type input "handbook"
click at [1139, 206] on input "Search" at bounding box center [1150, 203] width 124 height 21
click at [115, 117] on div "Active Courses" at bounding box center [127, 126] width 170 height 18
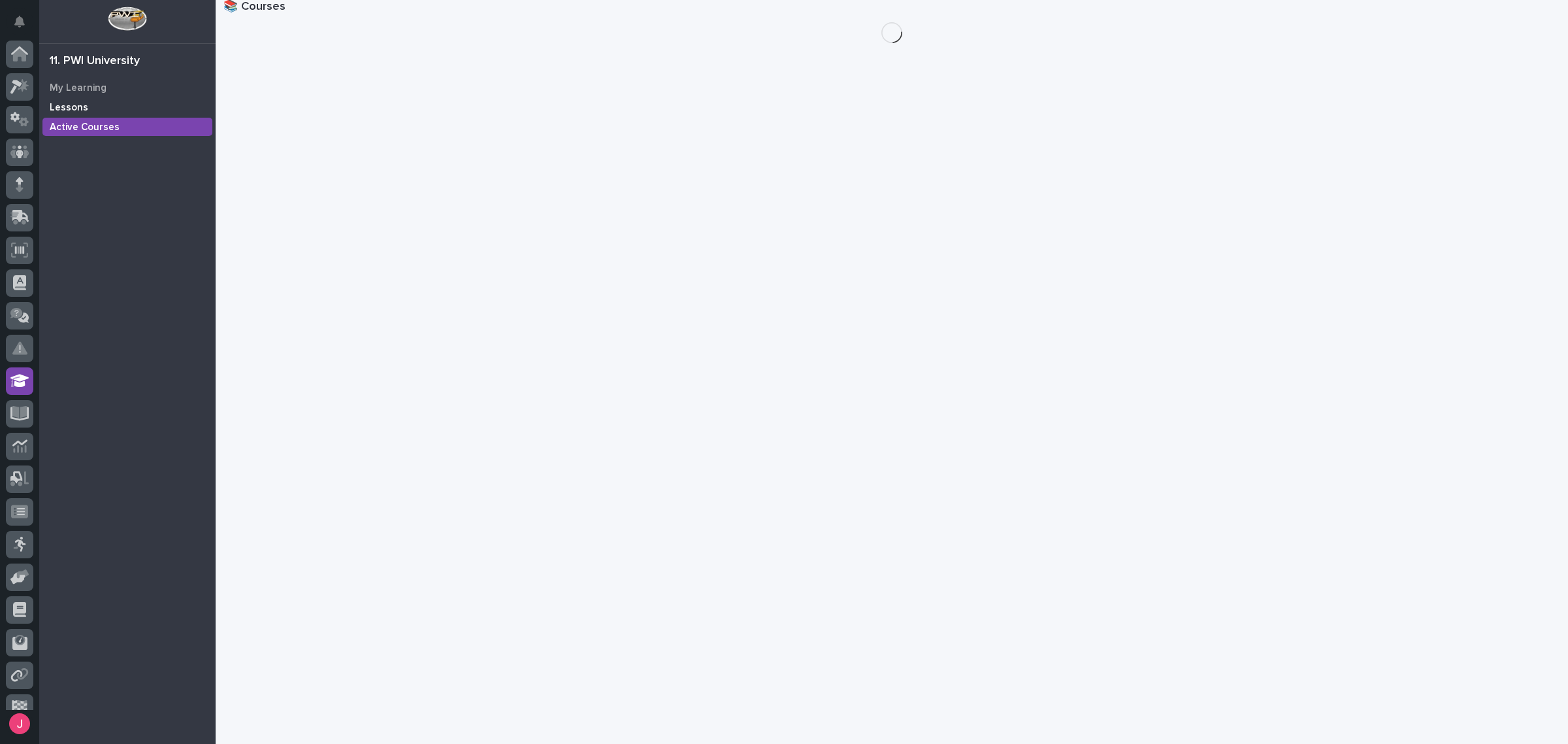
scroll to position [49, 0]
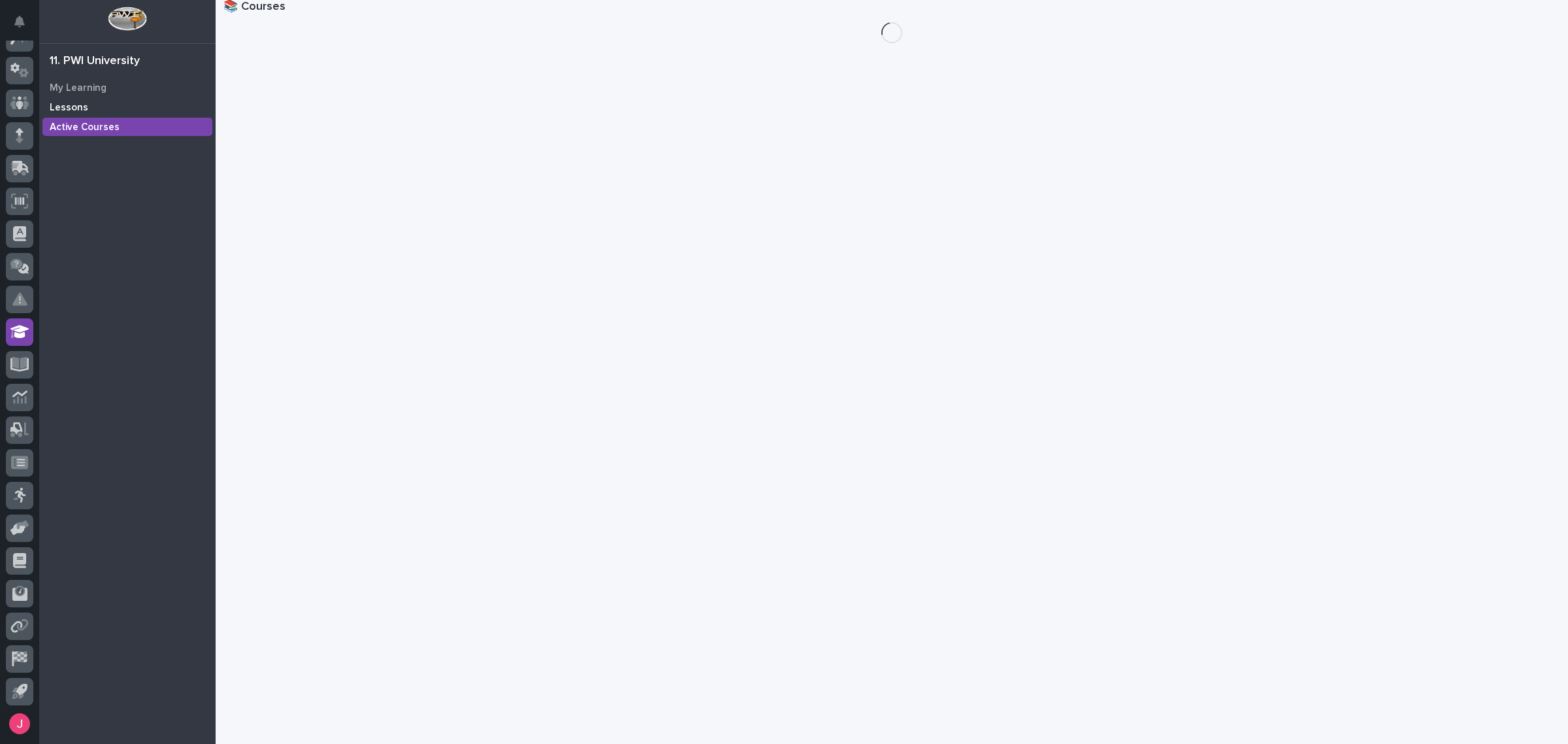
click at [96, 105] on div "Lessons" at bounding box center [127, 107] width 170 height 18
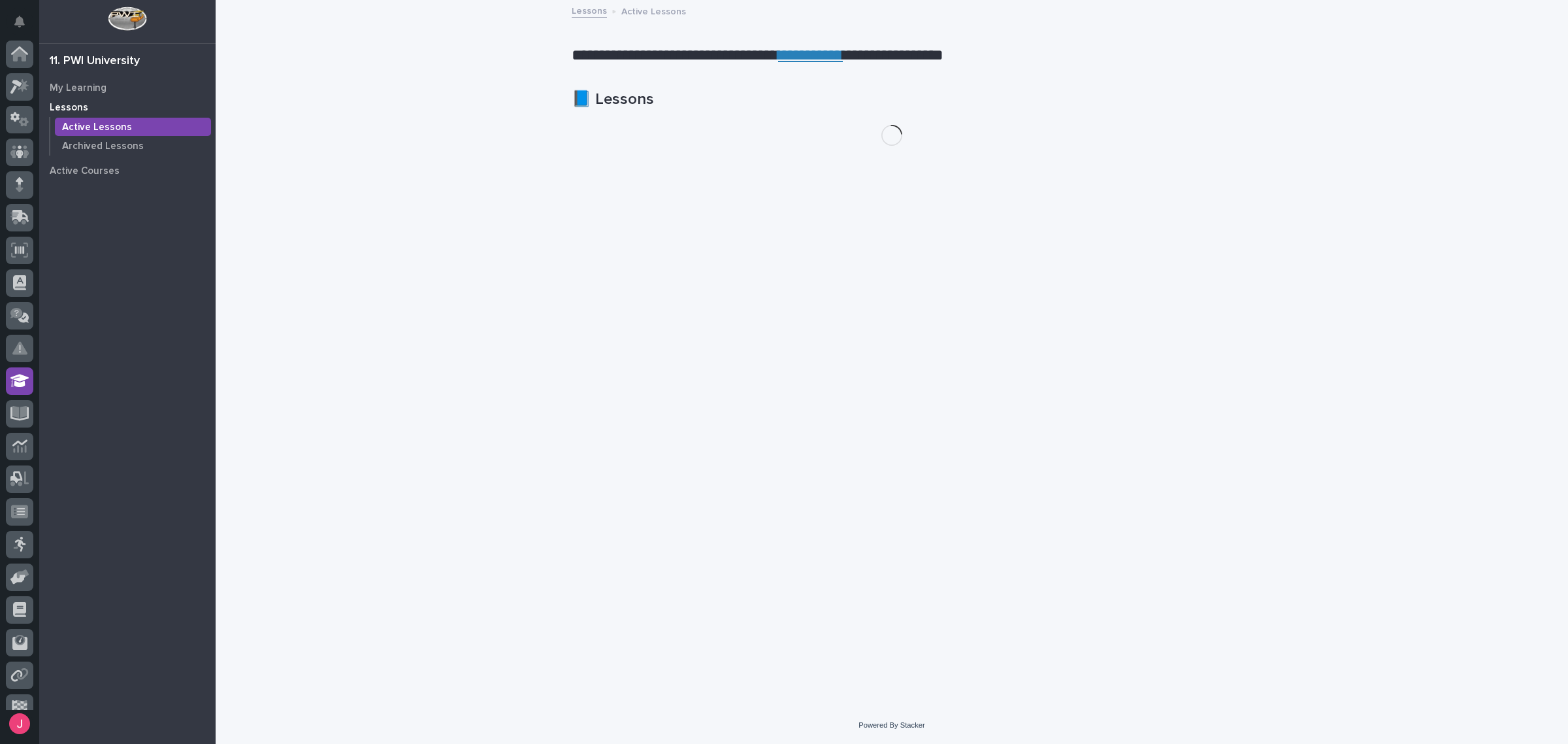
scroll to position [49, 0]
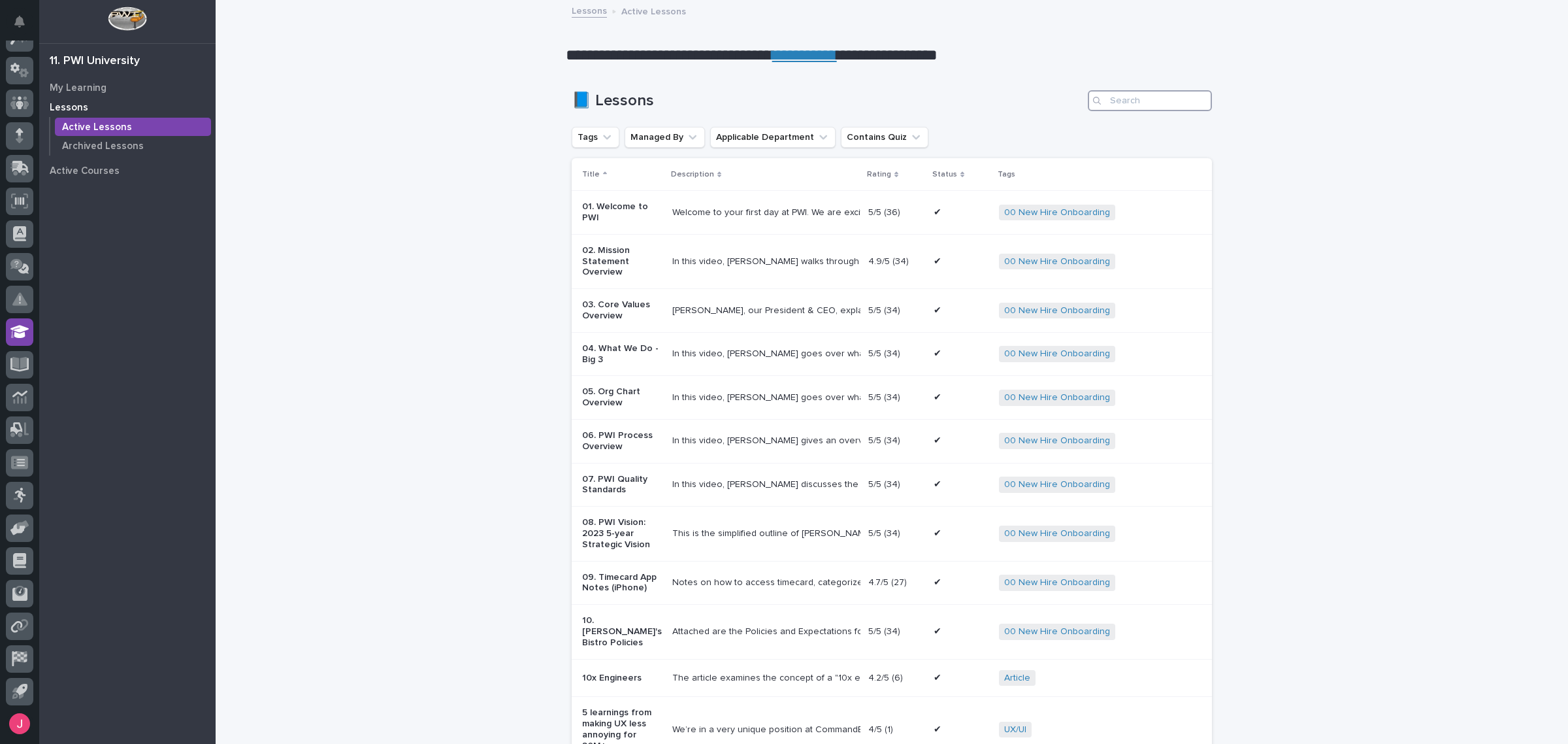
click at [1141, 99] on input "Search" at bounding box center [1150, 100] width 124 height 21
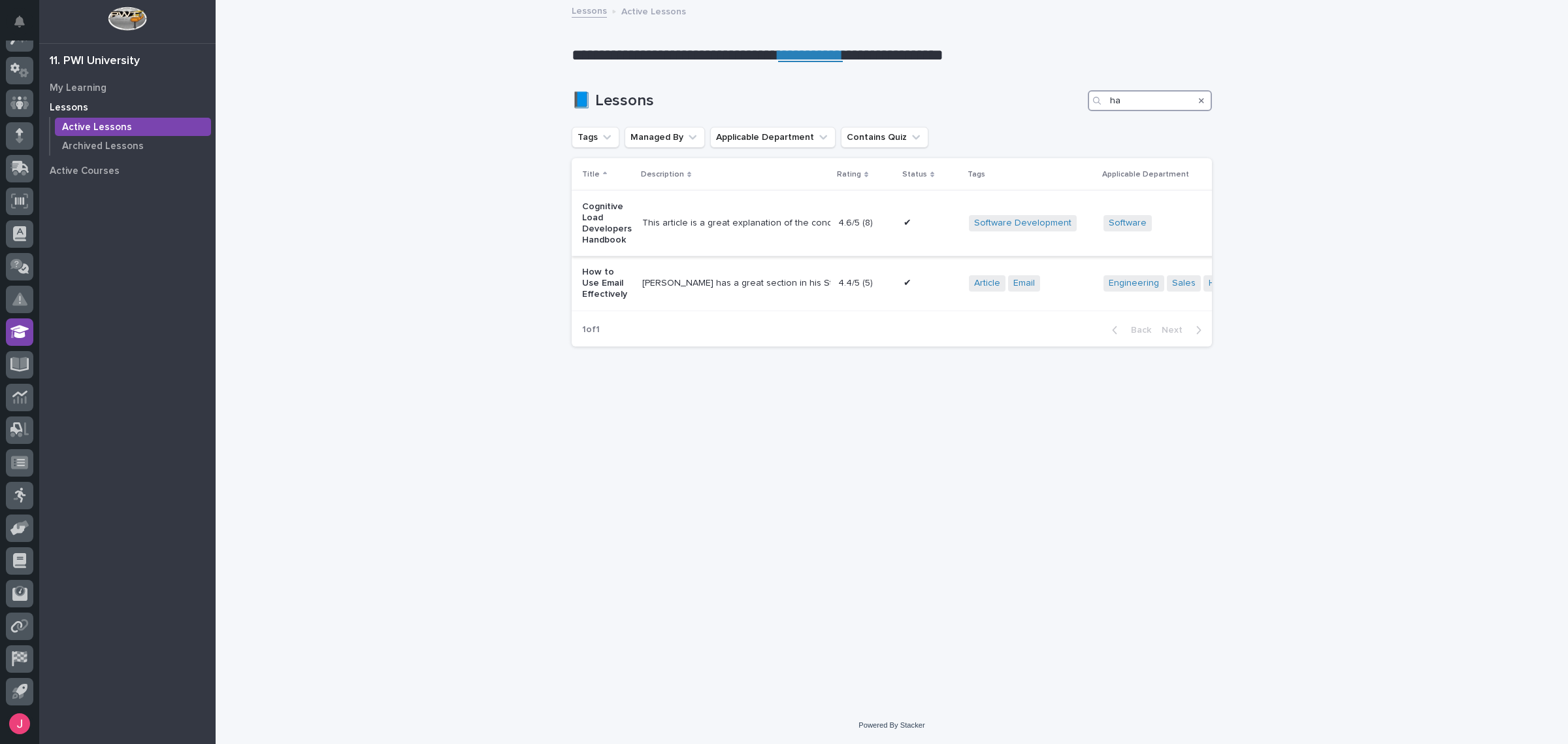
type input "h"
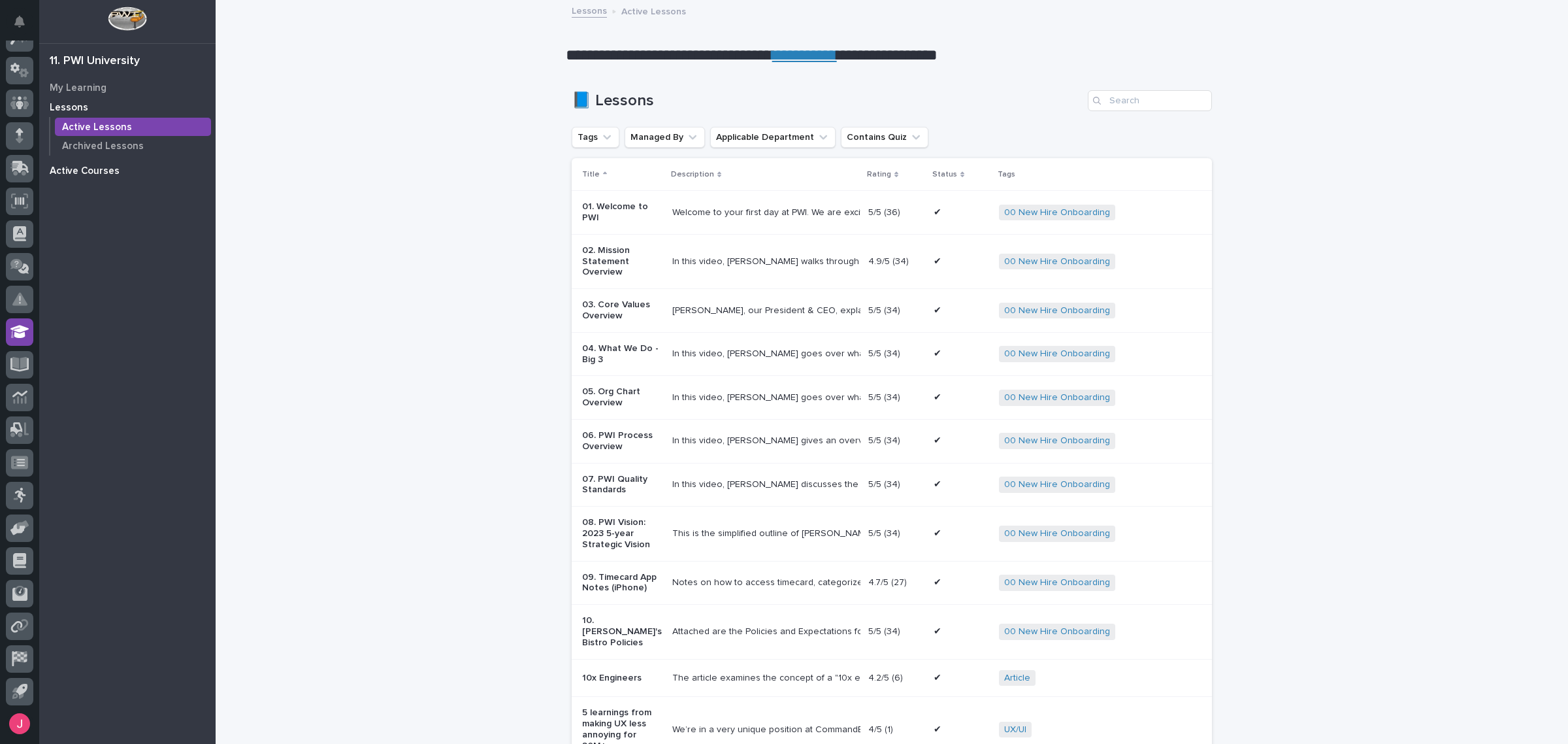
click at [113, 169] on p "Active Courses" at bounding box center [85, 171] width 70 height 12
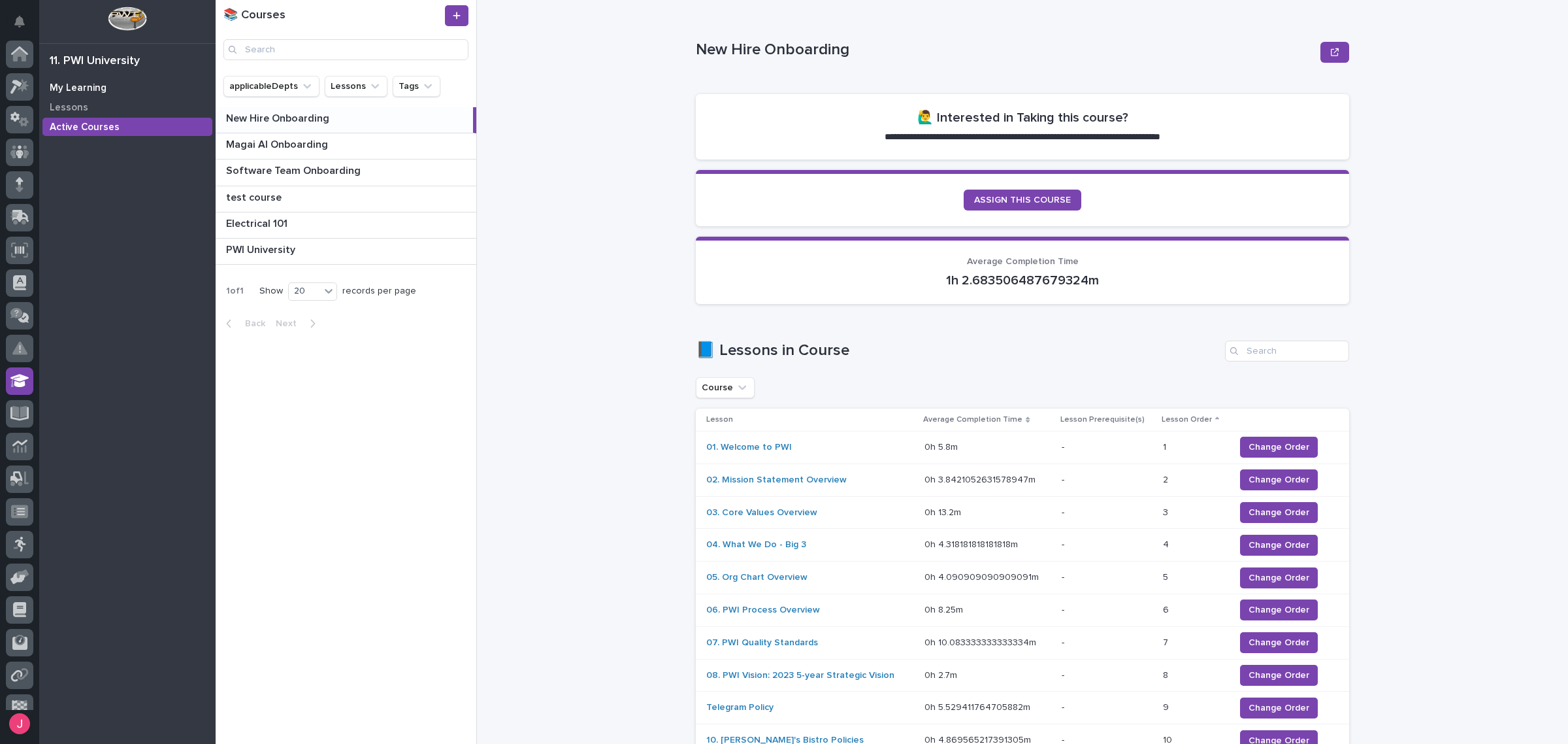
click at [101, 94] on div "My Learning" at bounding box center [127, 87] width 170 height 18
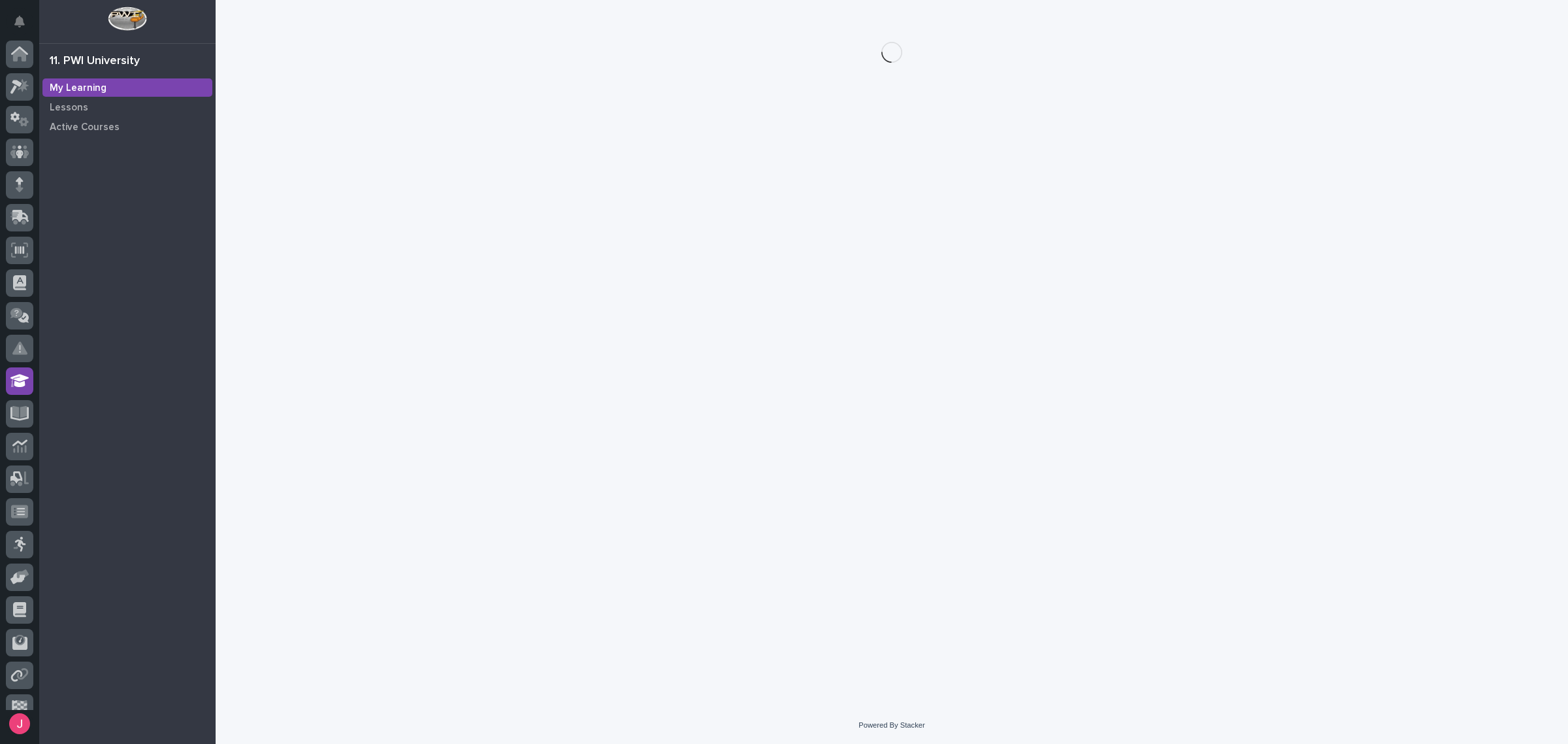
scroll to position [49, 0]
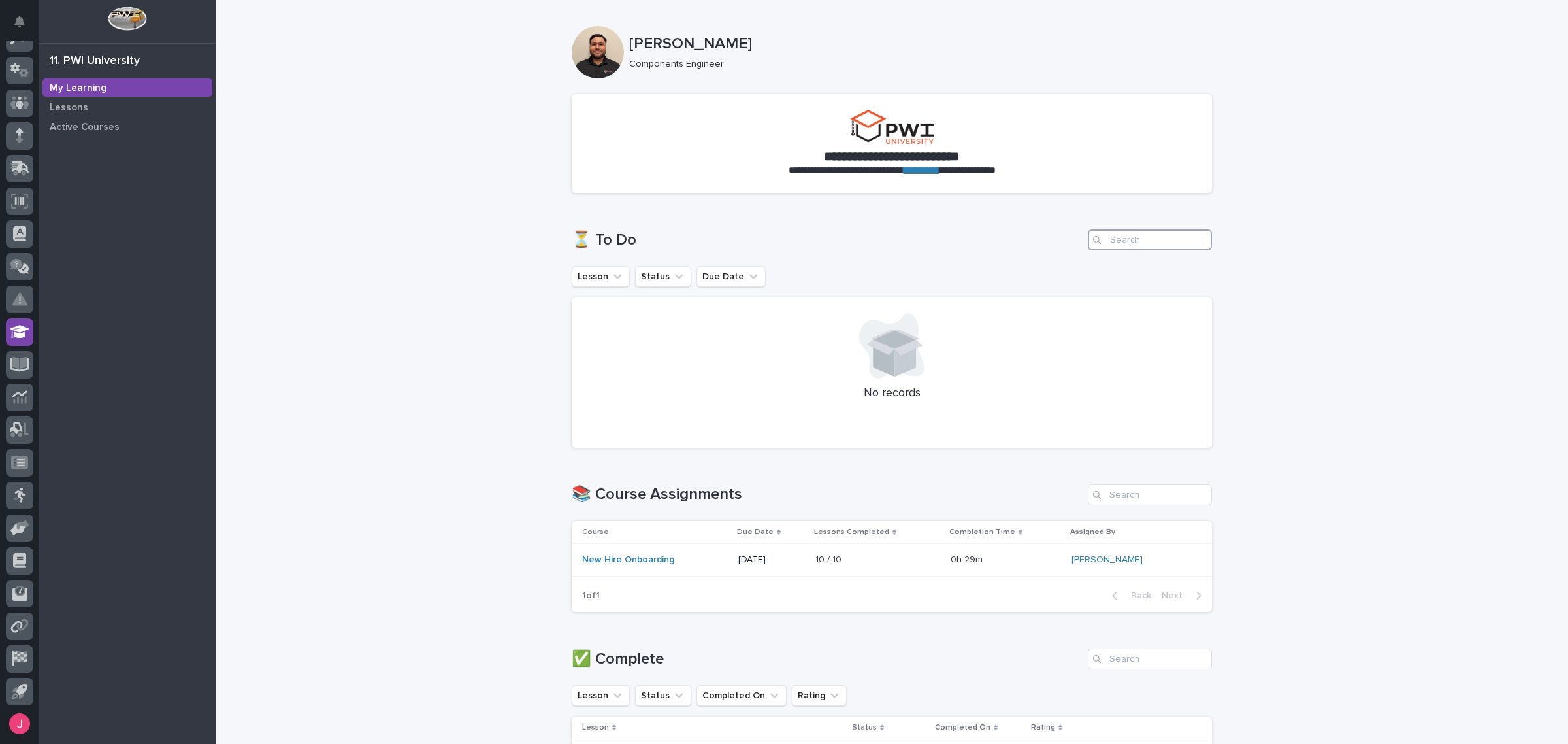
click at [1152, 243] on input "Search" at bounding box center [1150, 240] width 124 height 21
click at [98, 98] on div "Lessons" at bounding box center [127, 107] width 170 height 18
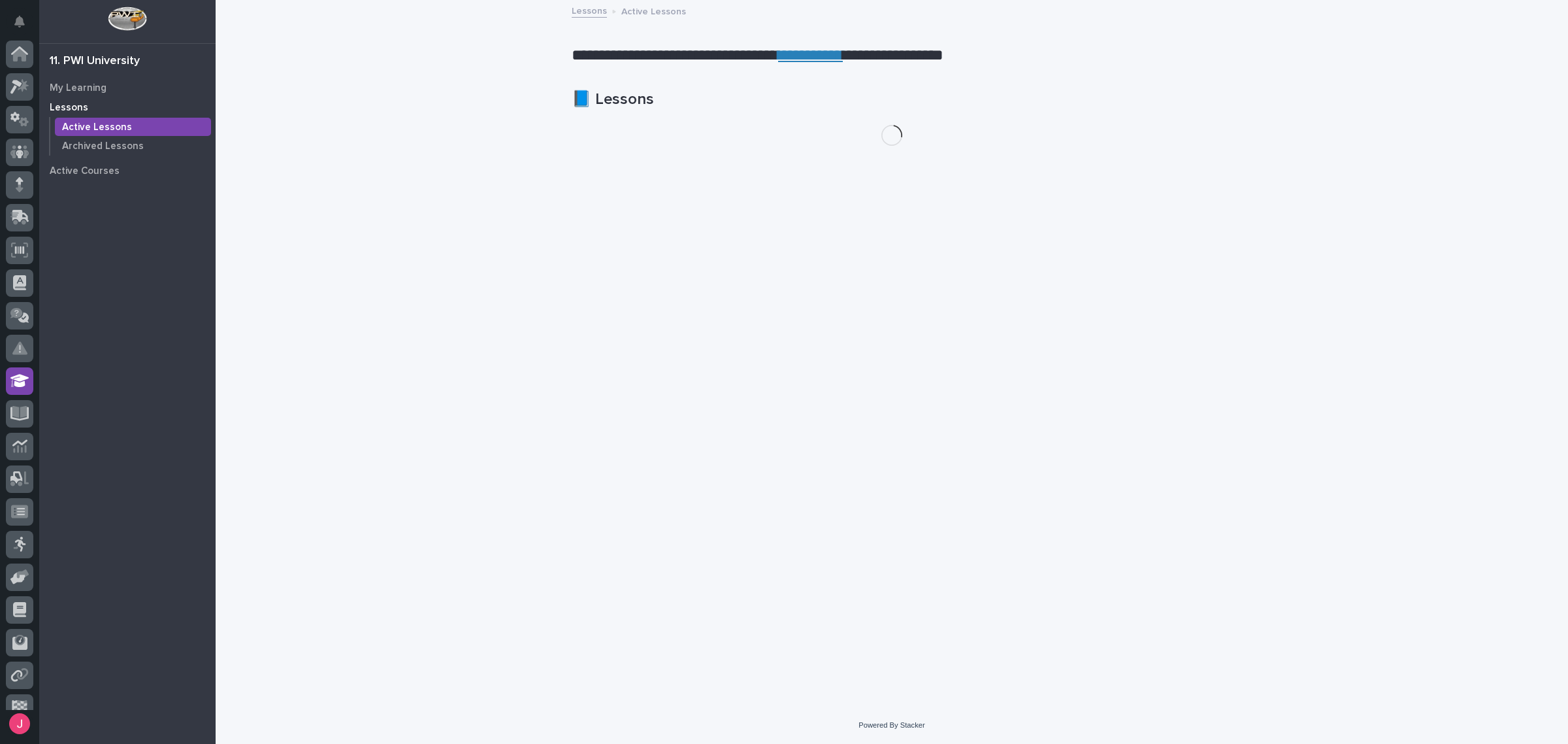
scroll to position [49, 0]
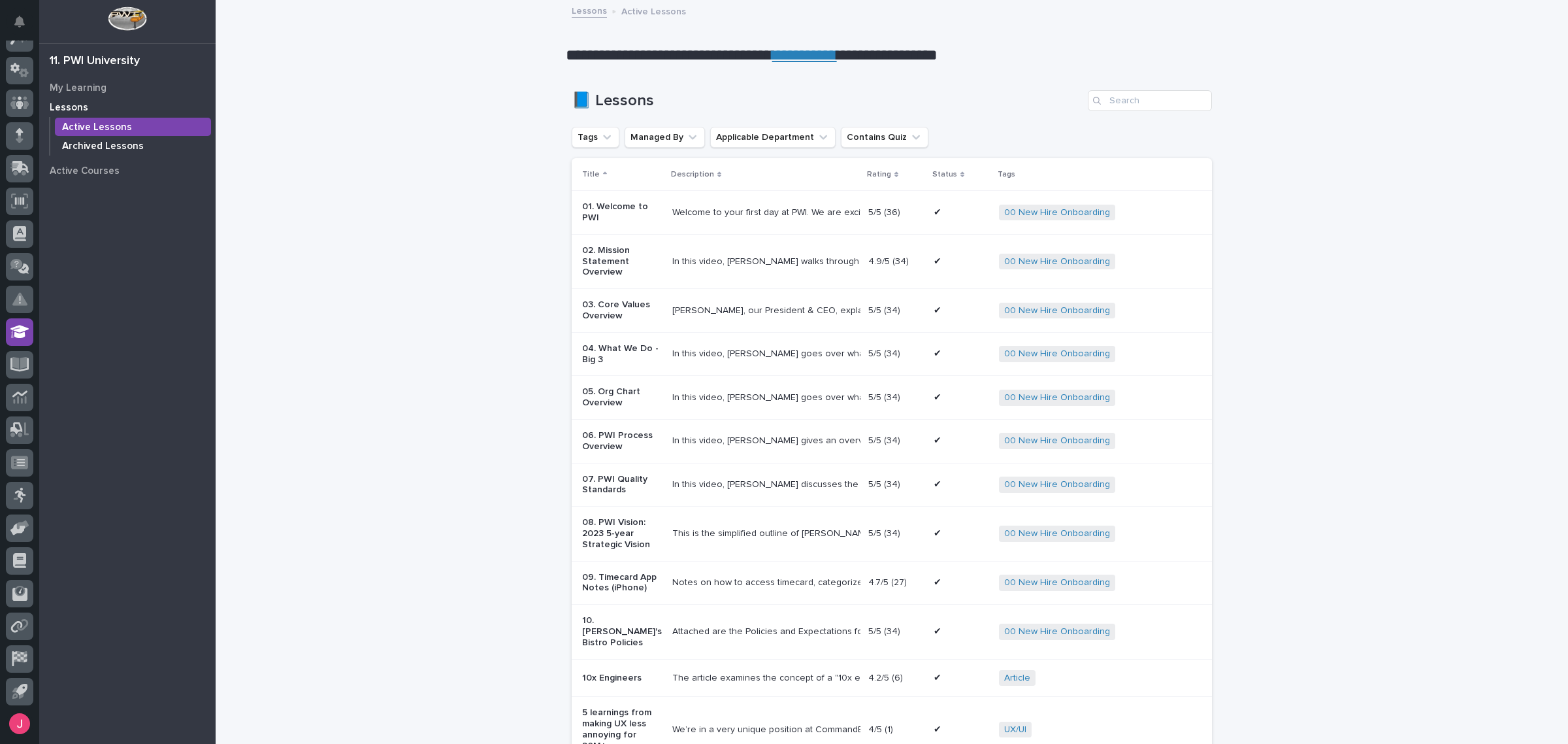
click at [121, 148] on p "Archived Lessons" at bounding box center [103, 146] width 82 height 12
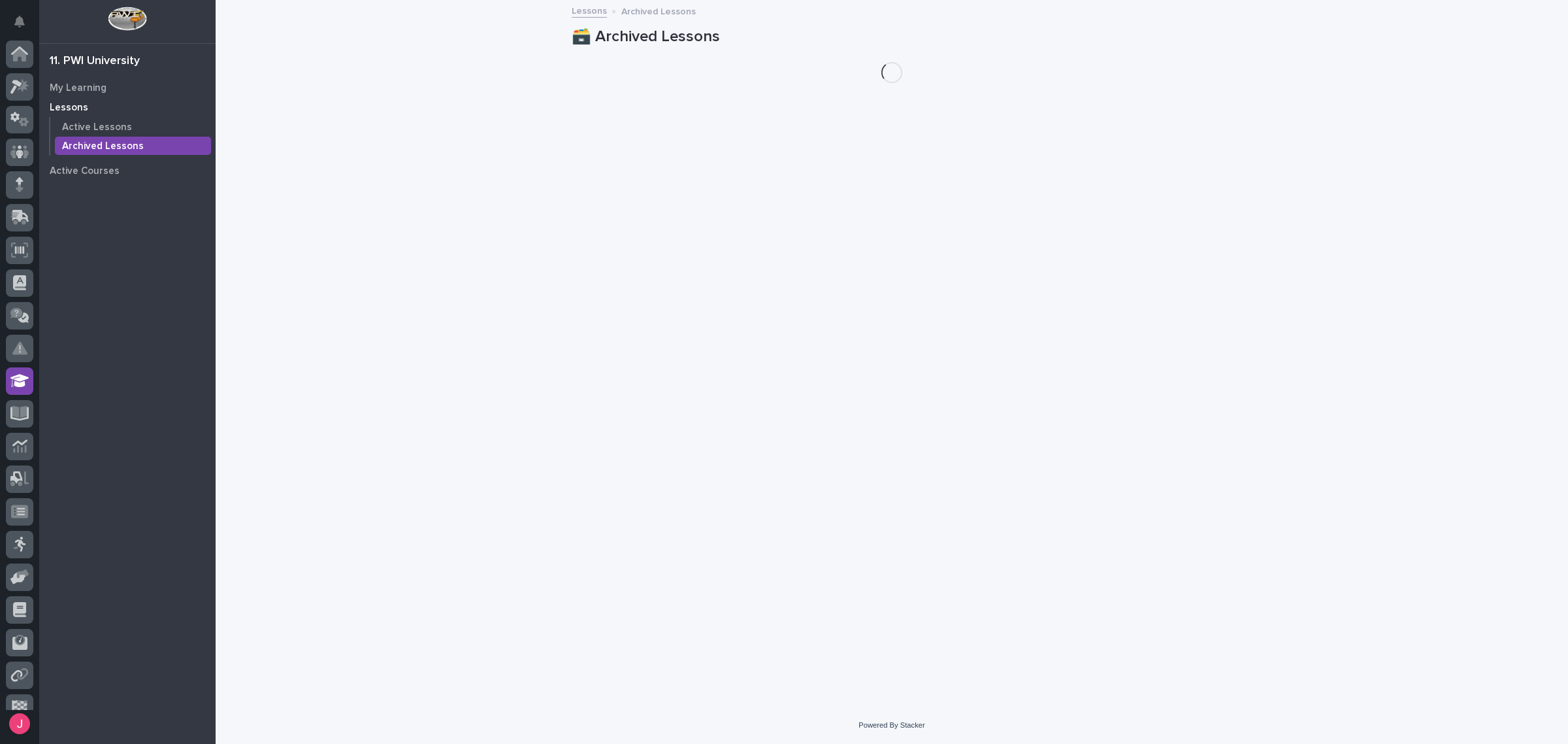
scroll to position [49, 0]
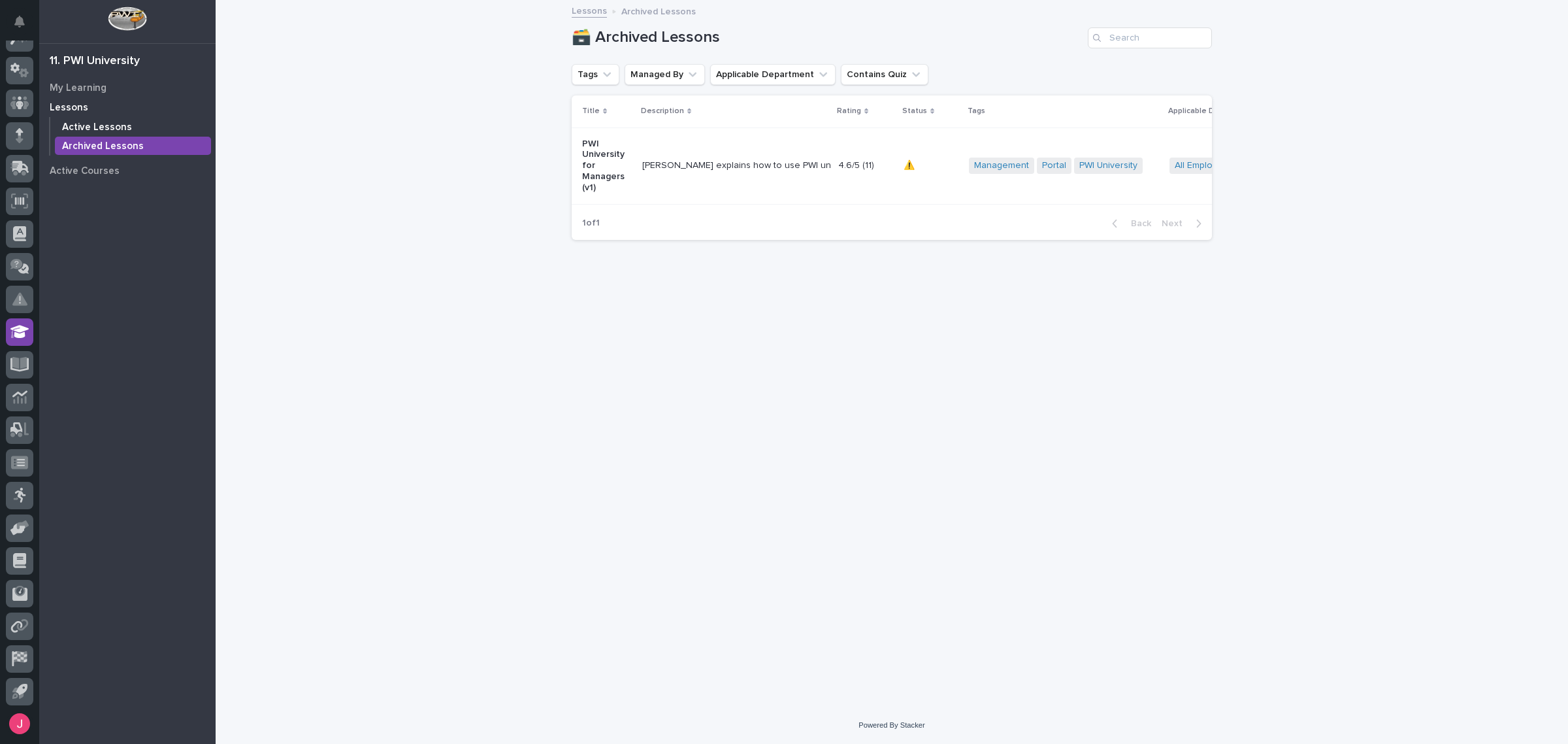
click at [119, 126] on p "Active Lessons" at bounding box center [97, 127] width 70 height 12
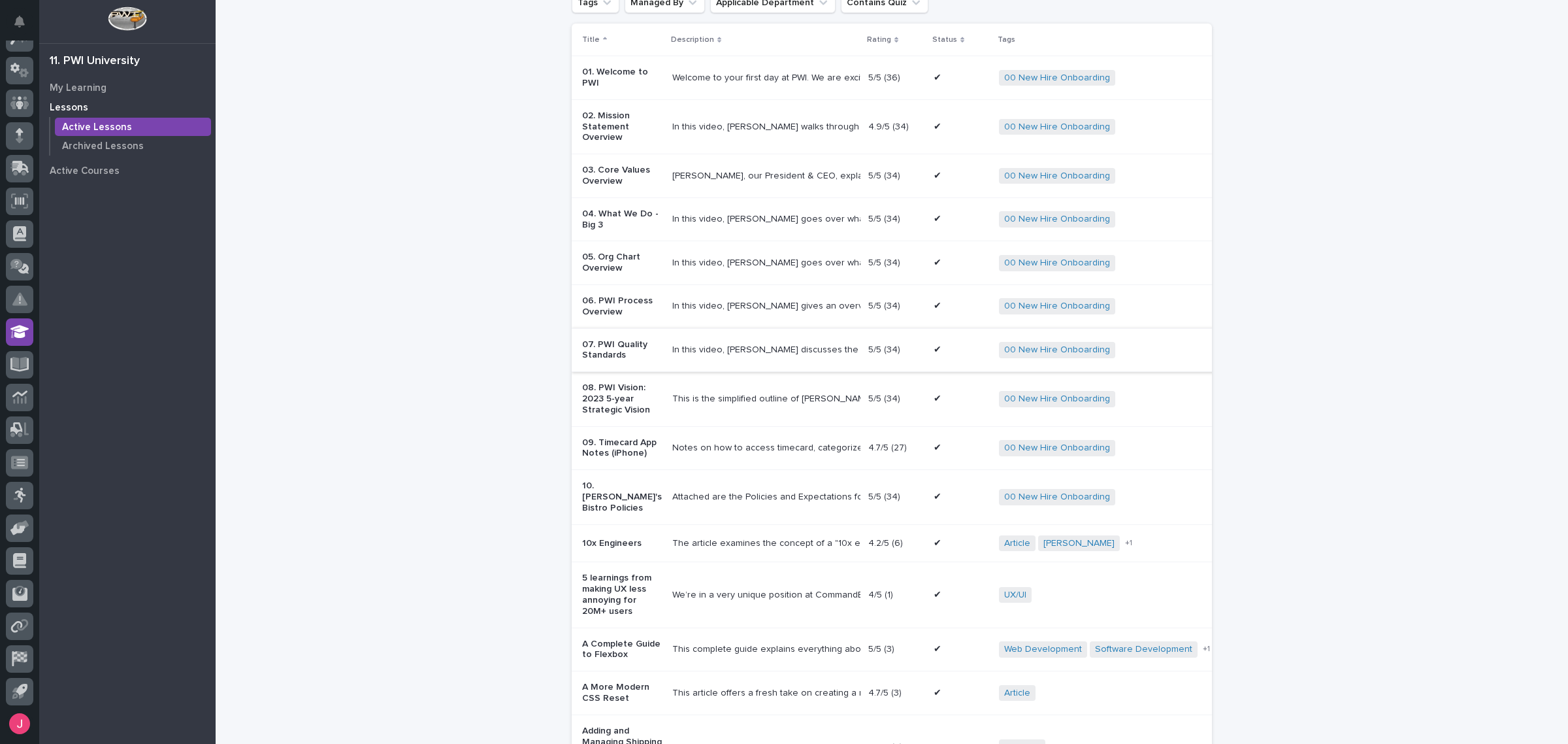
scroll to position [163, 0]
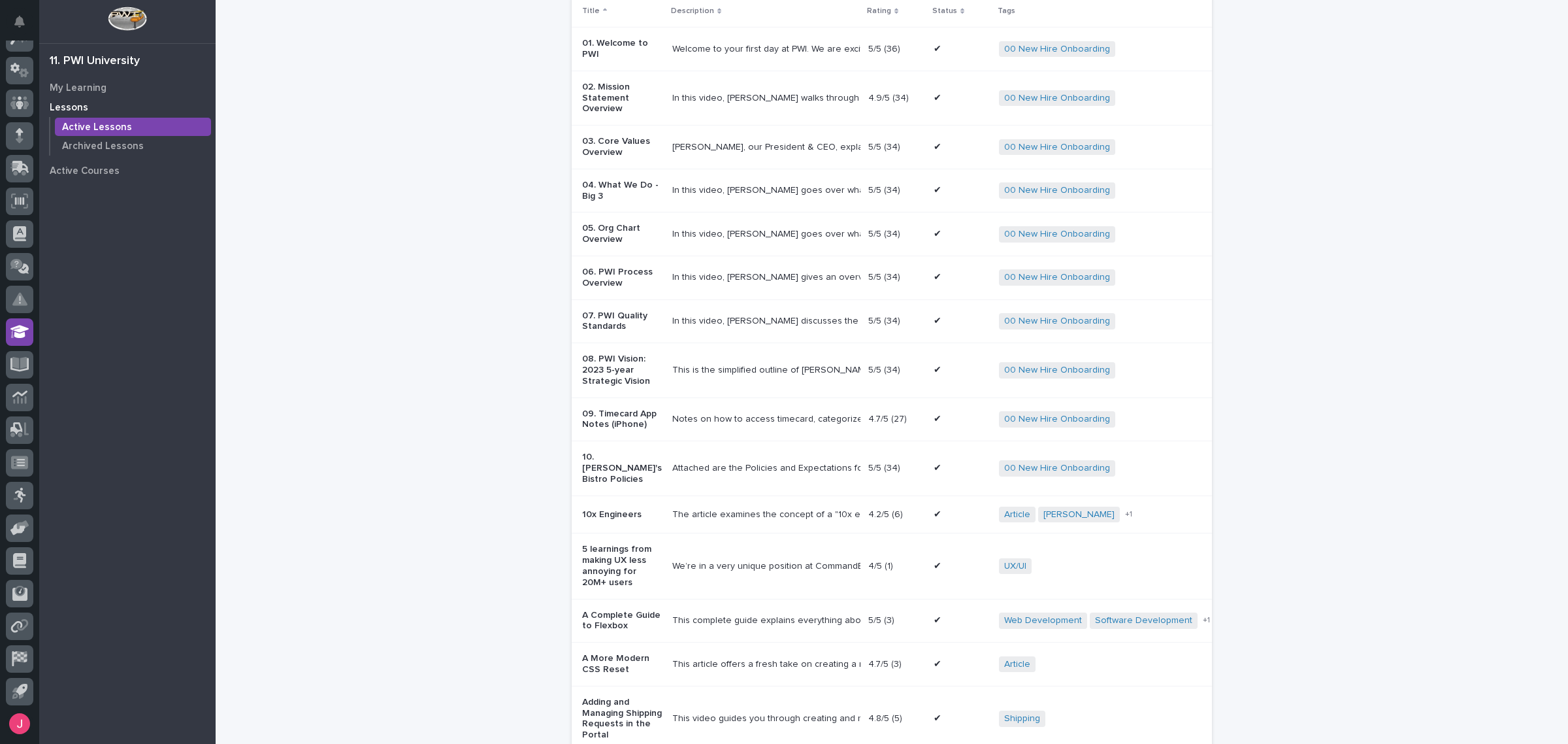
click at [763, 520] on div "The article examines the concept of a "10x engineer," questioning the reality o…" at bounding box center [765, 515] width 186 height 11
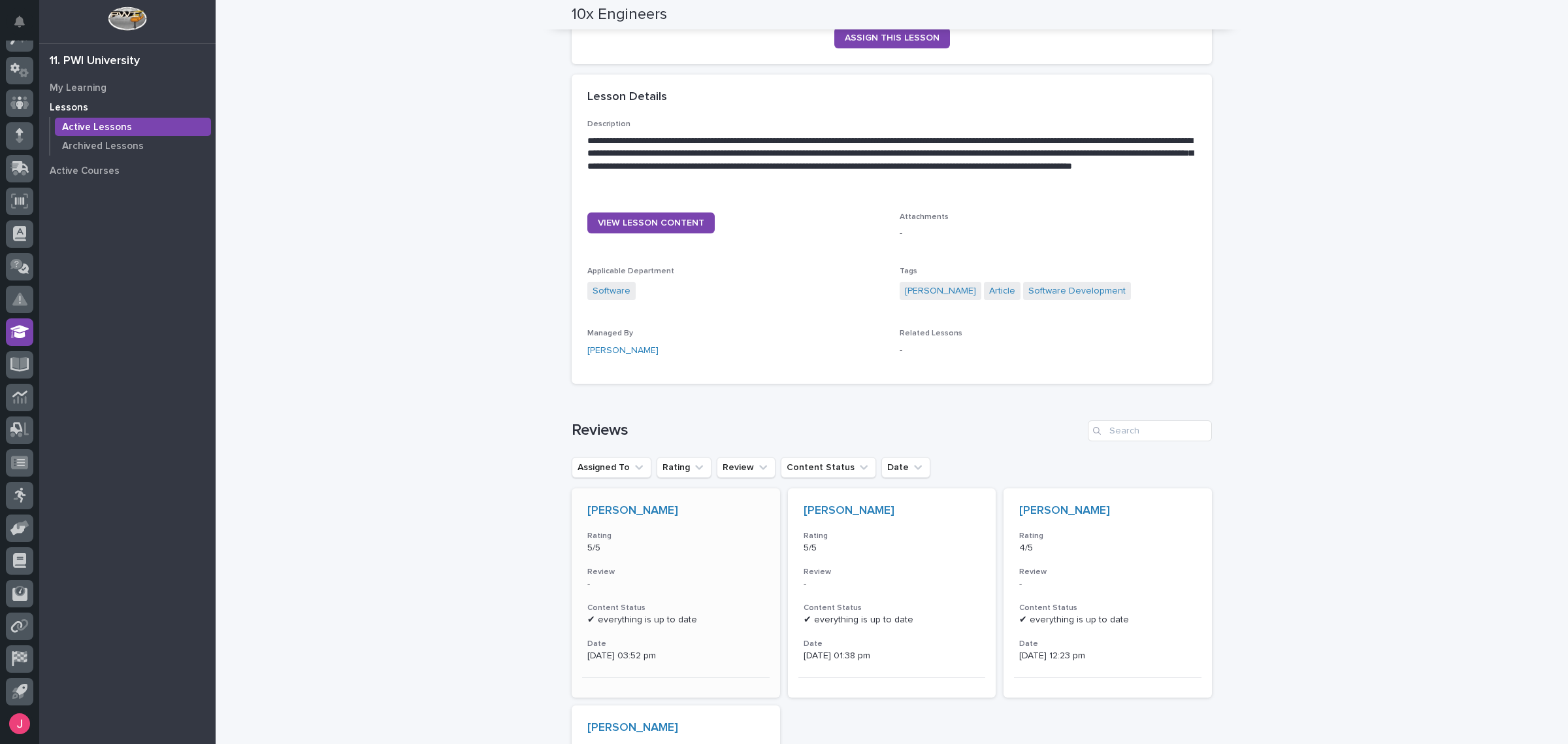
scroll to position [82, 0]
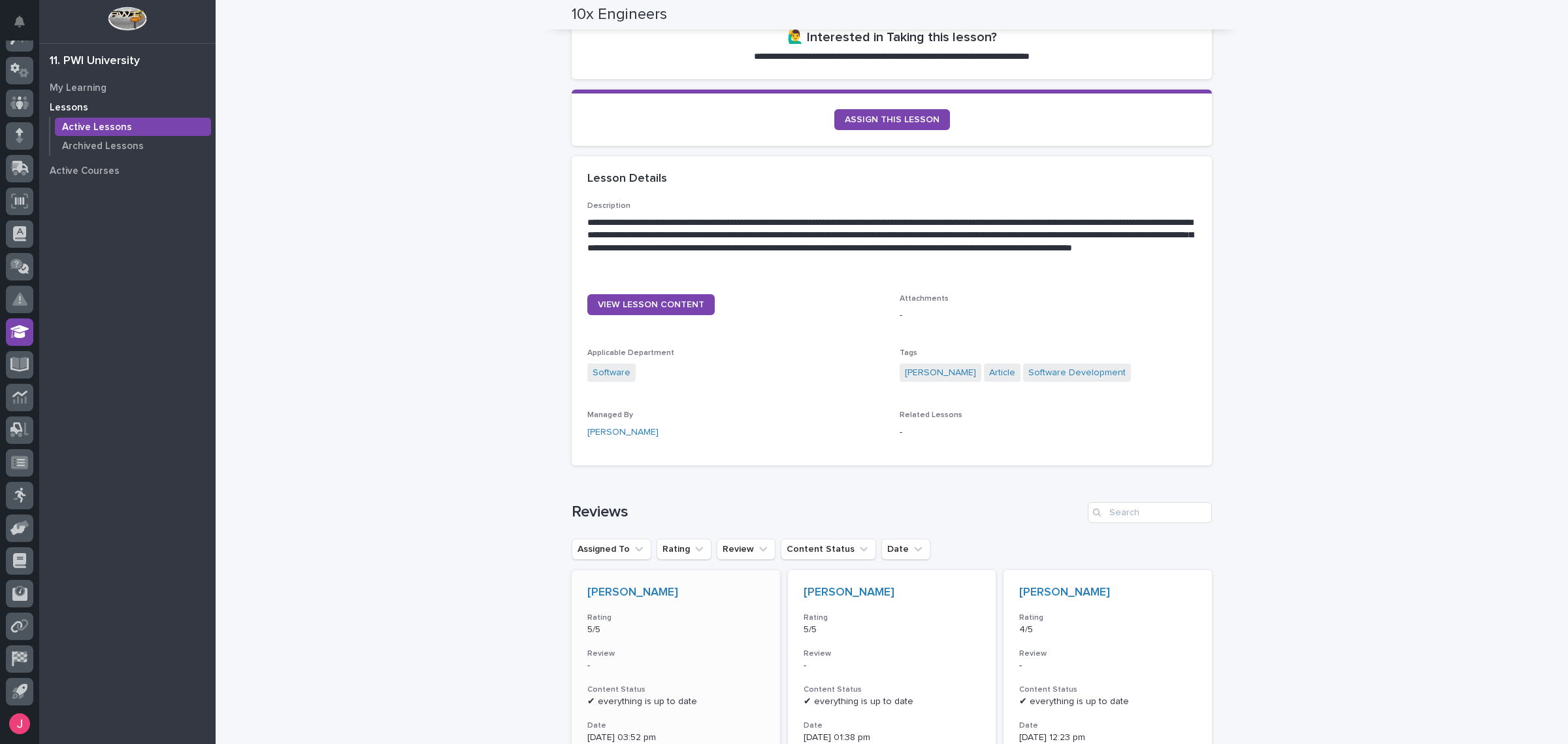
drag, startPoint x: 761, startPoint y: 595, endPoint x: 766, endPoint y: 590, distance: 7.1
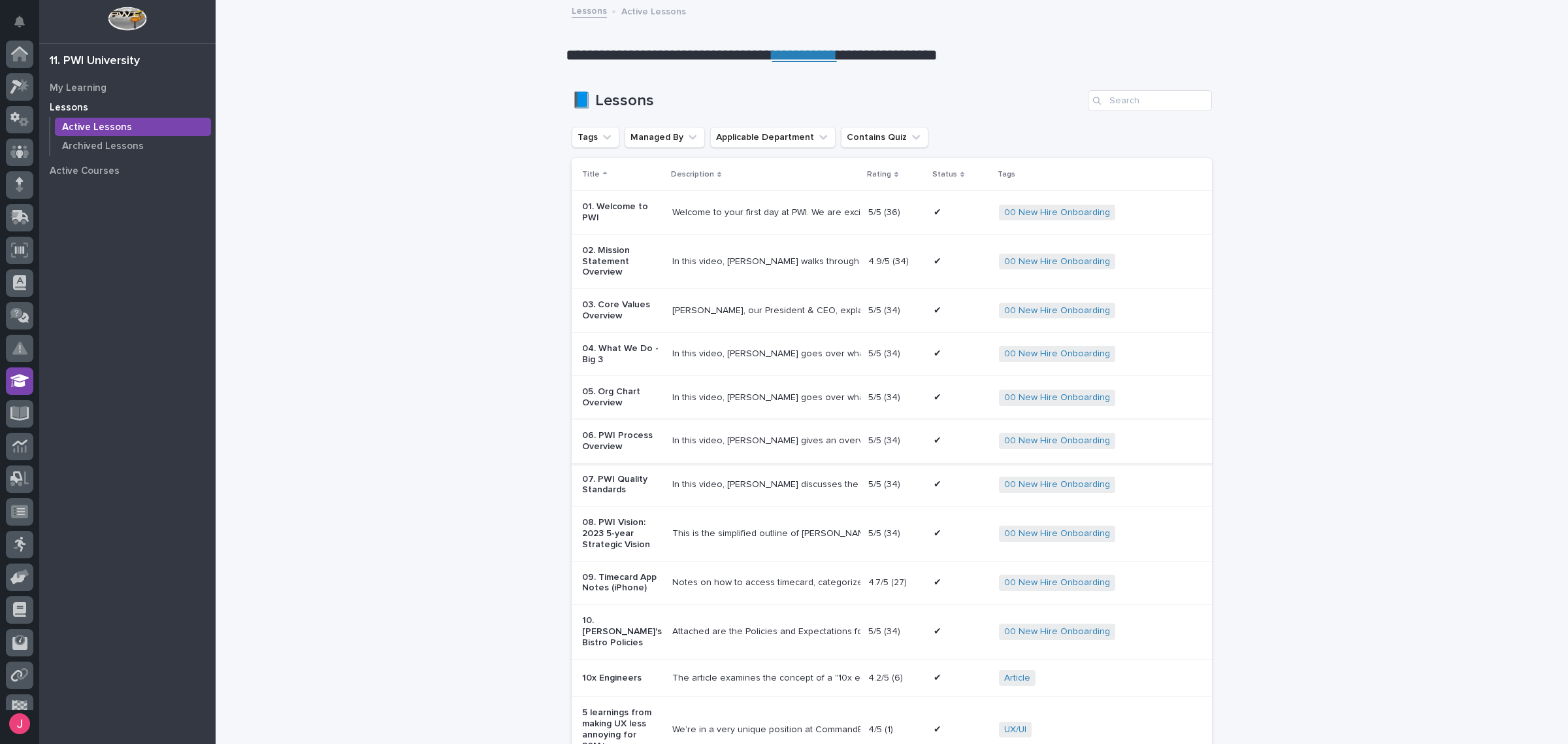
scroll to position [49, 0]
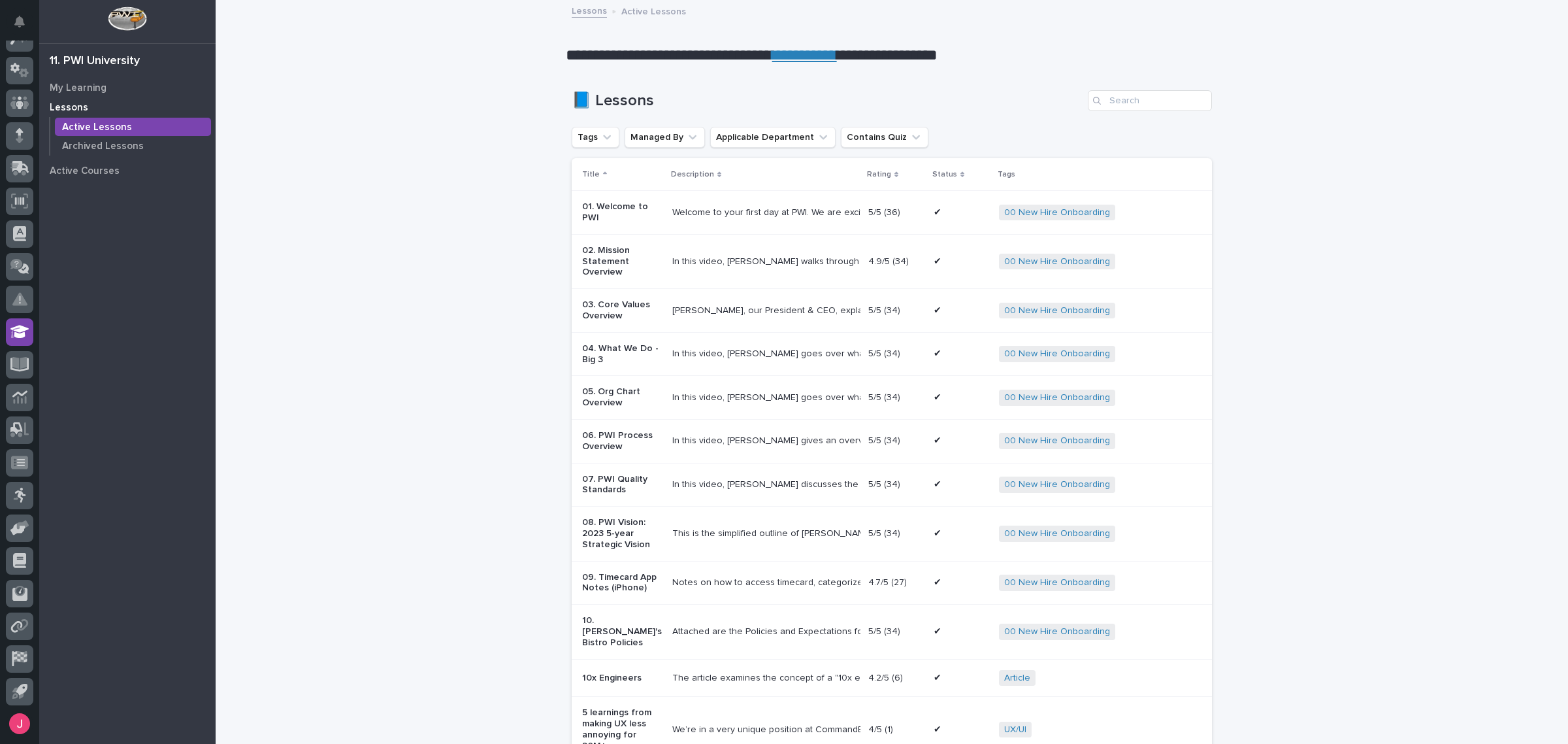
click at [740, 220] on div "Welcome to your first day at PWI. We are excited to have you joing the team! We…" at bounding box center [765, 213] width 186 height 22
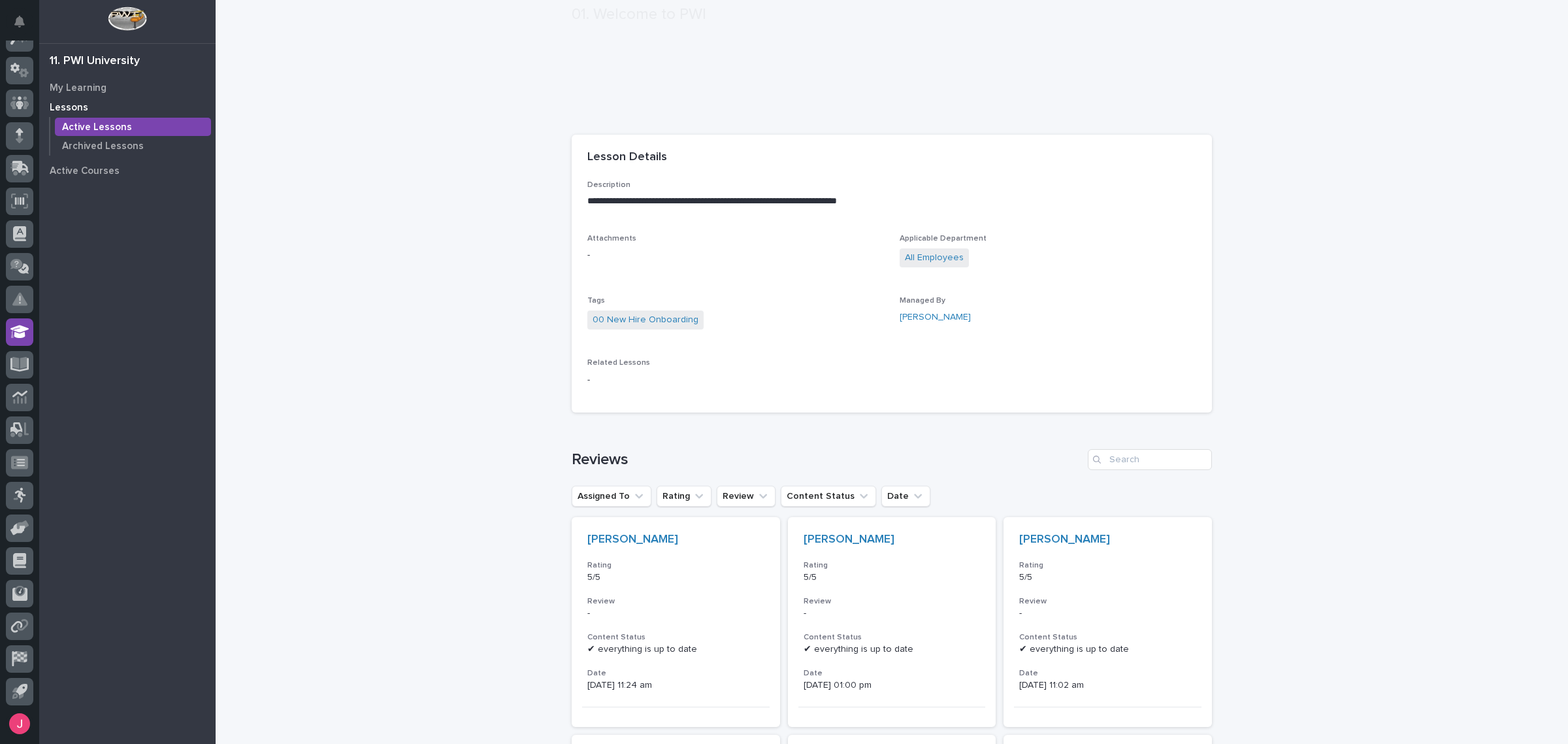
scroll to position [490, 0]
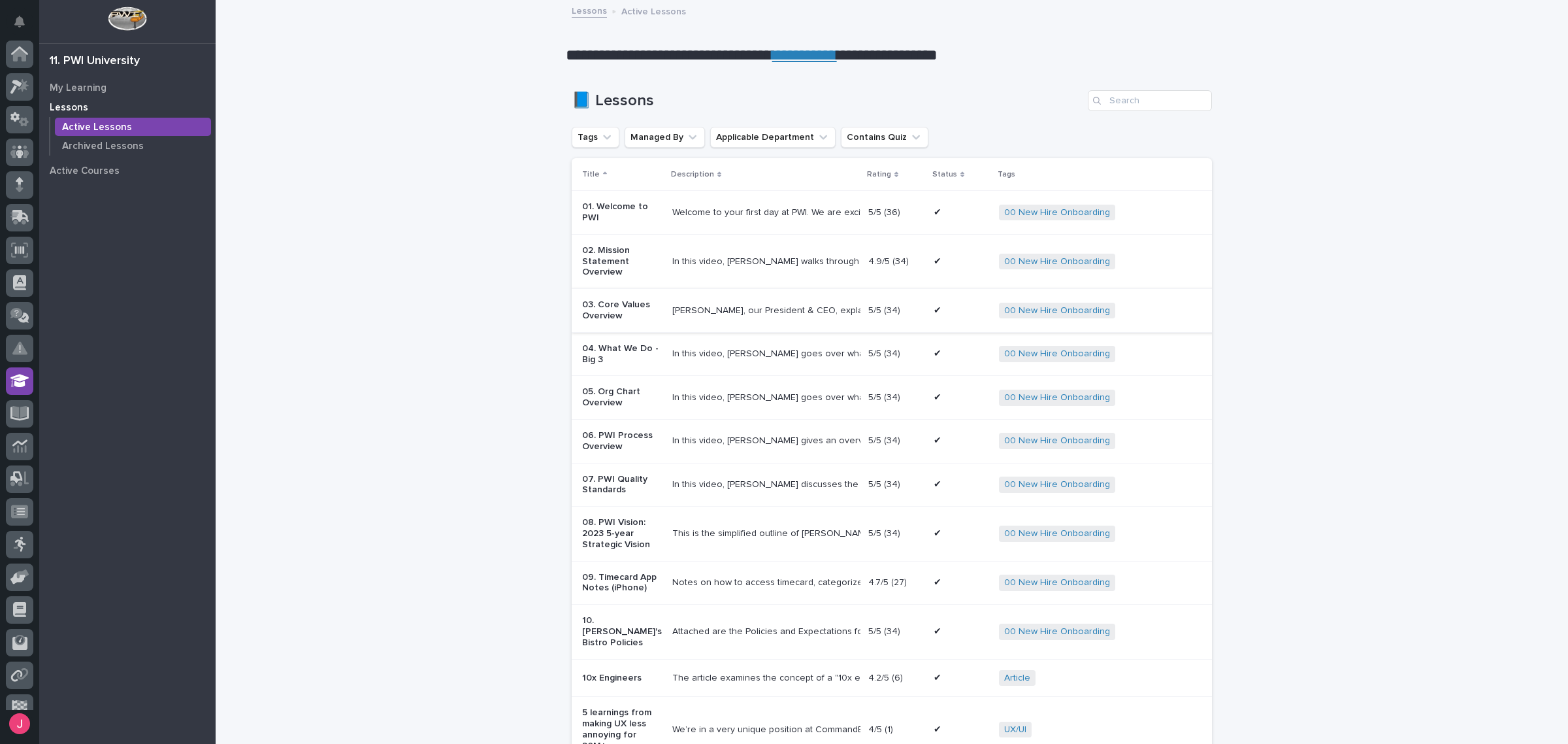
scroll to position [49, 0]
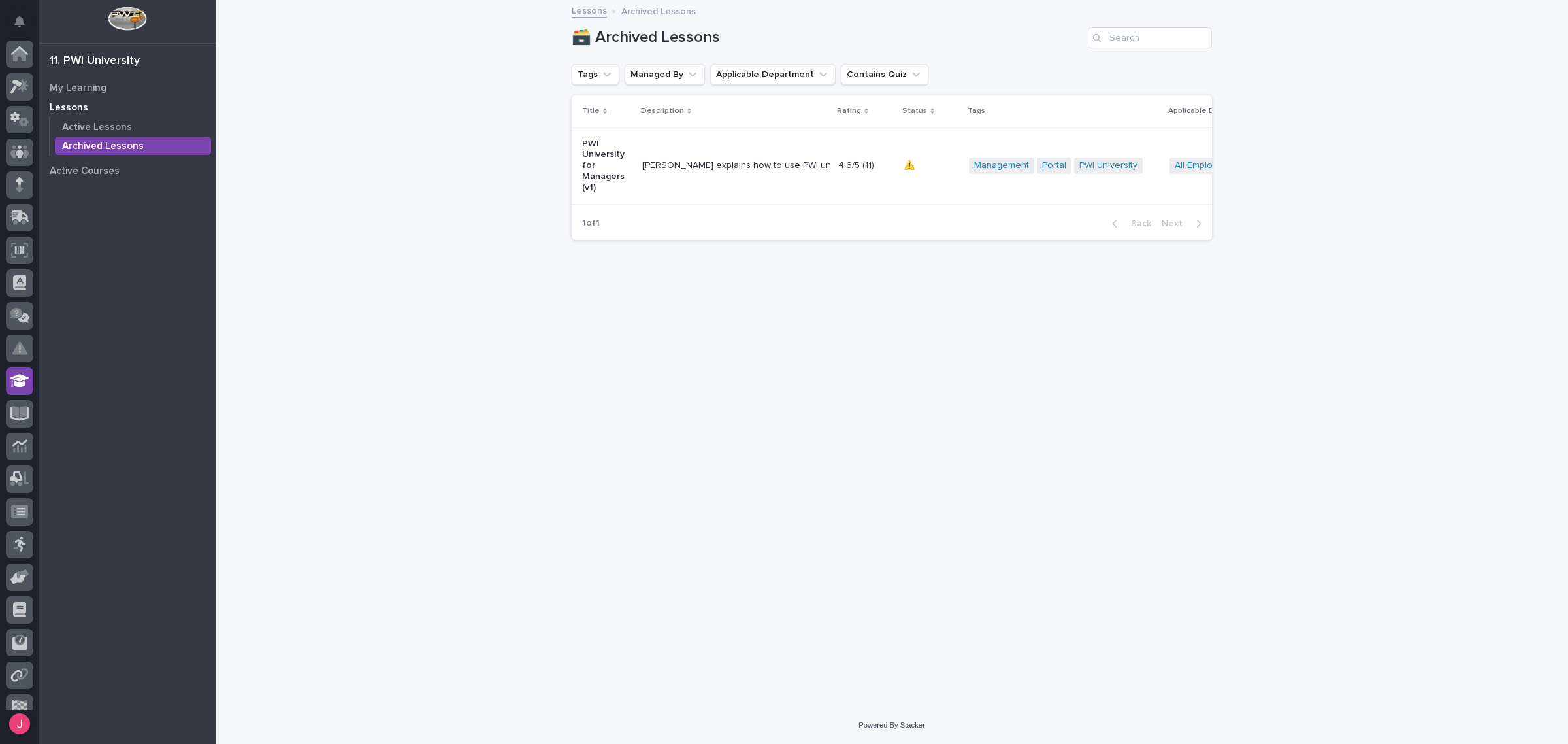
scroll to position [49, 0]
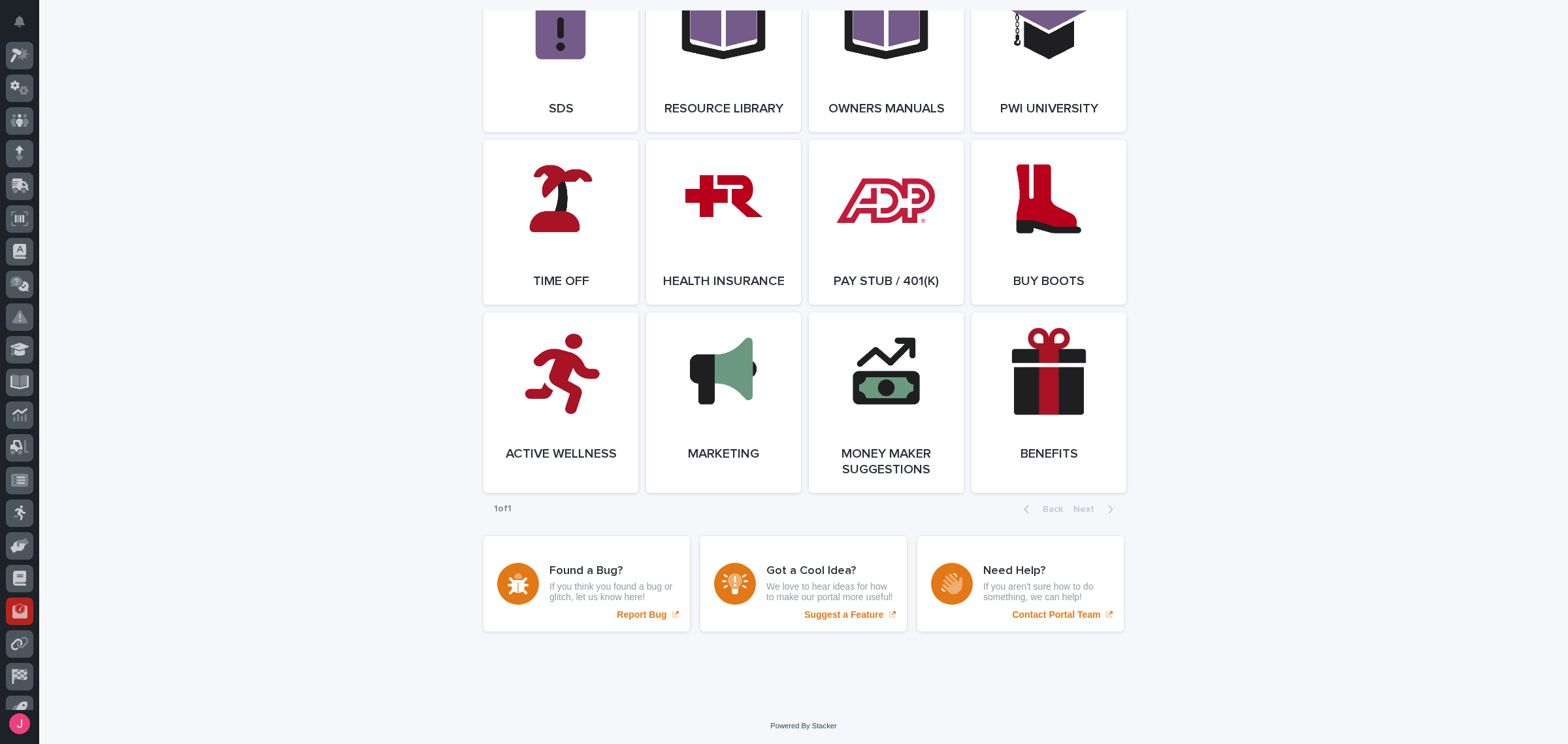
scroll to position [49, 0]
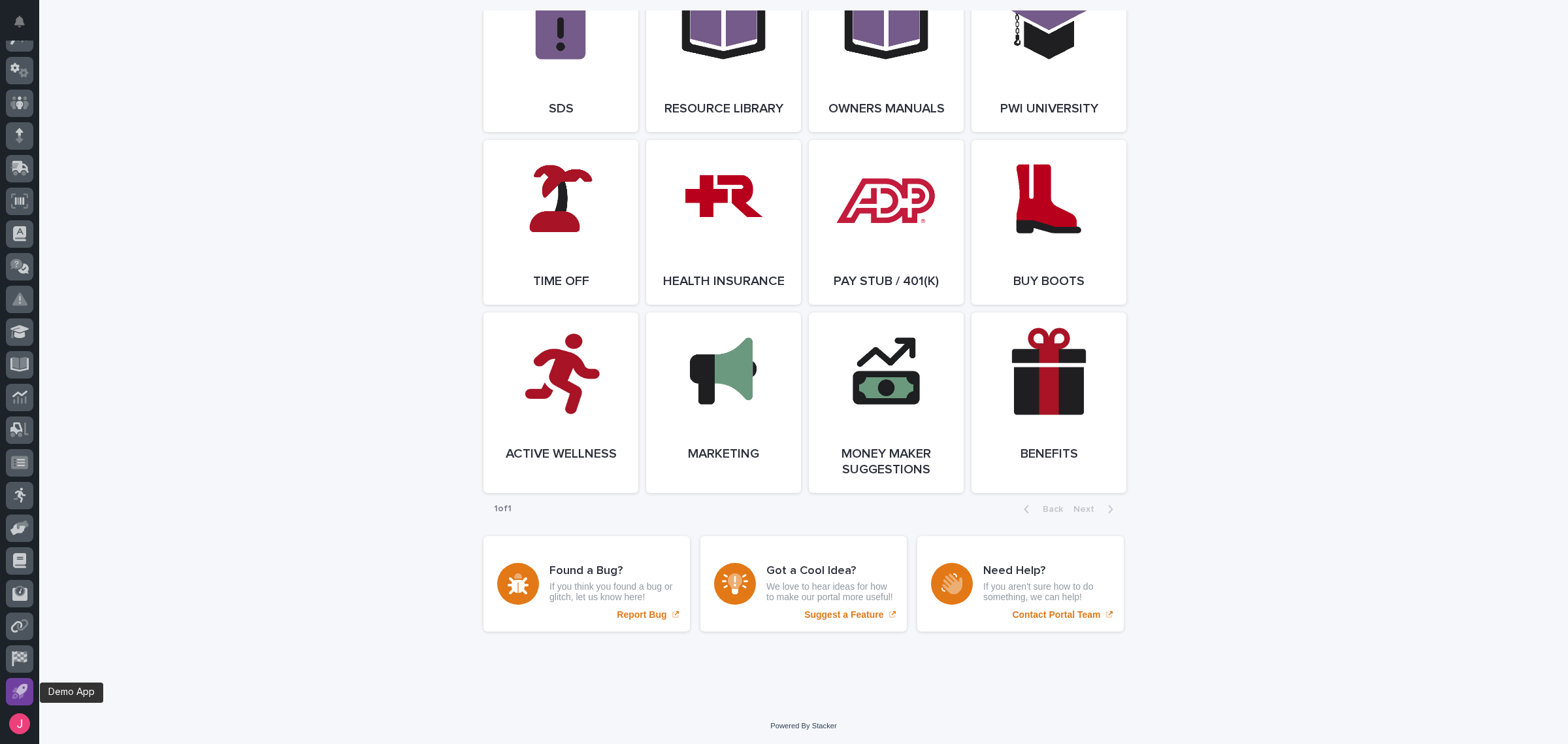
click at [20, 685] on icon at bounding box center [21, 689] width 12 height 12
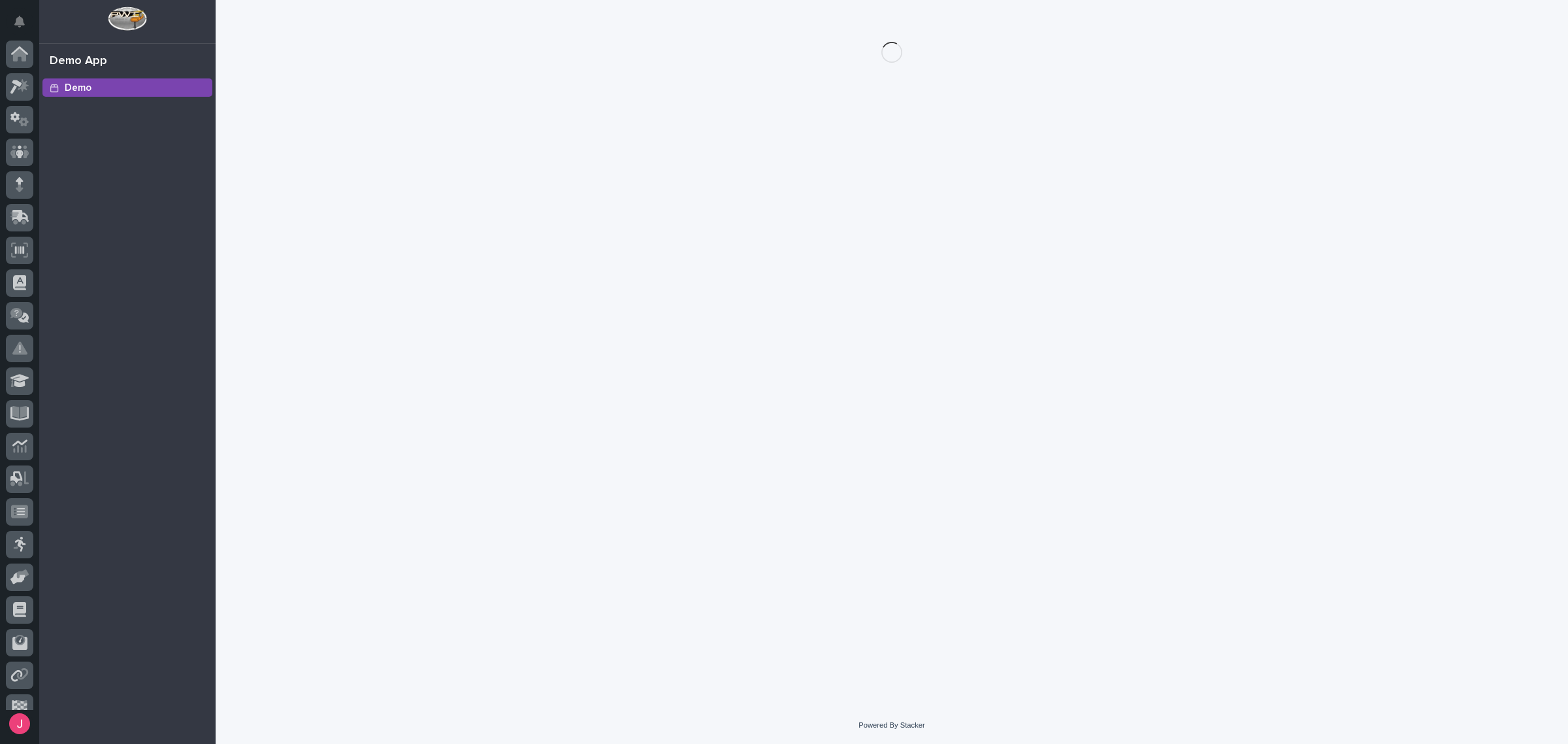
scroll to position [49, 0]
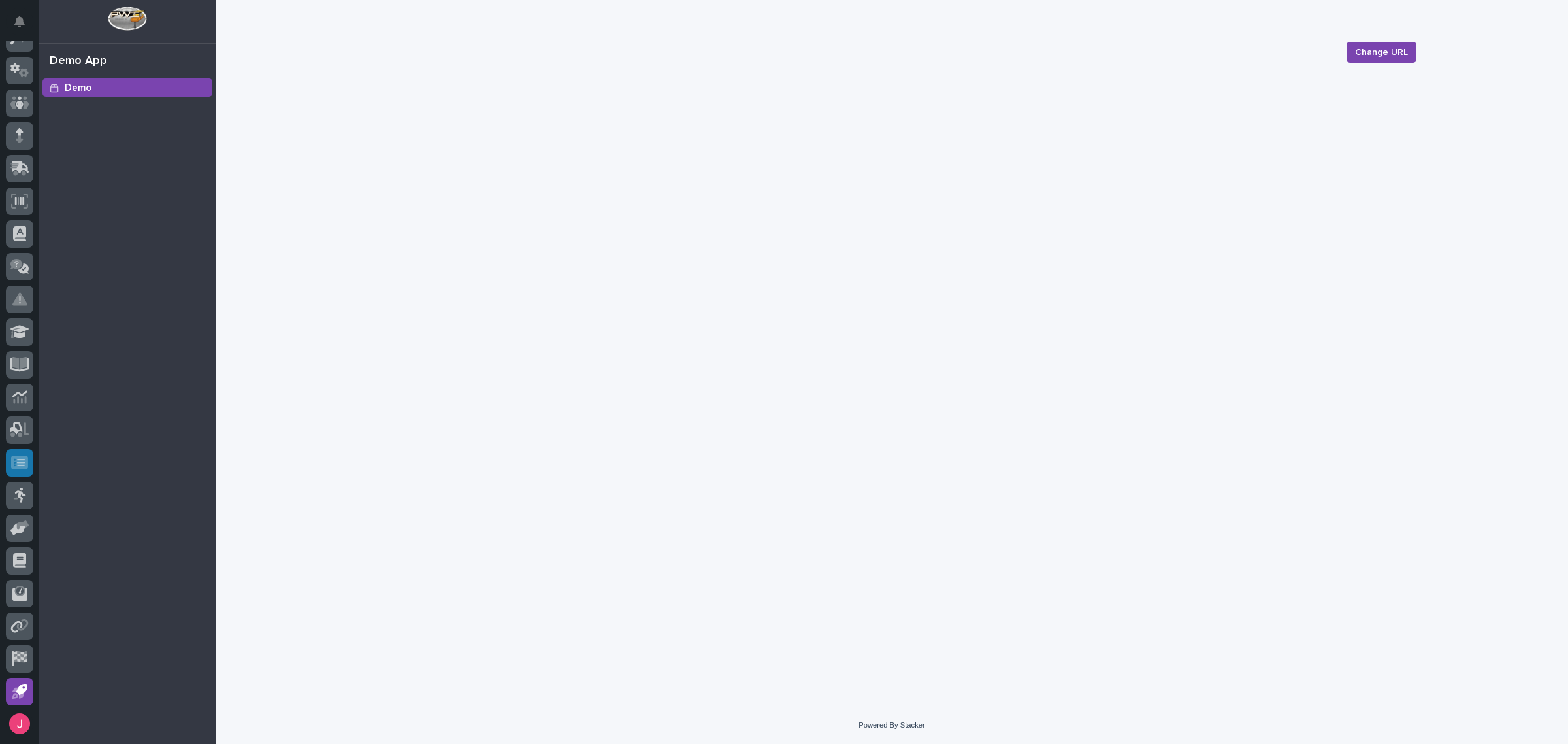
click at [21, 468] on icon at bounding box center [19, 461] width 17 height 13
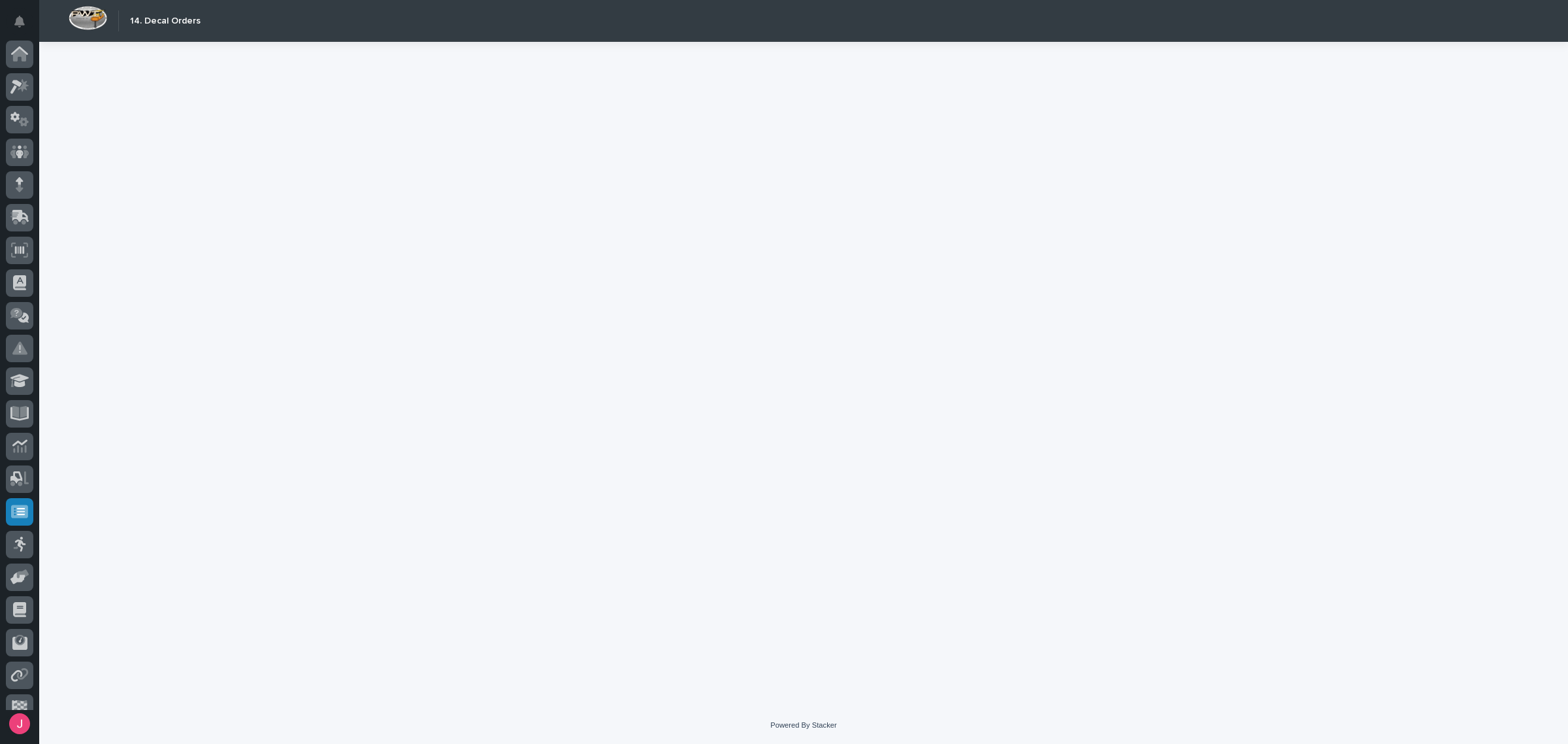
scroll to position [49, 0]
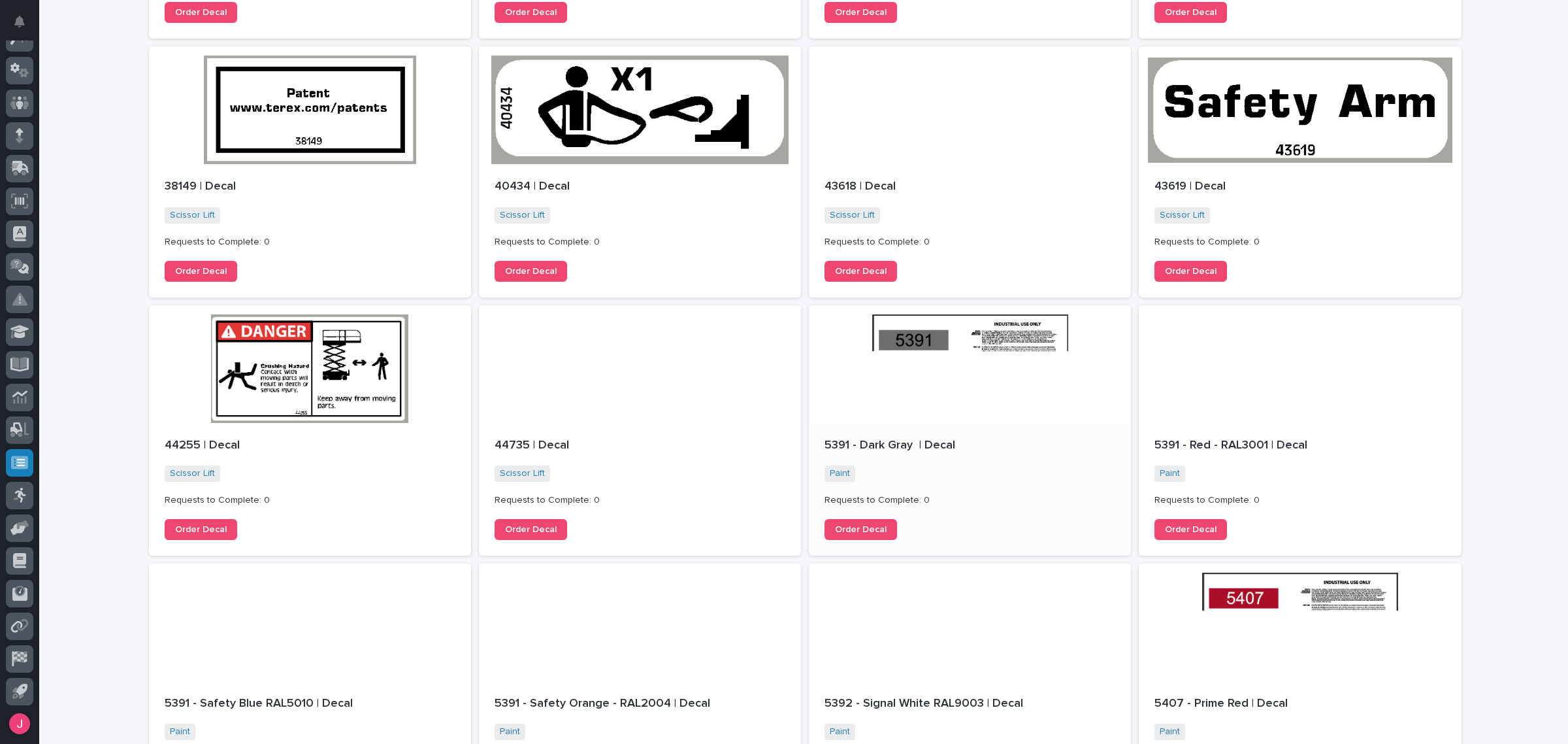
scroll to position [1101, 0]
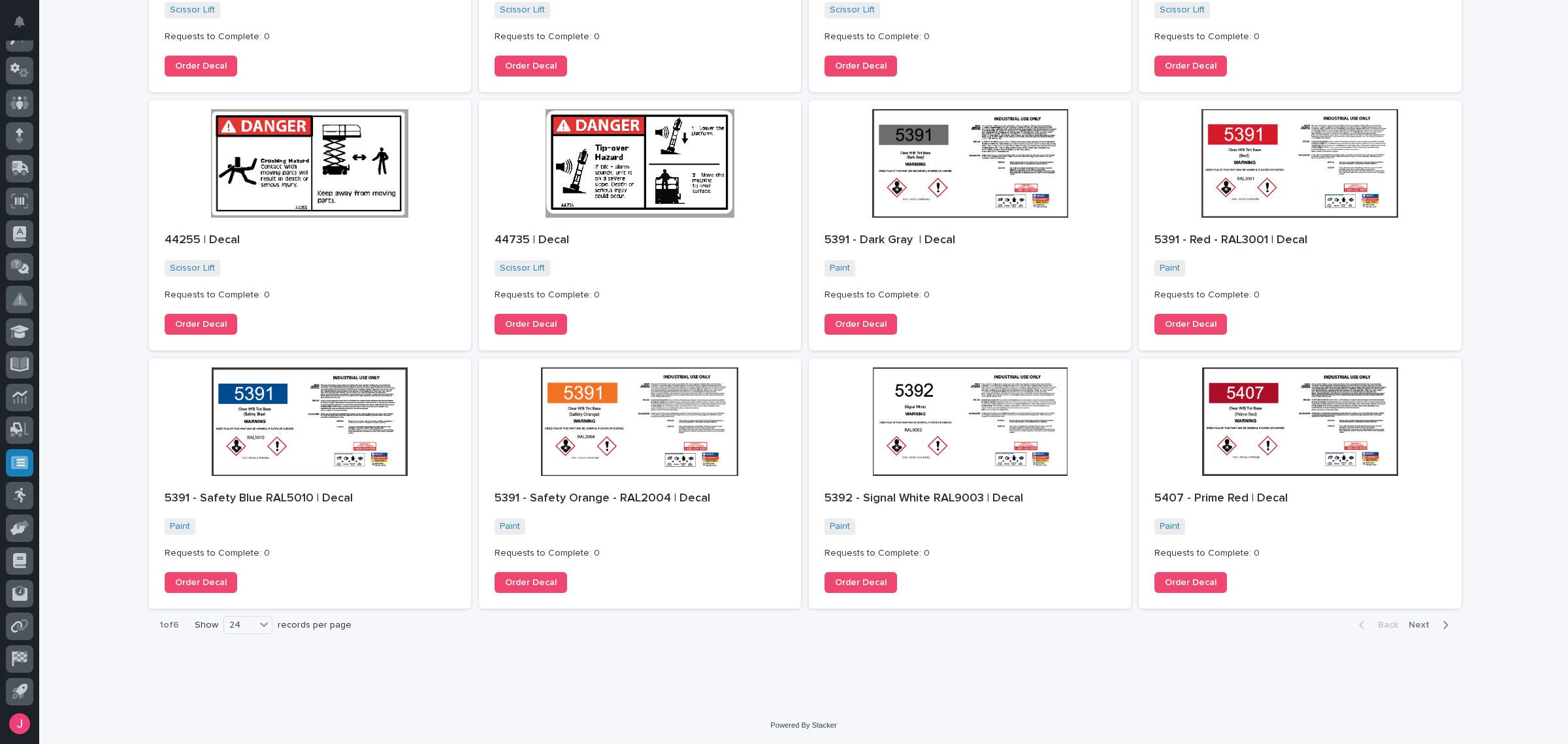
click at [1442, 625] on icon "button" at bounding box center [1445, 625] width 6 height 12
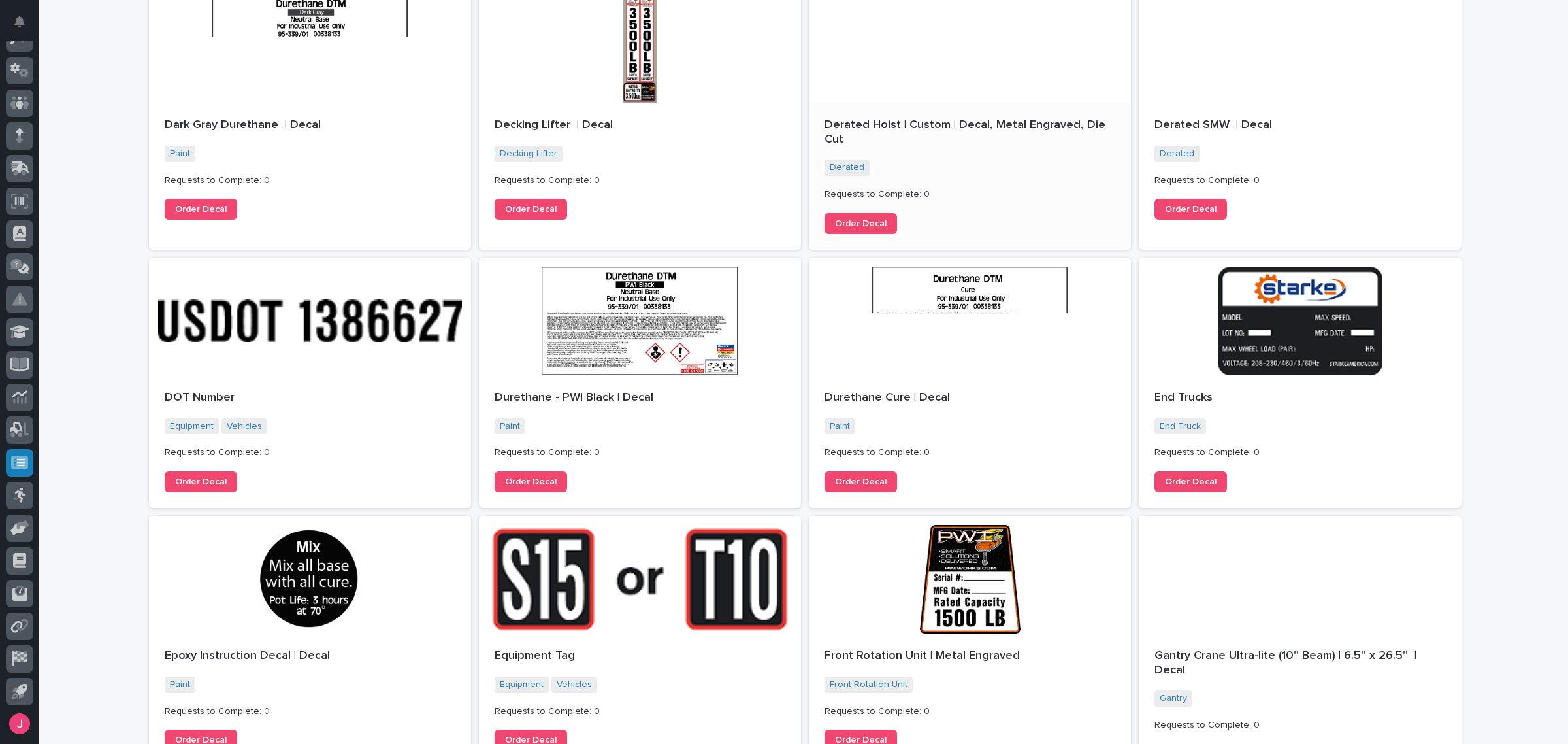
scroll to position [1115, 0]
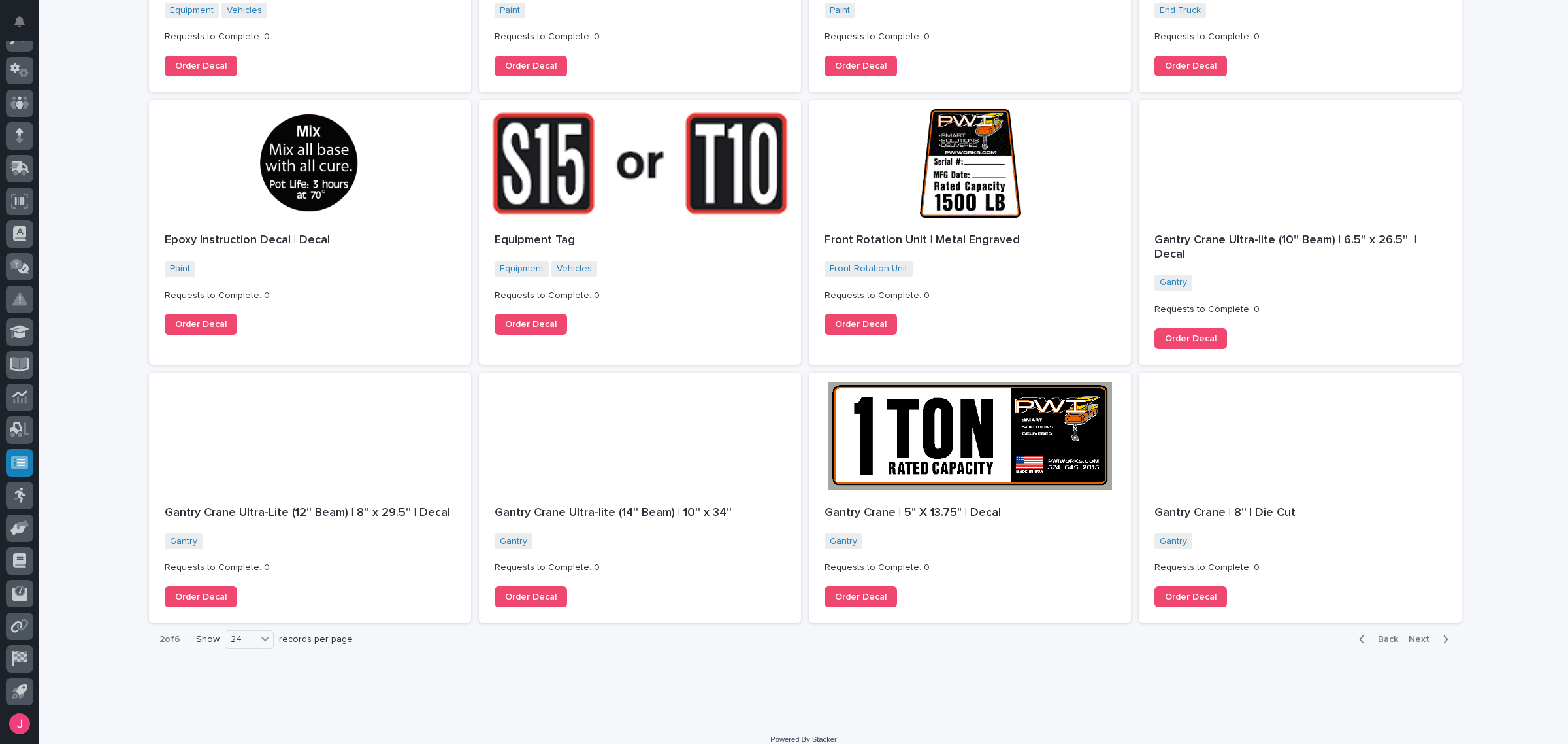
click at [1422, 633] on span "Next" at bounding box center [1423, 639] width 29 height 12
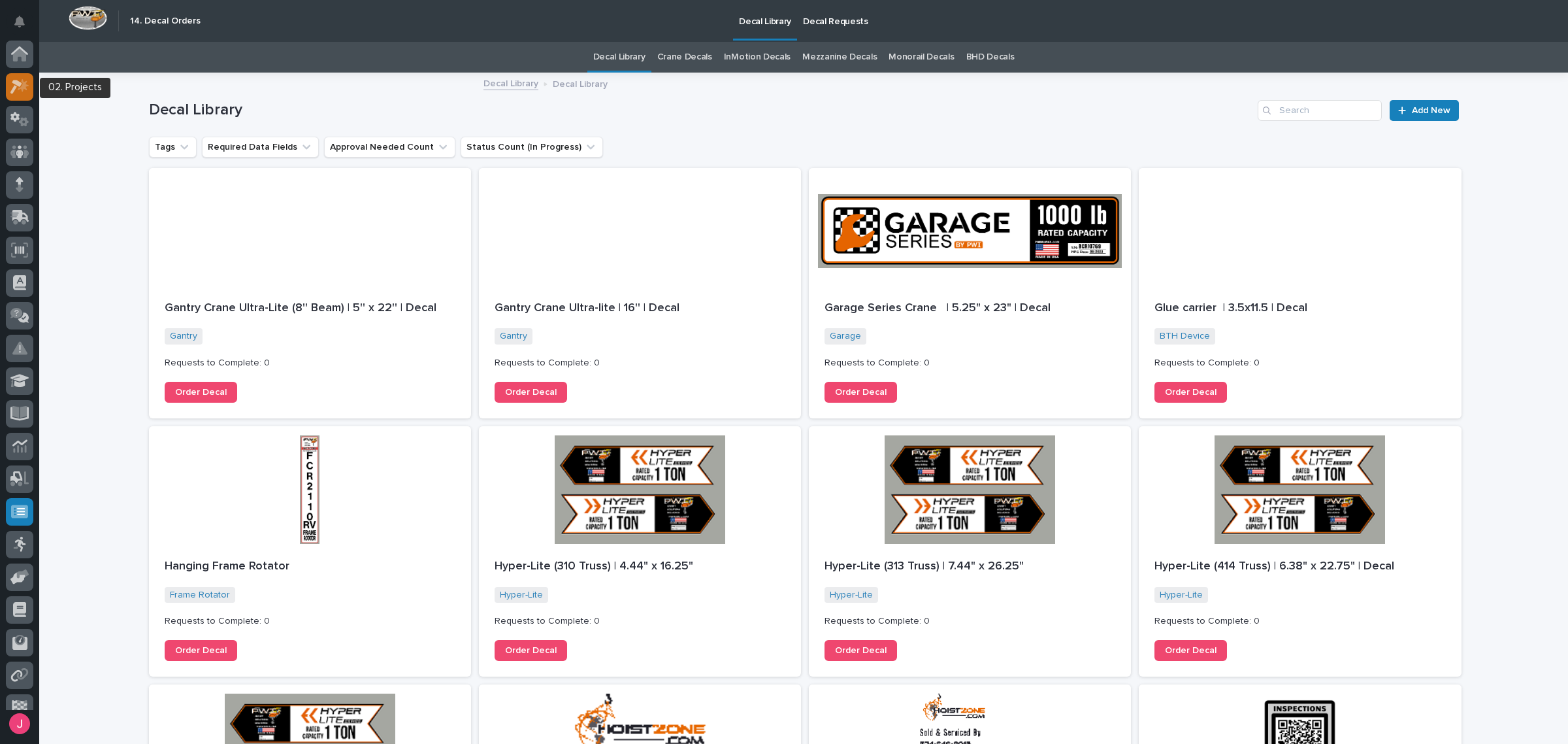
click at [22, 91] on icon at bounding box center [23, 85] width 11 height 13
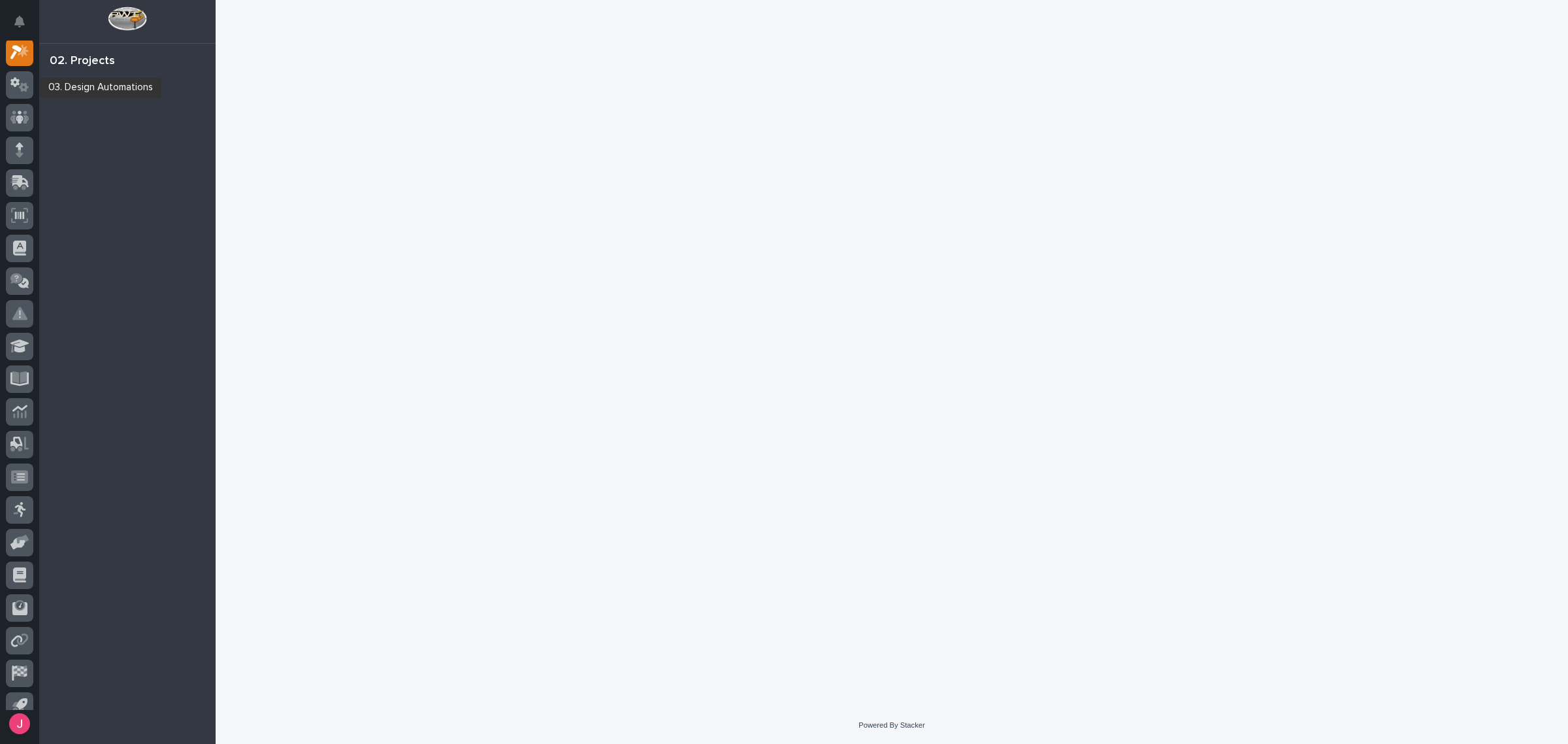
scroll to position [33, 0]
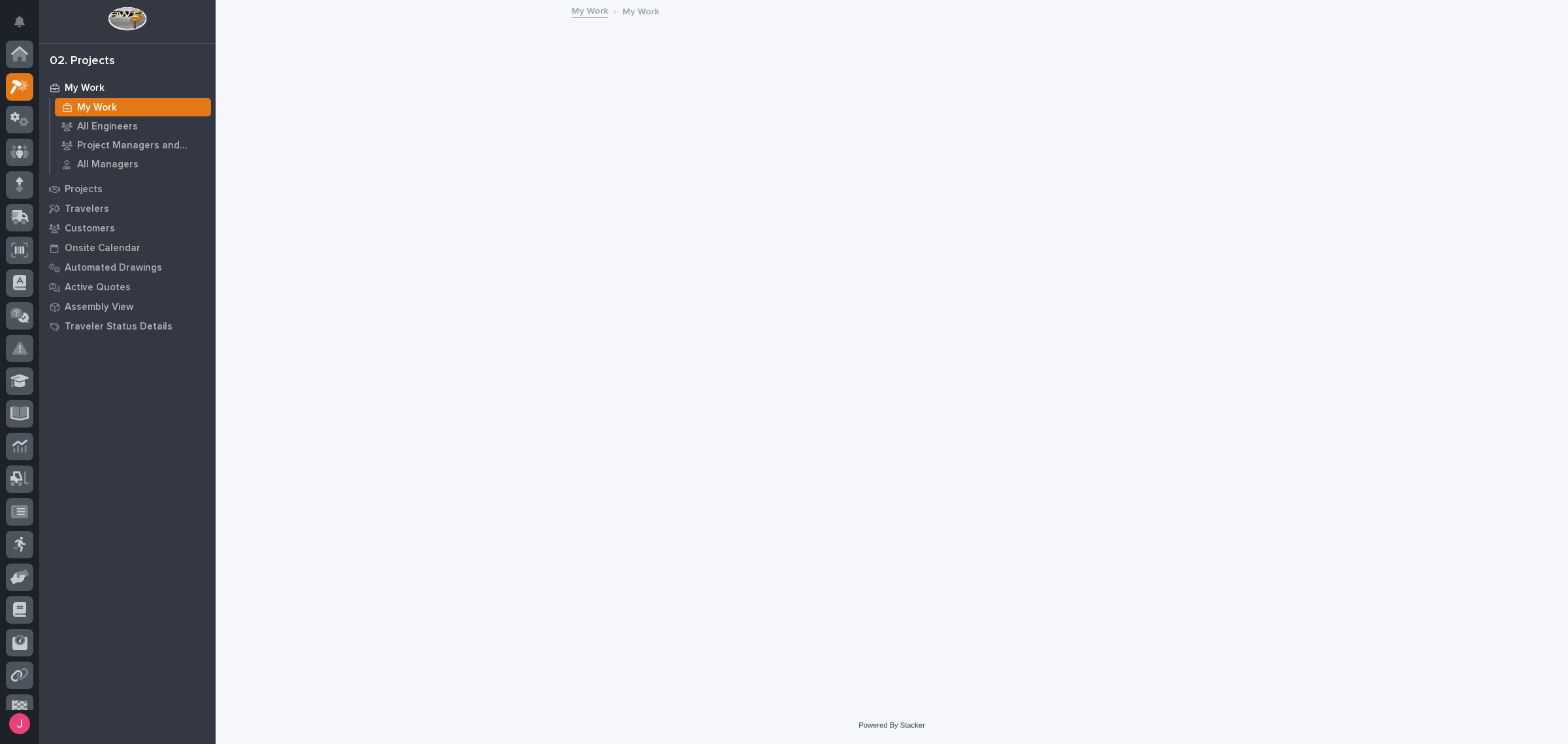
scroll to position [33, 0]
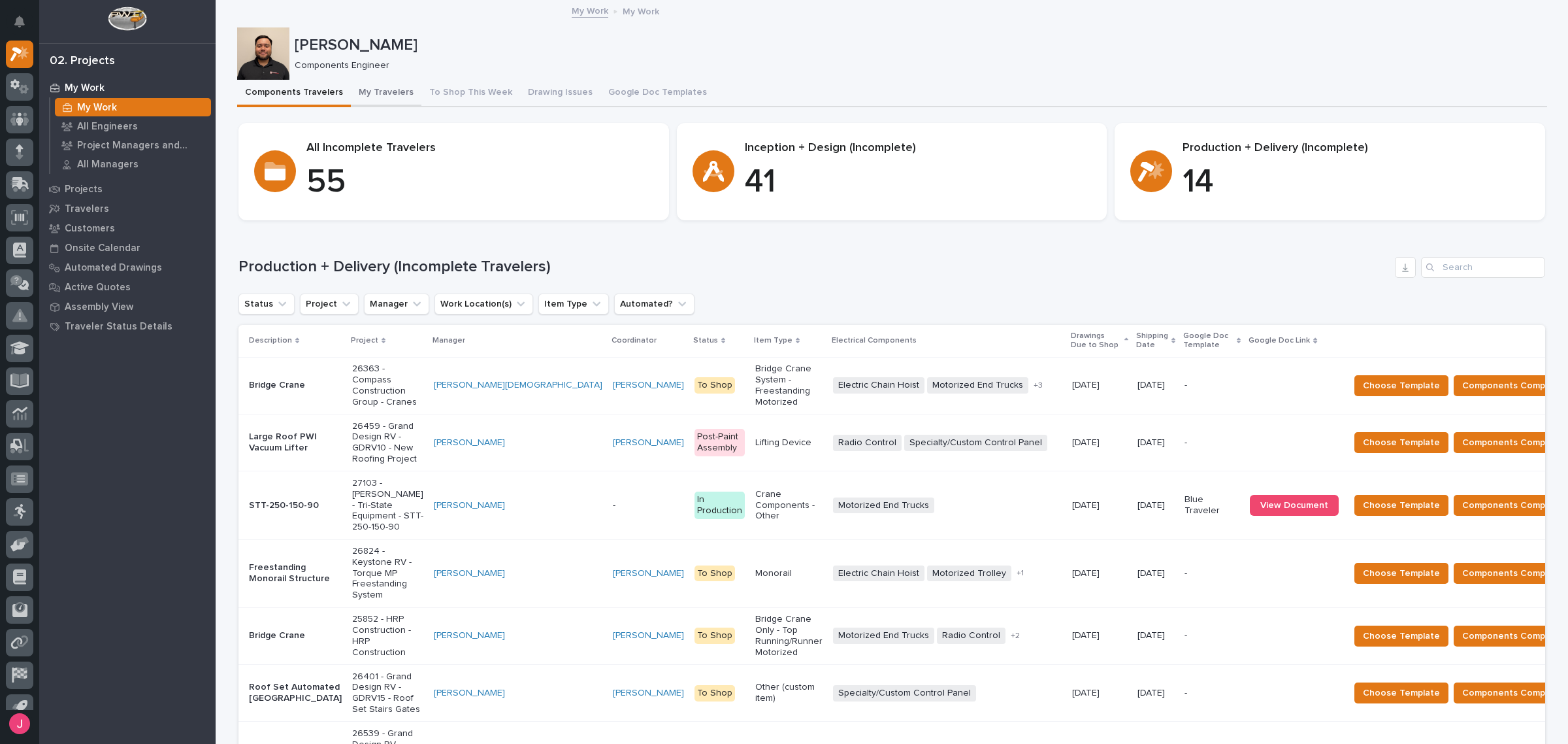
click at [379, 98] on button "My Travelers" at bounding box center [386, 94] width 70 height 27
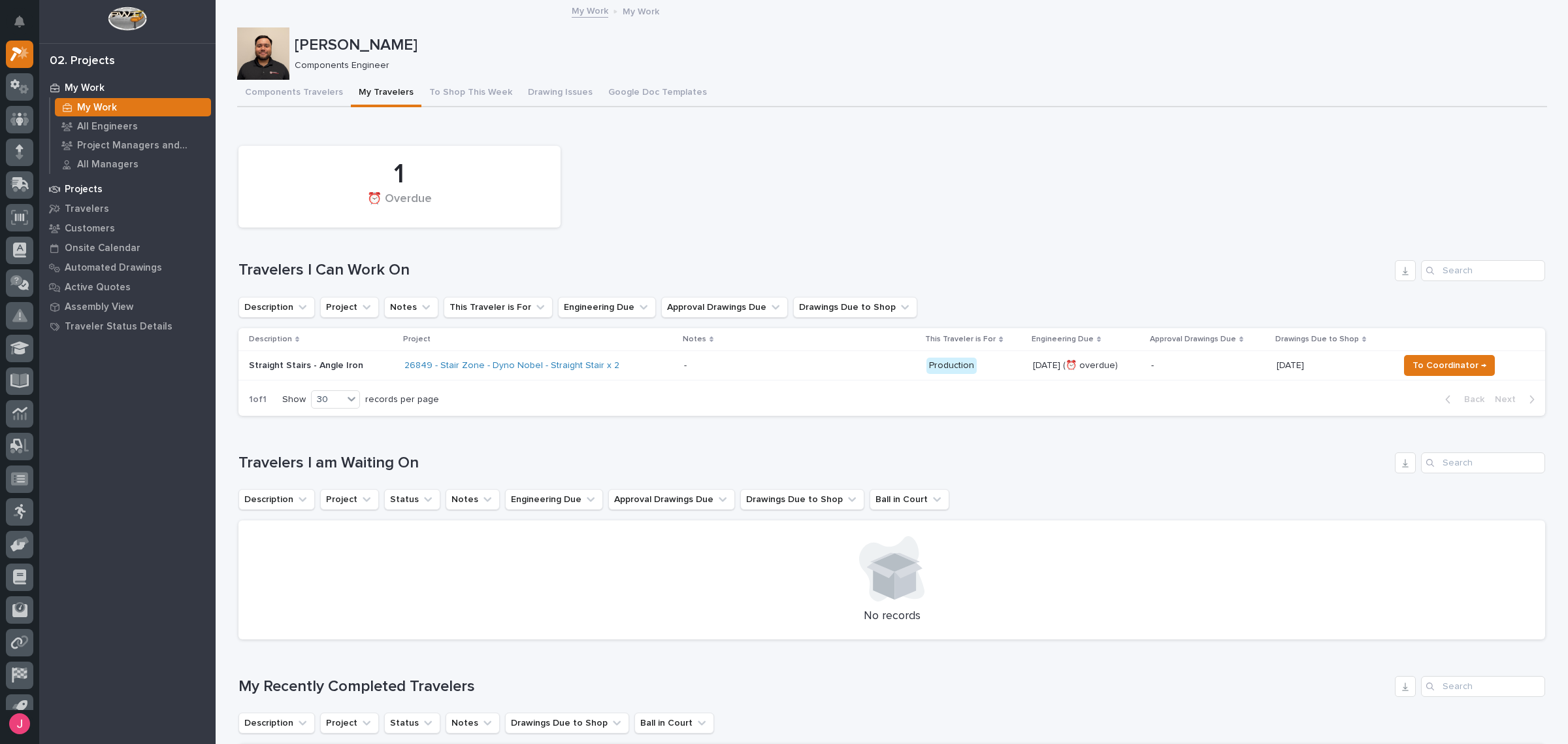
click at [112, 185] on div "Projects" at bounding box center [127, 188] width 170 height 18
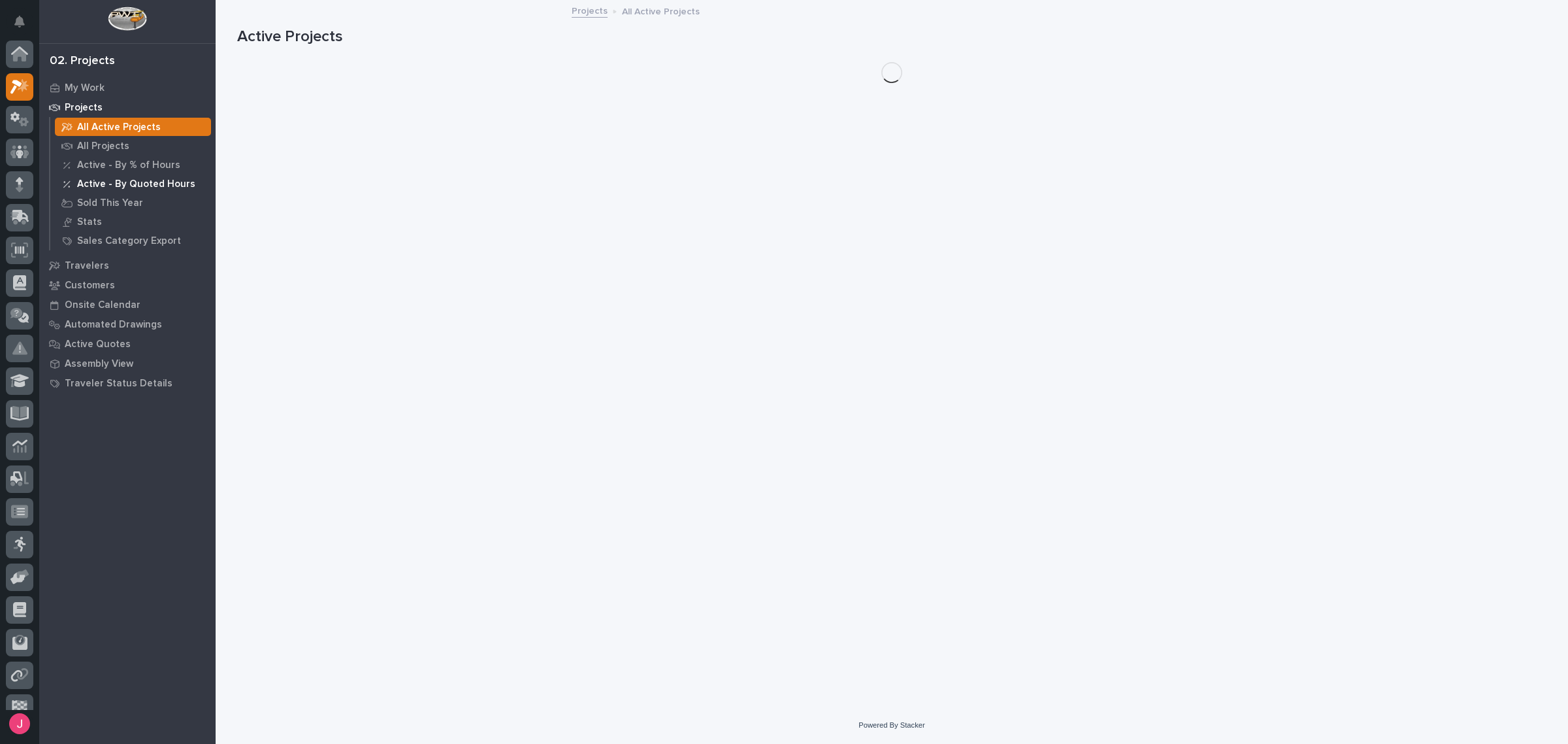
scroll to position [33, 0]
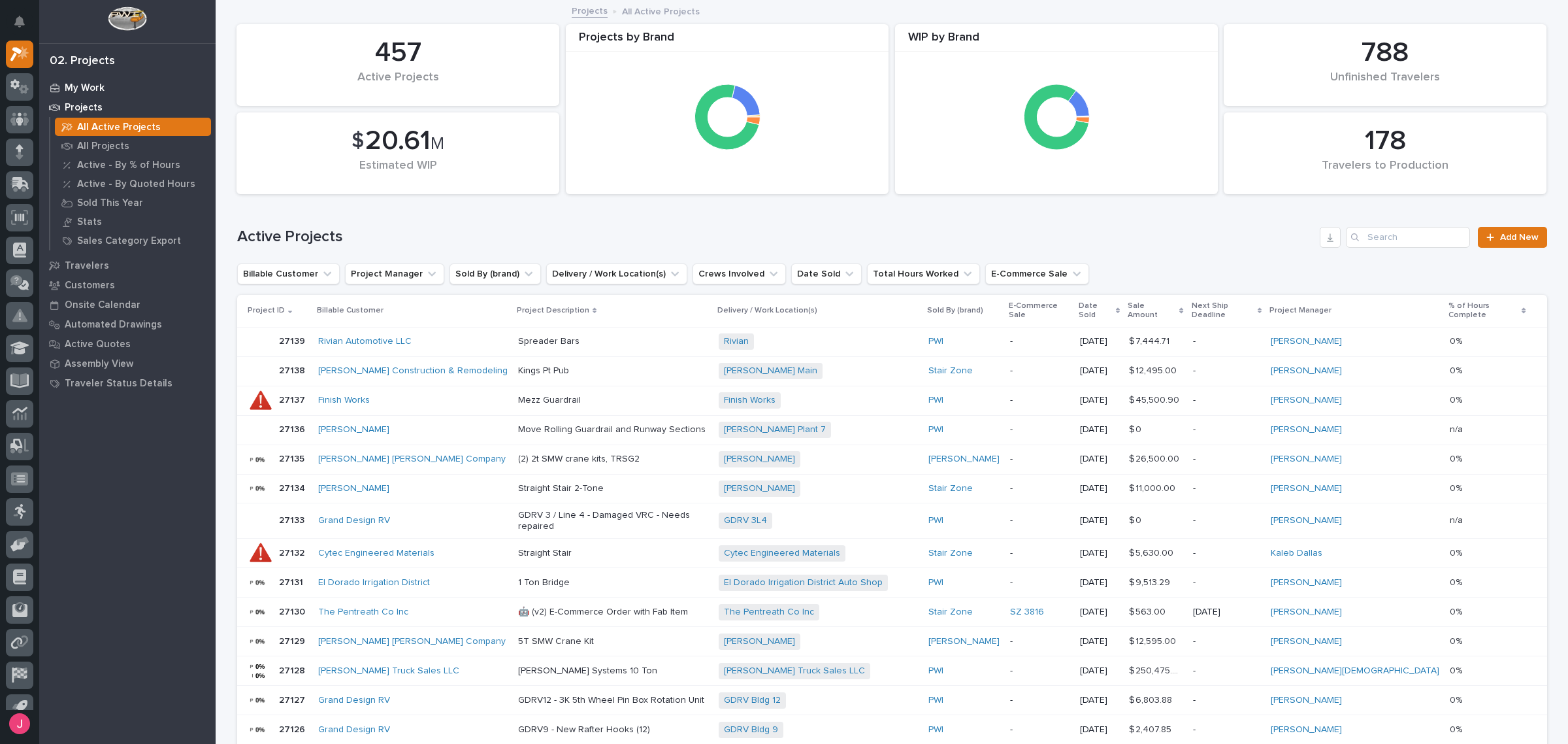
click at [121, 82] on div "My Work" at bounding box center [127, 87] width 170 height 18
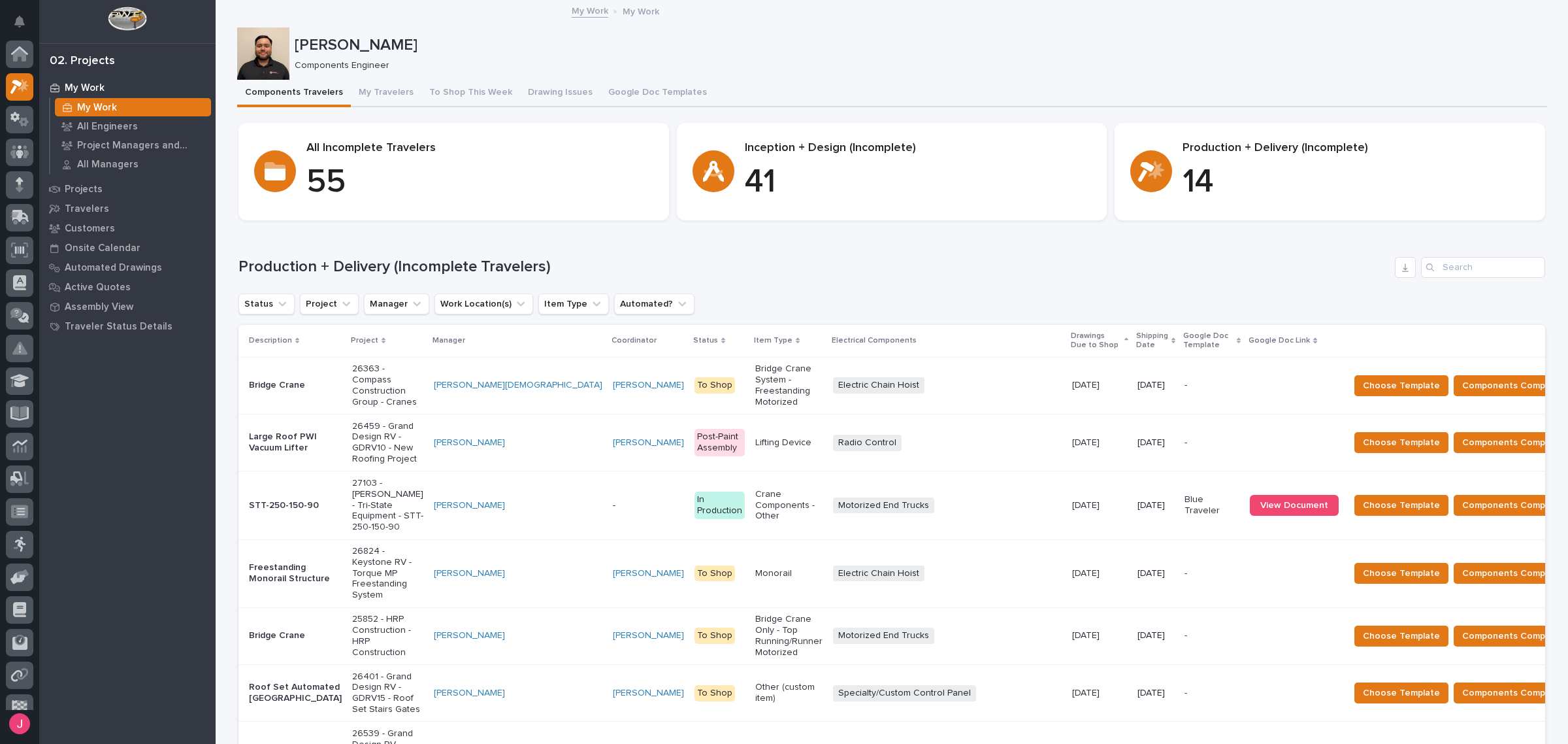
scroll to position [33, 0]
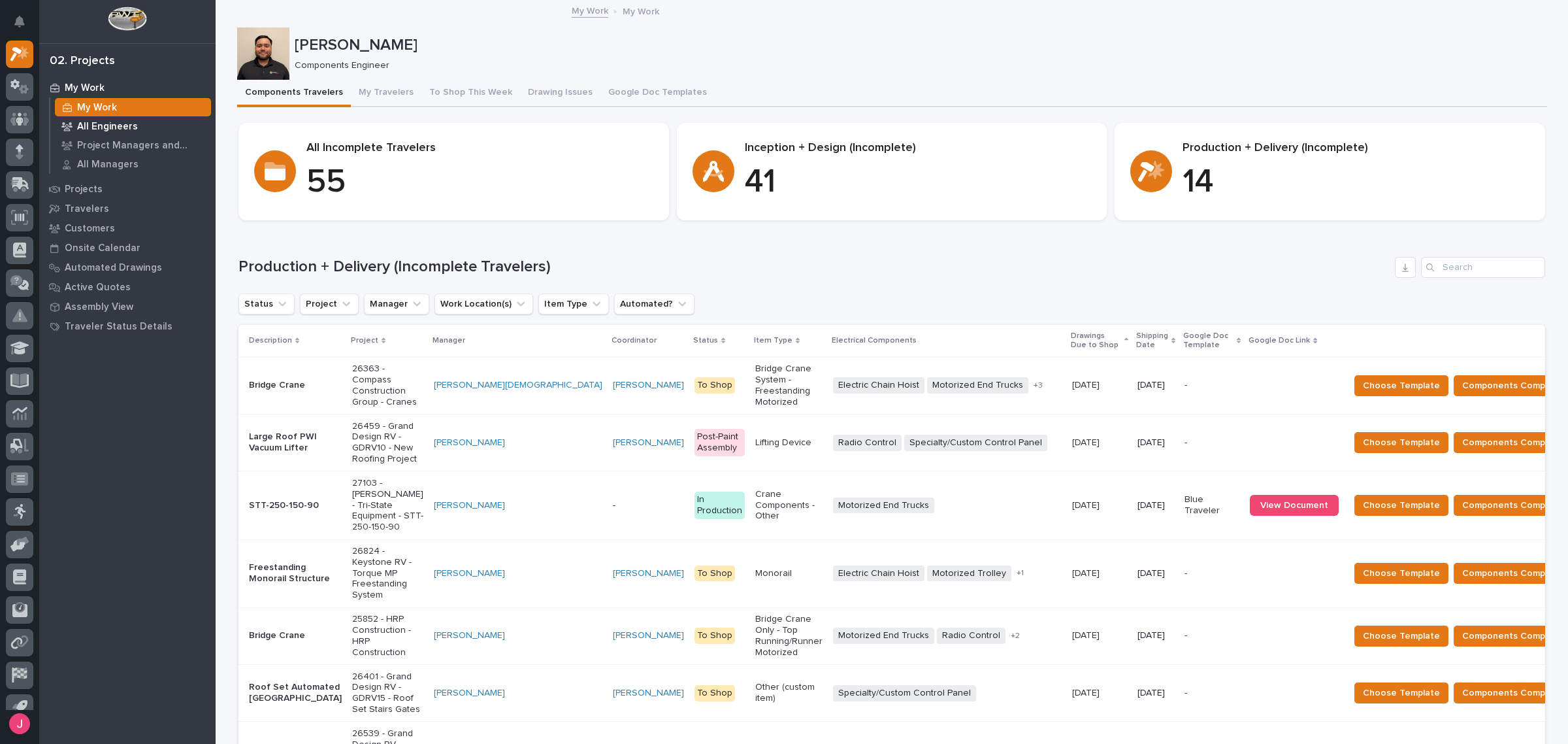
click at [115, 129] on p "All Engineers" at bounding box center [107, 126] width 61 height 12
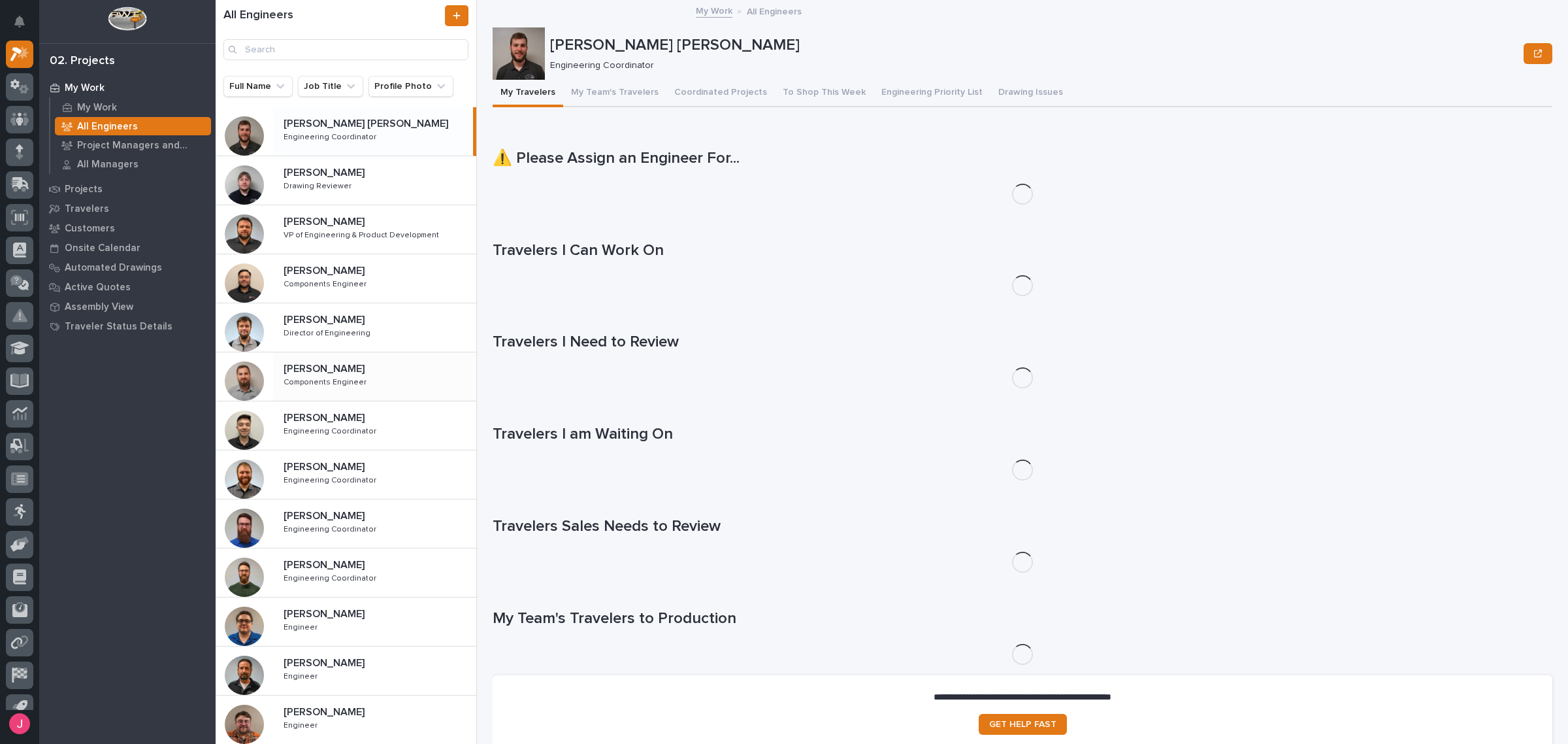
scroll to position [390, 0]
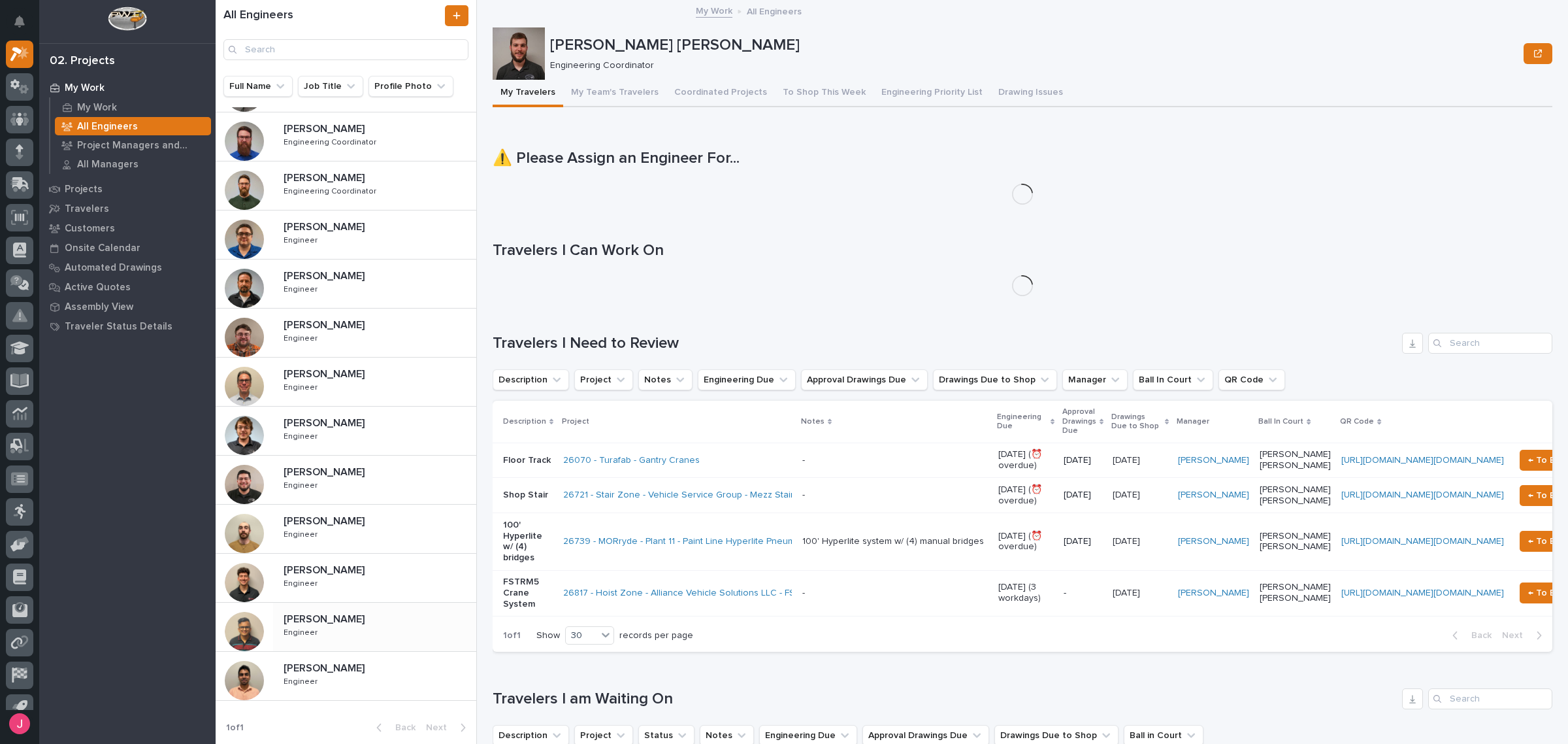
click at [324, 621] on p "Rishi Desai" at bounding box center [325, 618] width 84 height 15
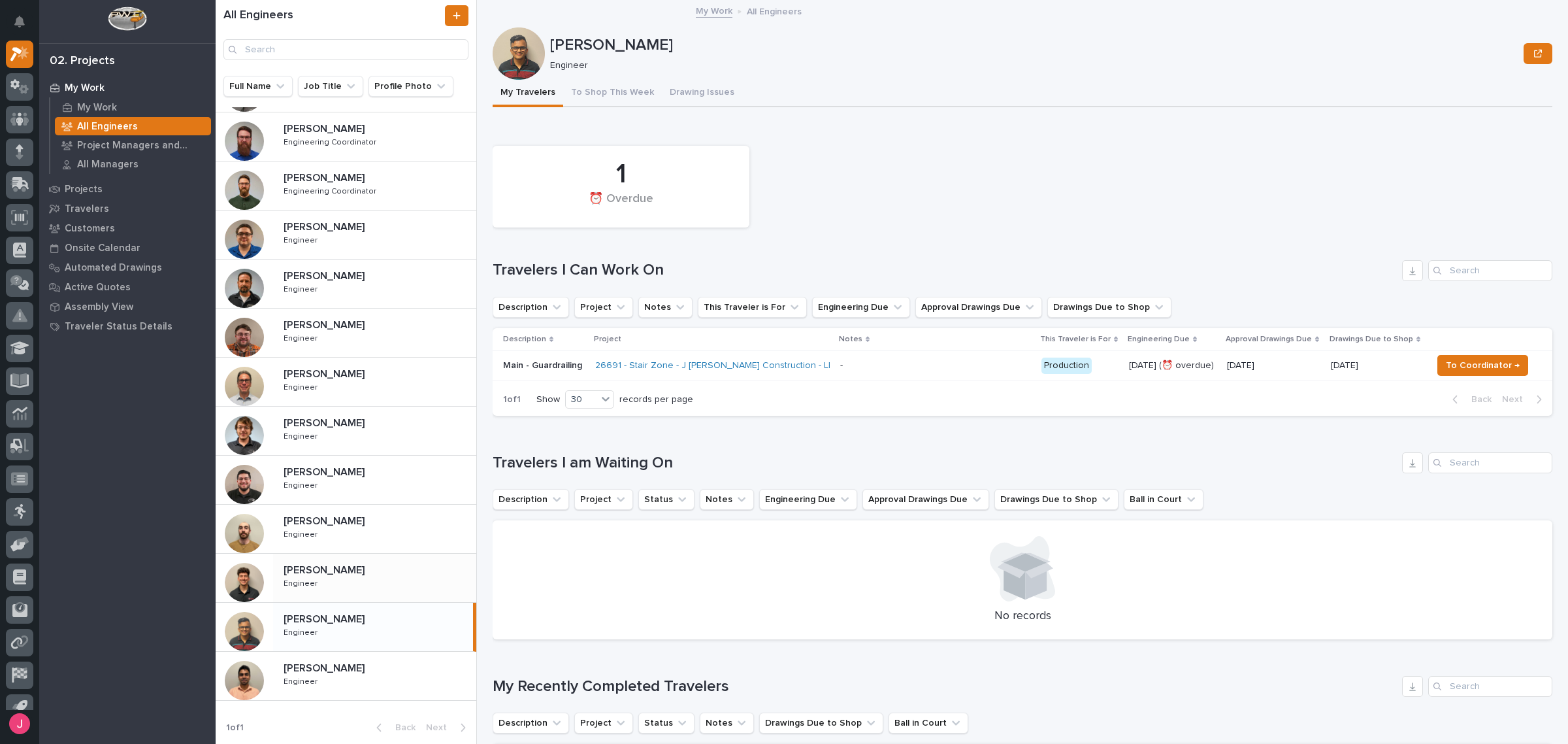
click at [329, 566] on p "Nate Rulli" at bounding box center [325, 569] width 84 height 15
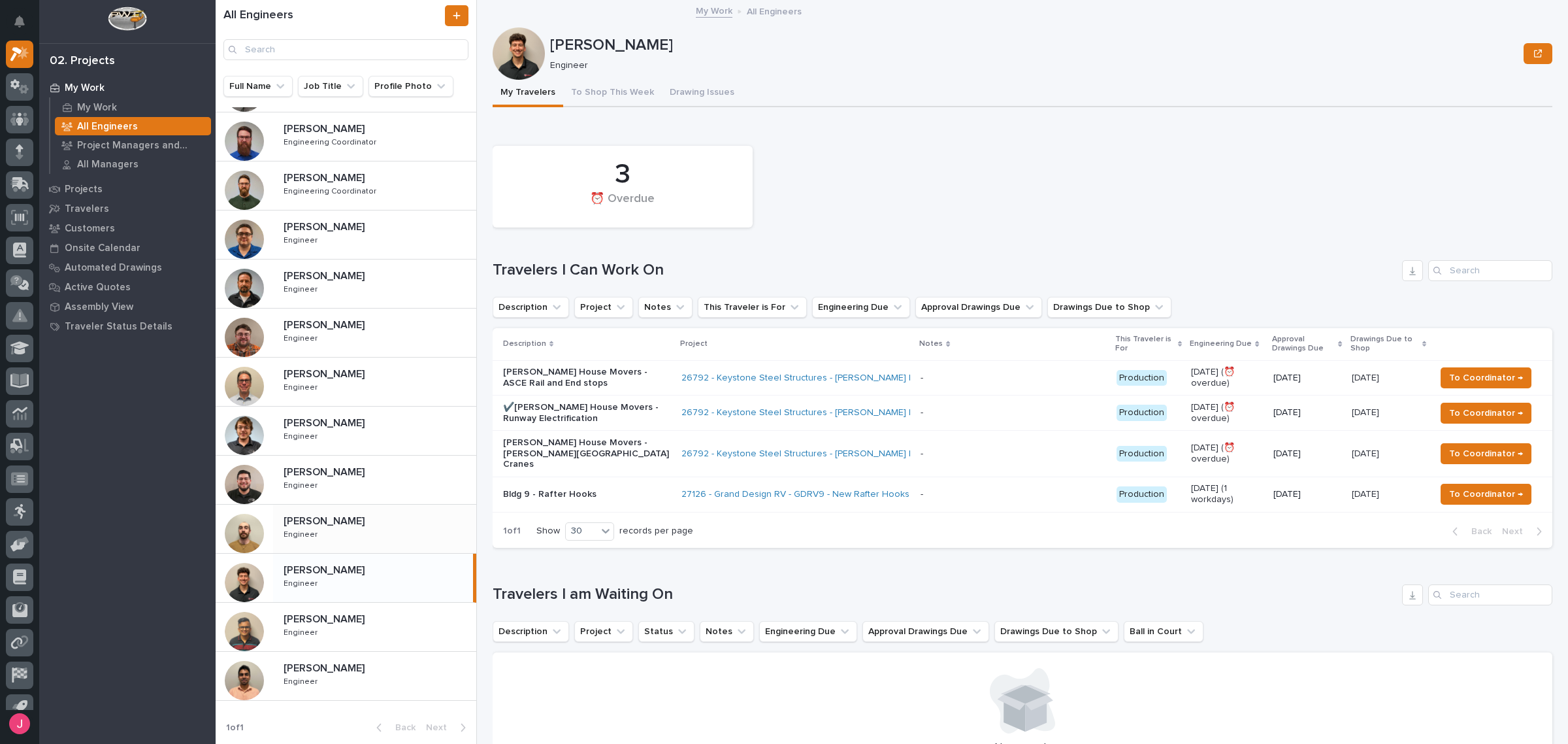
click at [340, 533] on div "Marston Norris Marston Norris Engineer Engineer" at bounding box center [375, 529] width 203 height 38
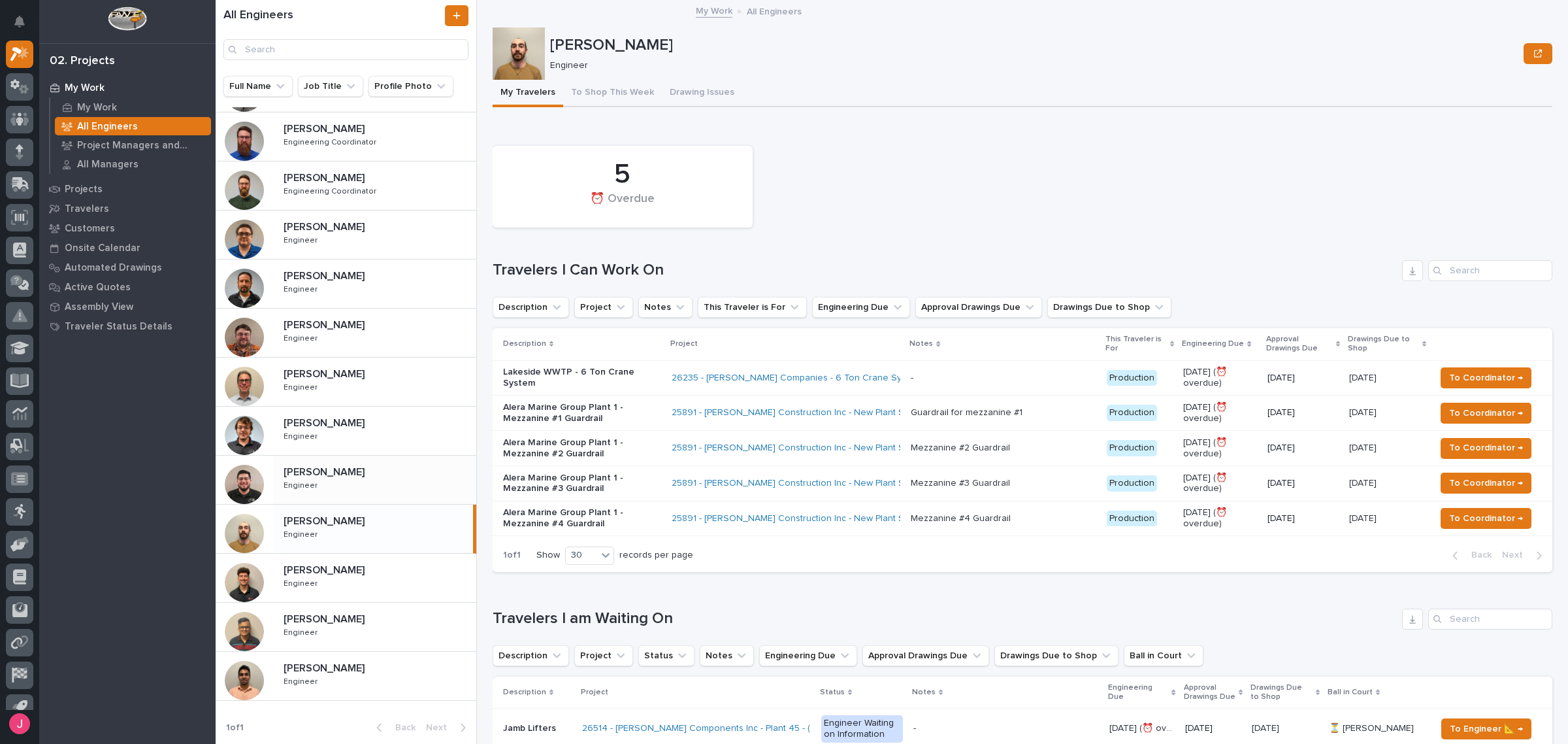
click at [362, 478] on div "Juan Santillan Juan Santillan Engineer Engineer" at bounding box center [375, 480] width 203 height 38
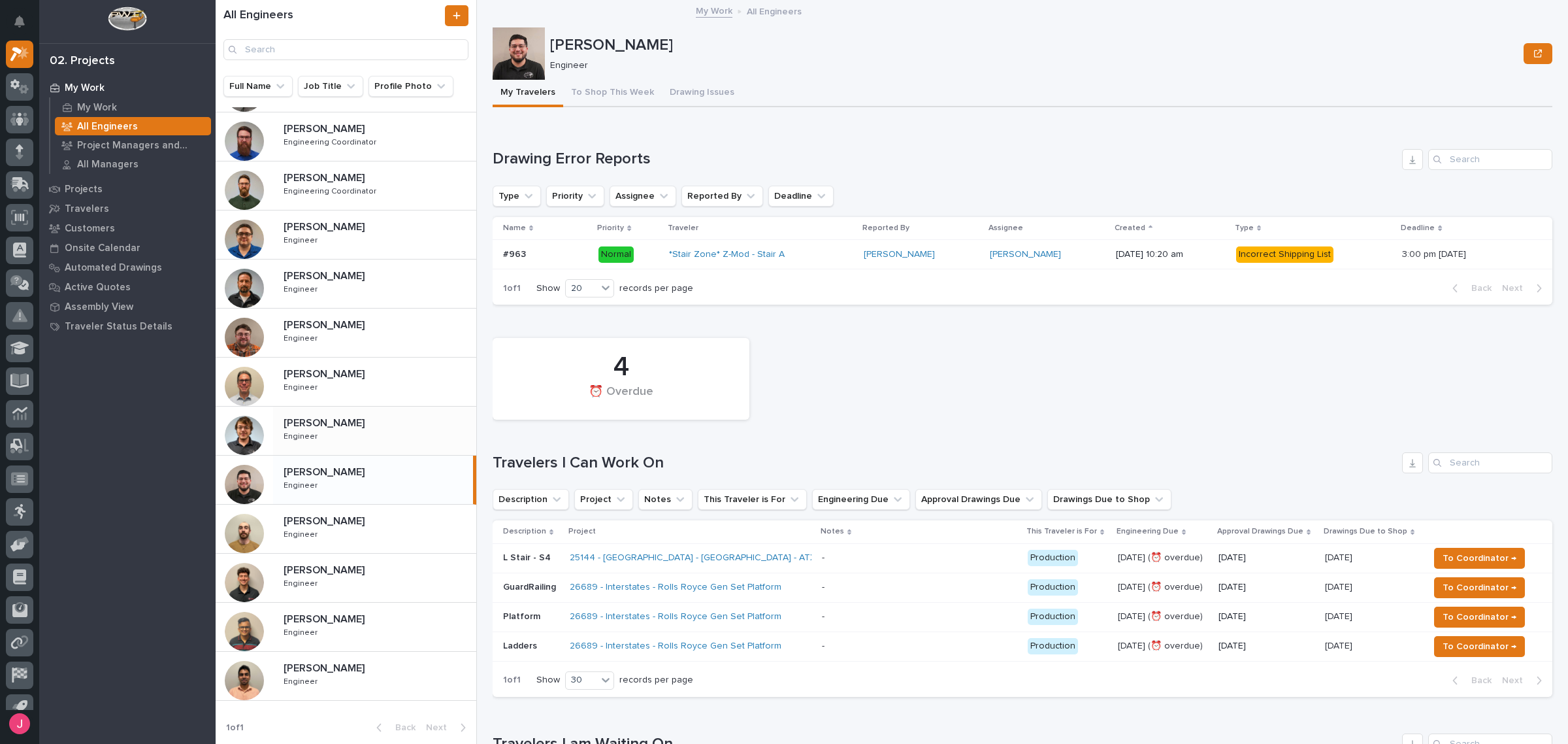
click at [317, 418] on p "John McGurn" at bounding box center [325, 422] width 84 height 15
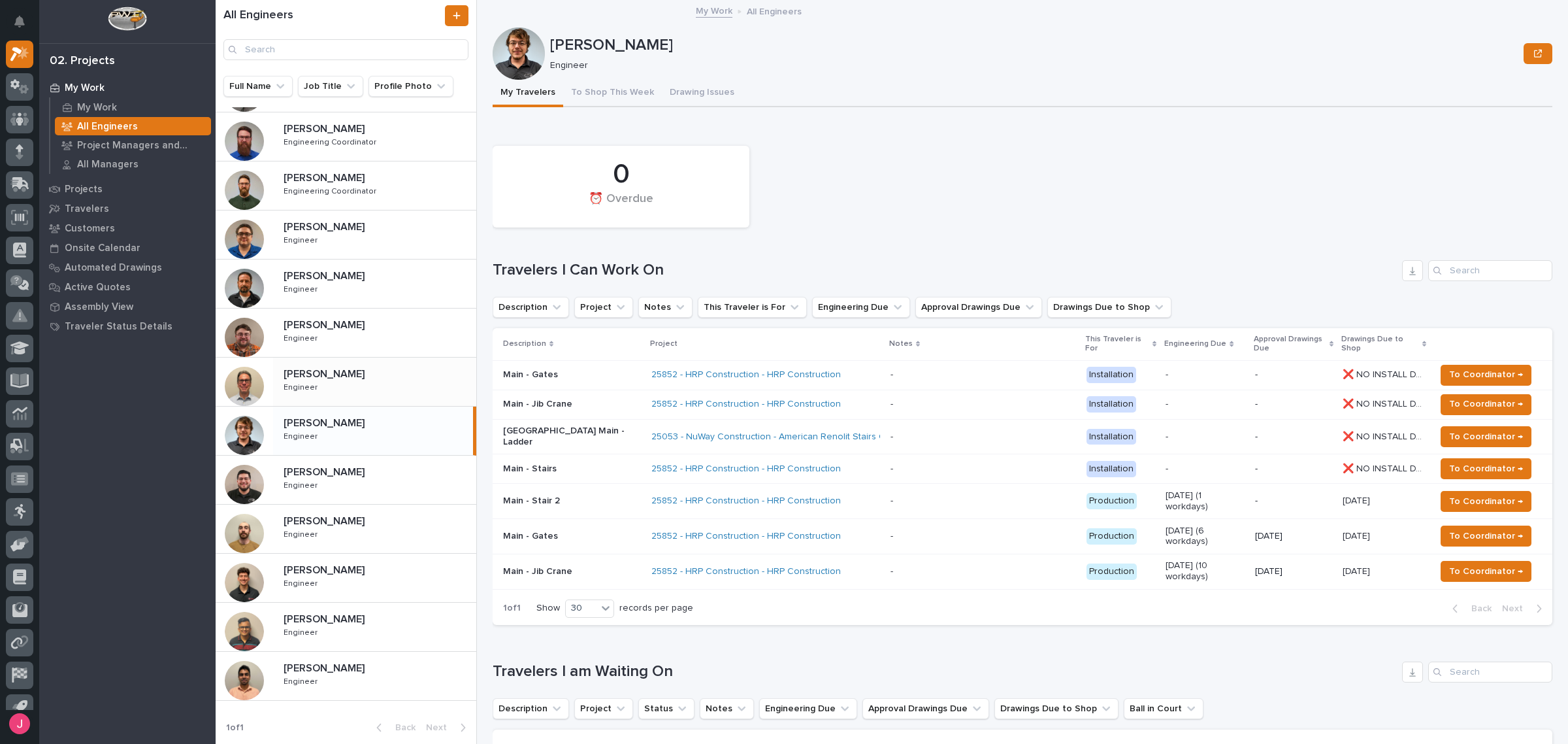
click at [373, 382] on div "Jamey Jodway Jamey Jodway Engineer Engineer" at bounding box center [375, 382] width 203 height 38
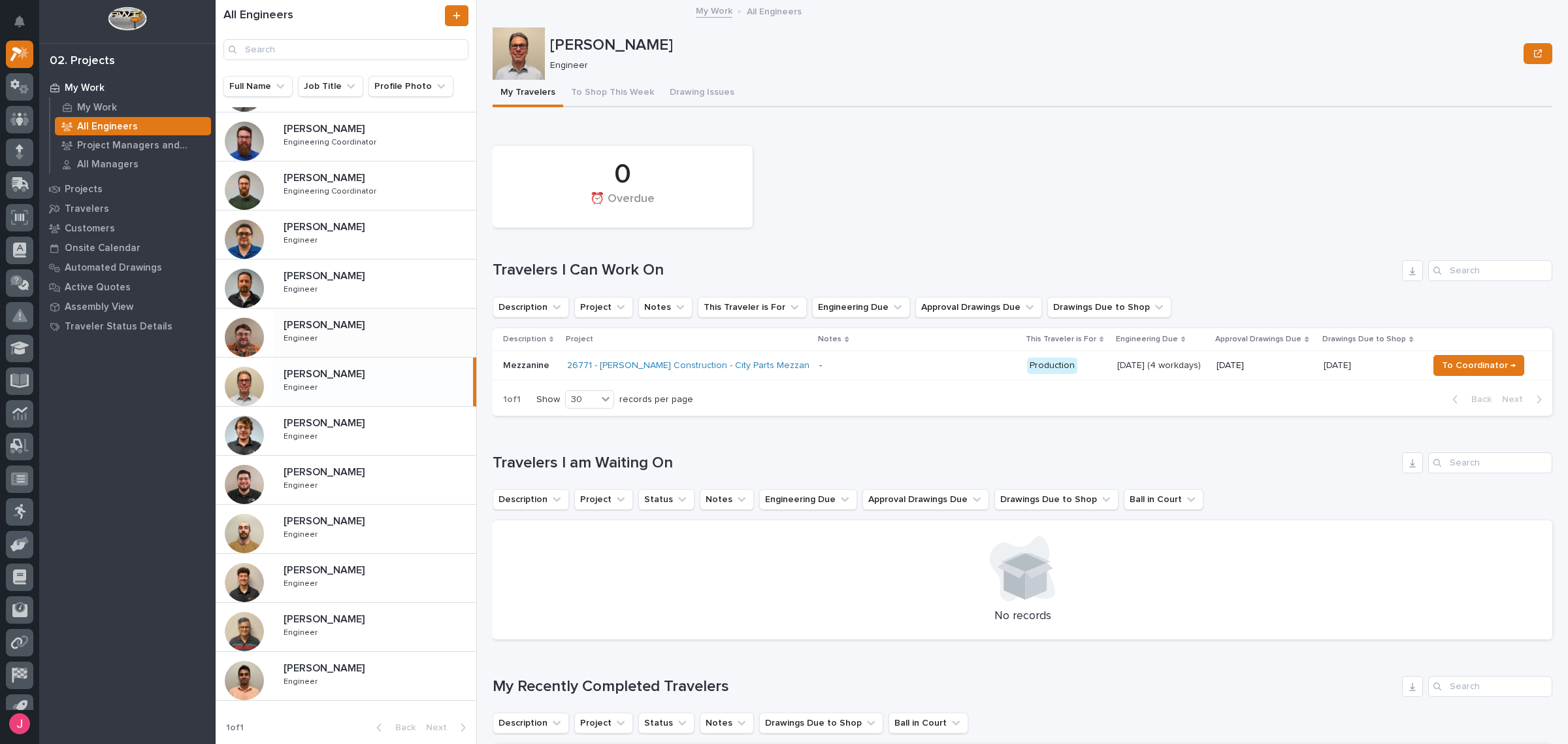
click at [357, 328] on p at bounding box center [377, 325] width 188 height 12
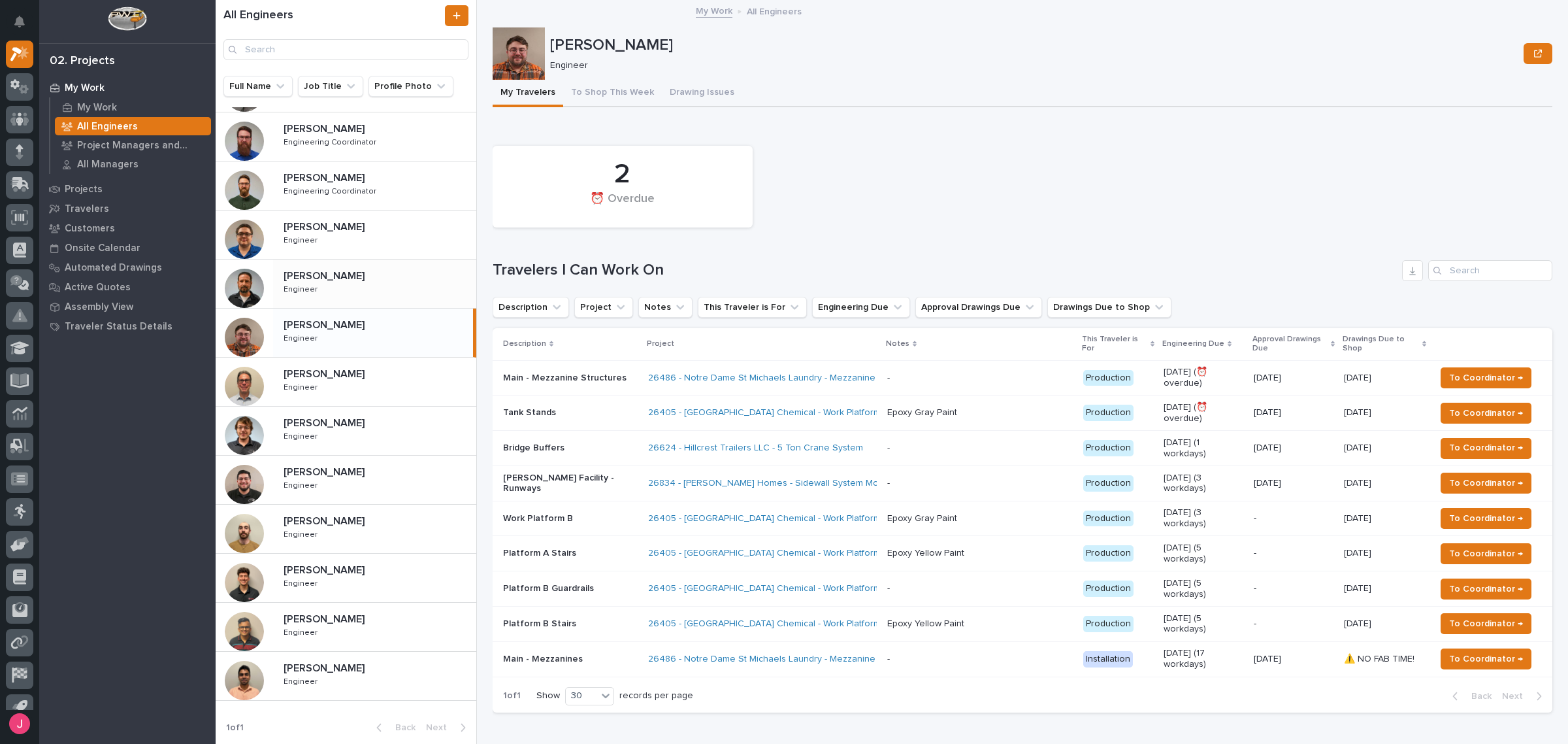
click at [361, 283] on div "Jack Erickson Jack Erickson Engineer Engineer" at bounding box center [375, 284] width 203 height 38
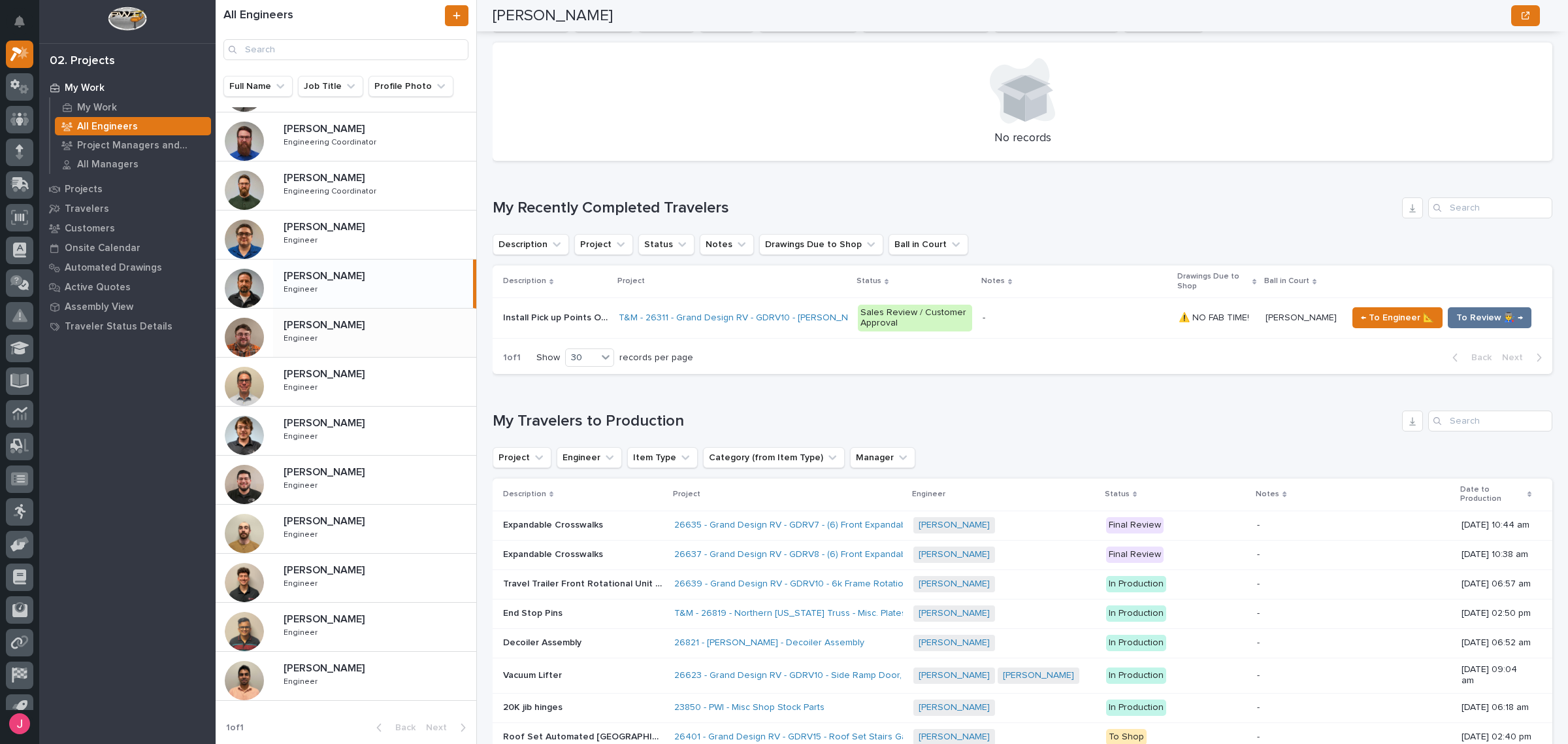
scroll to position [654, 0]
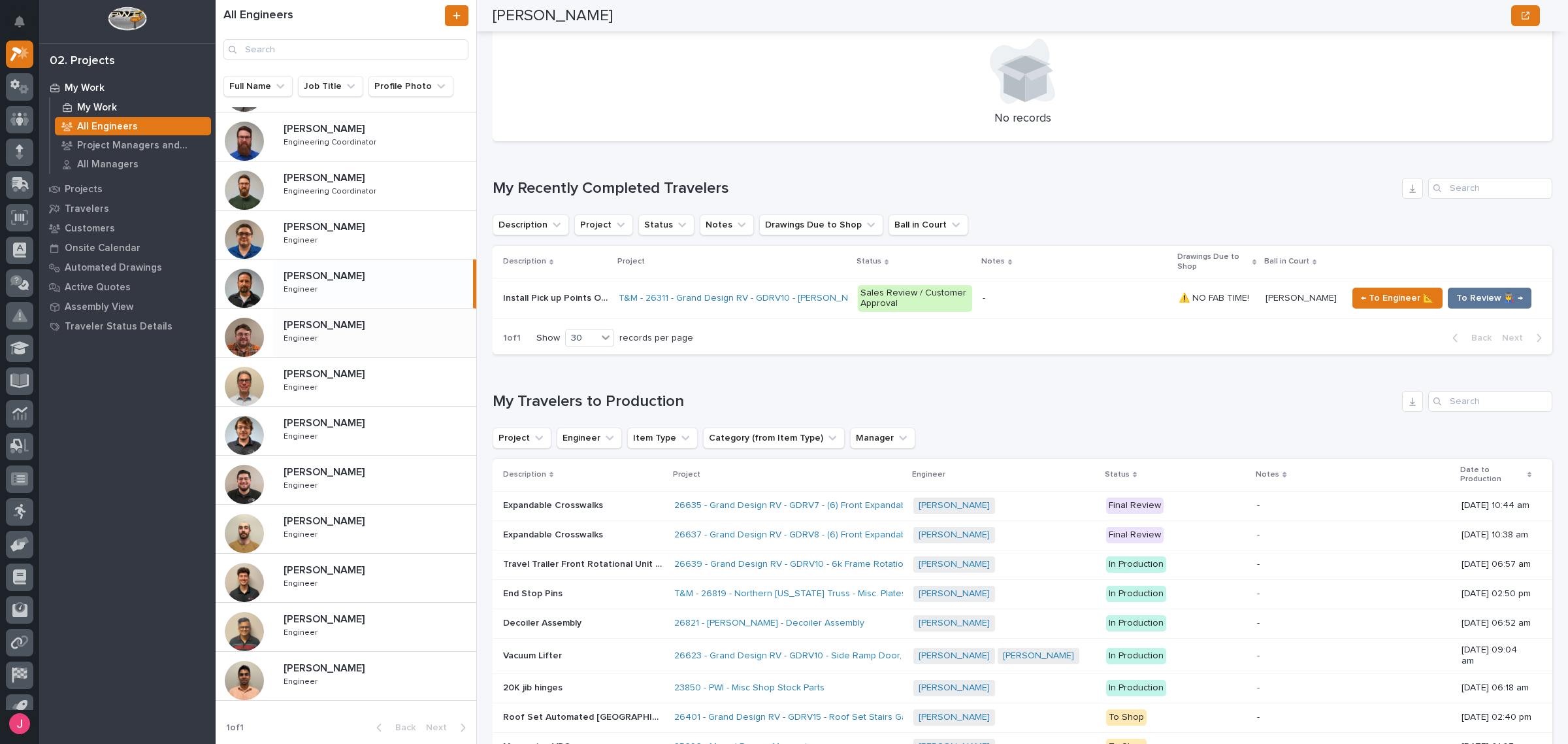
click at [126, 98] on div "My Work" at bounding box center [132, 107] width 156 height 18
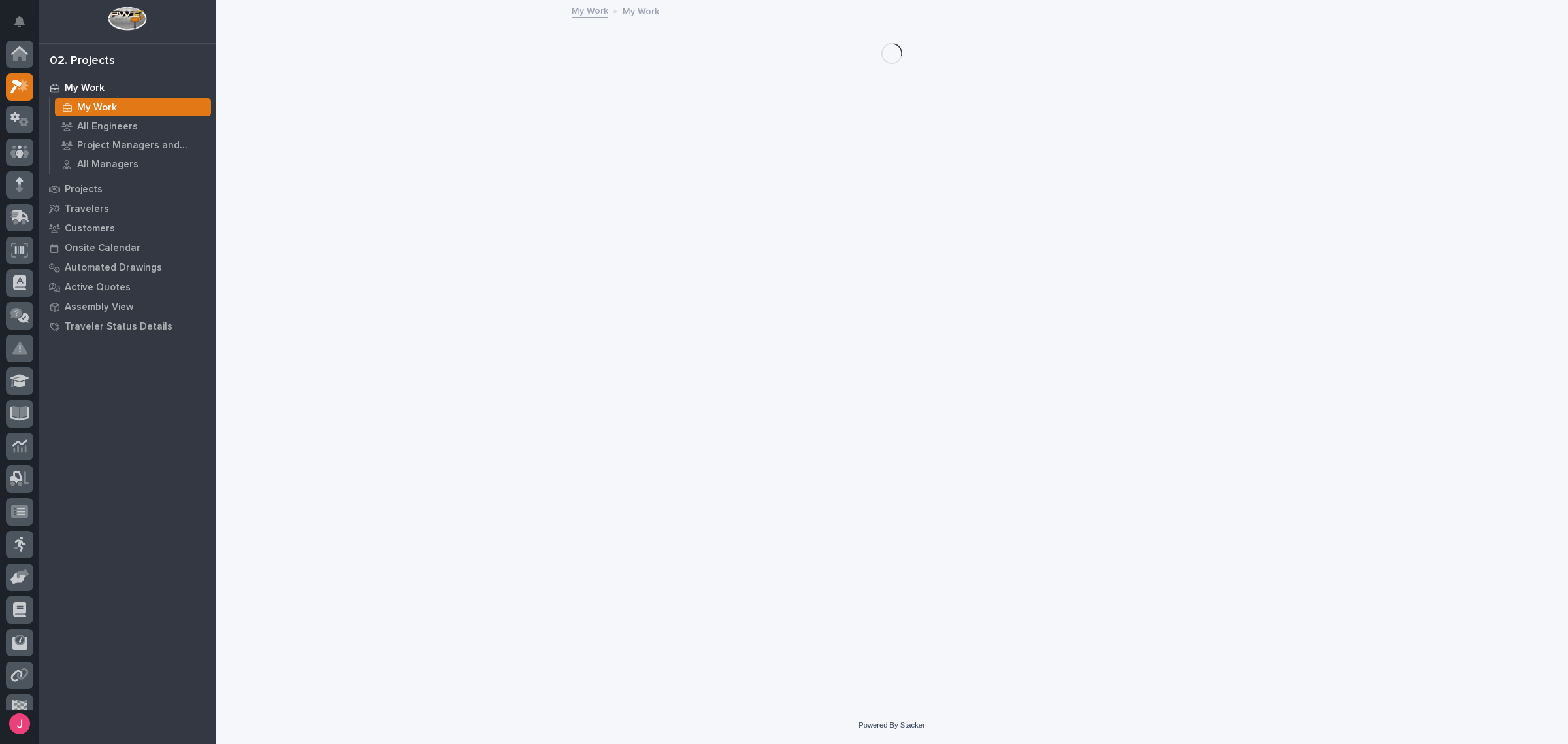
scroll to position [33, 0]
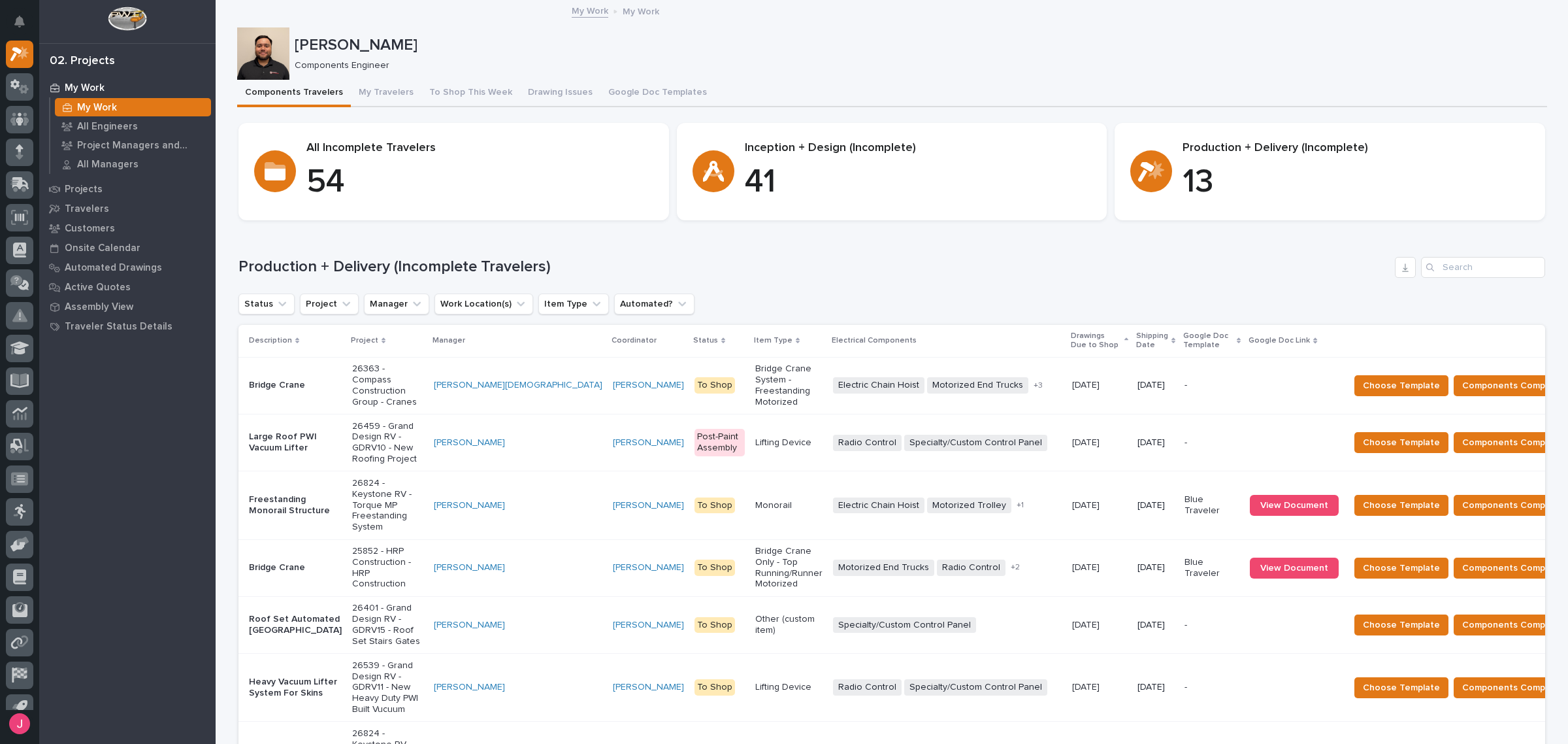
click at [1172, 75] on div "Josh Nakasone Components Engineer" at bounding box center [892, 53] width 1310 height 53
click at [1172, 74] on div "Josh Nakasone Components Engineer" at bounding box center [892, 53] width 1310 height 53
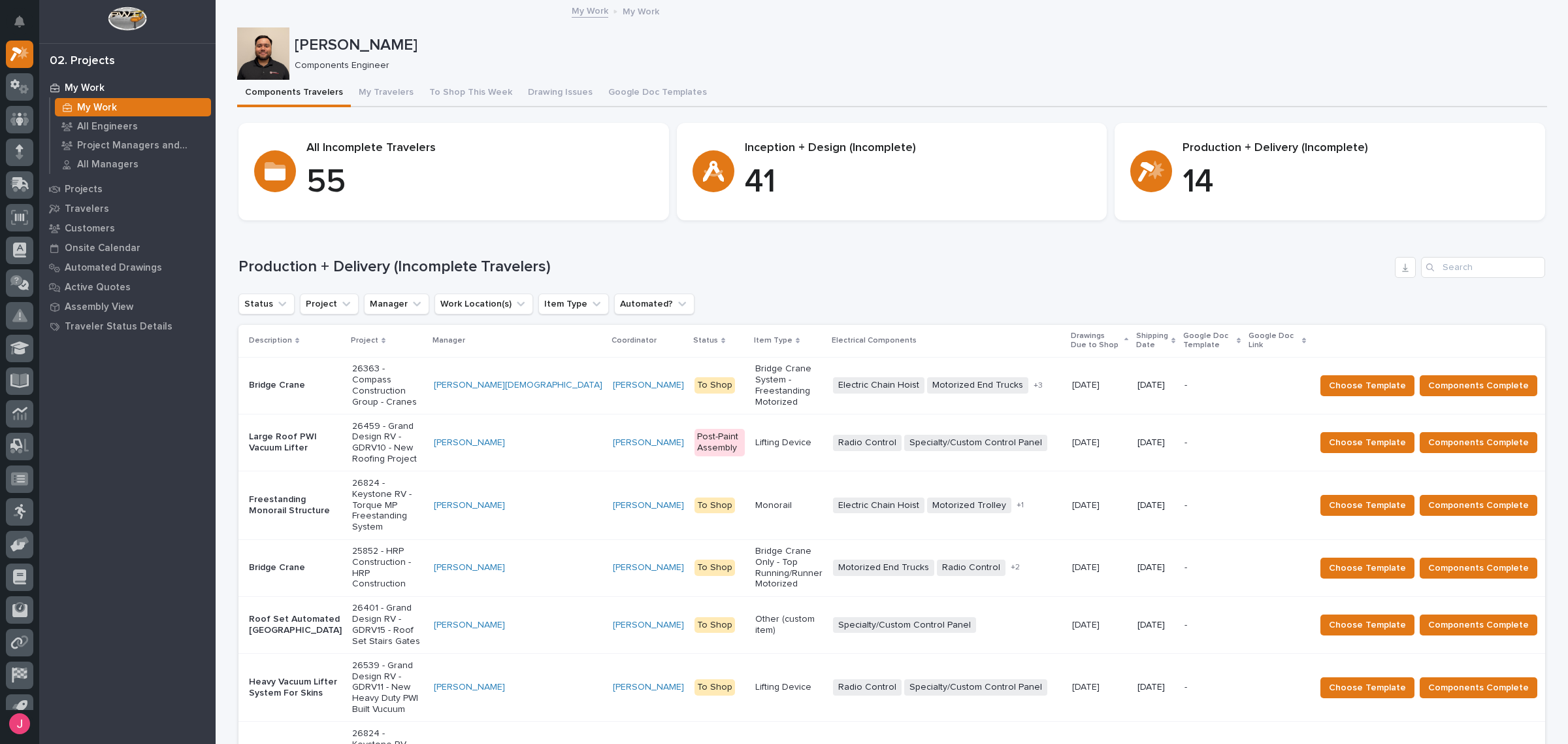
click at [773, 257] on h1 "Production + Delivery (Incomplete Travelers)" at bounding box center [813, 267] width 1151 height 19
click at [736, 42] on p "[PERSON_NAME]" at bounding box center [918, 46] width 1247 height 19
